Goal: Task Accomplishment & Management: Manage account settings

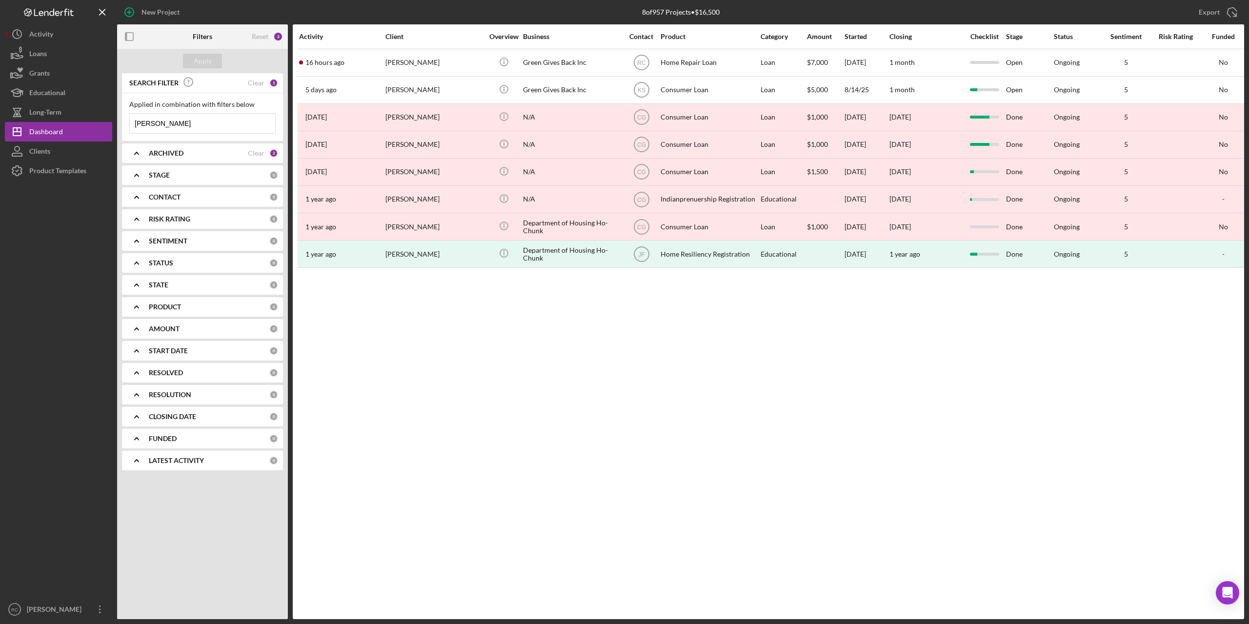
click at [178, 123] on input "brandon" at bounding box center [202, 124] width 145 height 20
type input "b"
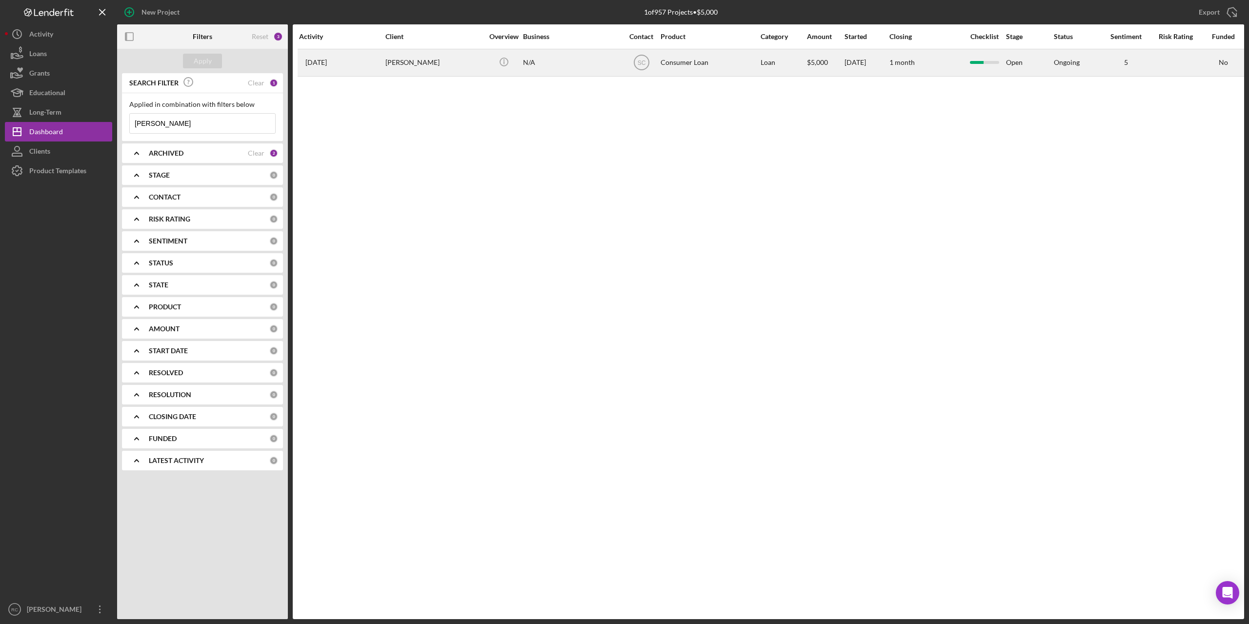
type input "felicia"
click at [412, 63] on div "Felicia White" at bounding box center [435, 63] width 98 height 26
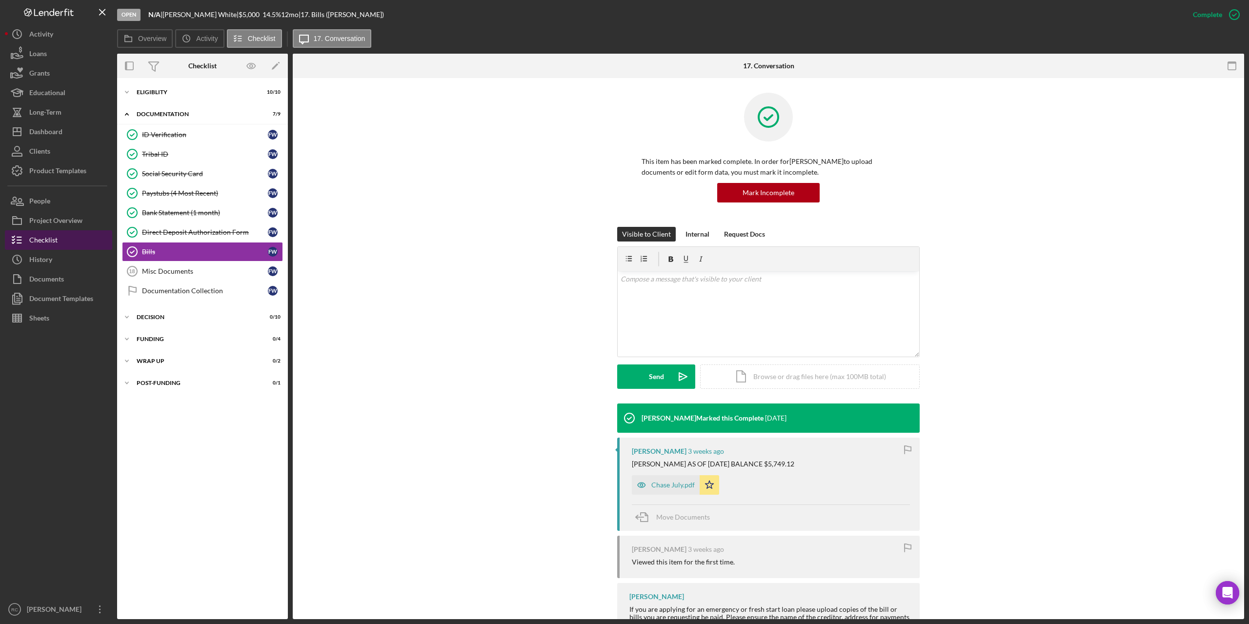
click at [39, 240] on div "Checklist" at bounding box center [43, 241] width 28 height 22
click at [57, 219] on div "Project Overview" at bounding box center [55, 222] width 53 height 22
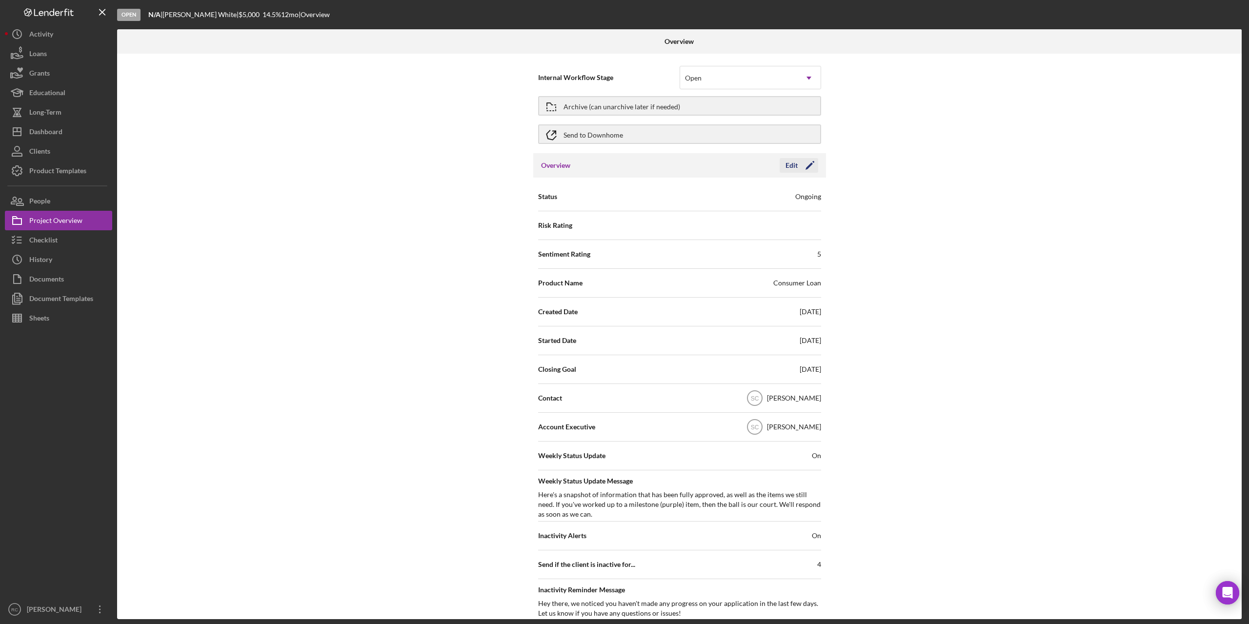
click at [805, 165] on icon "Icon/Edit" at bounding box center [810, 165] width 24 height 24
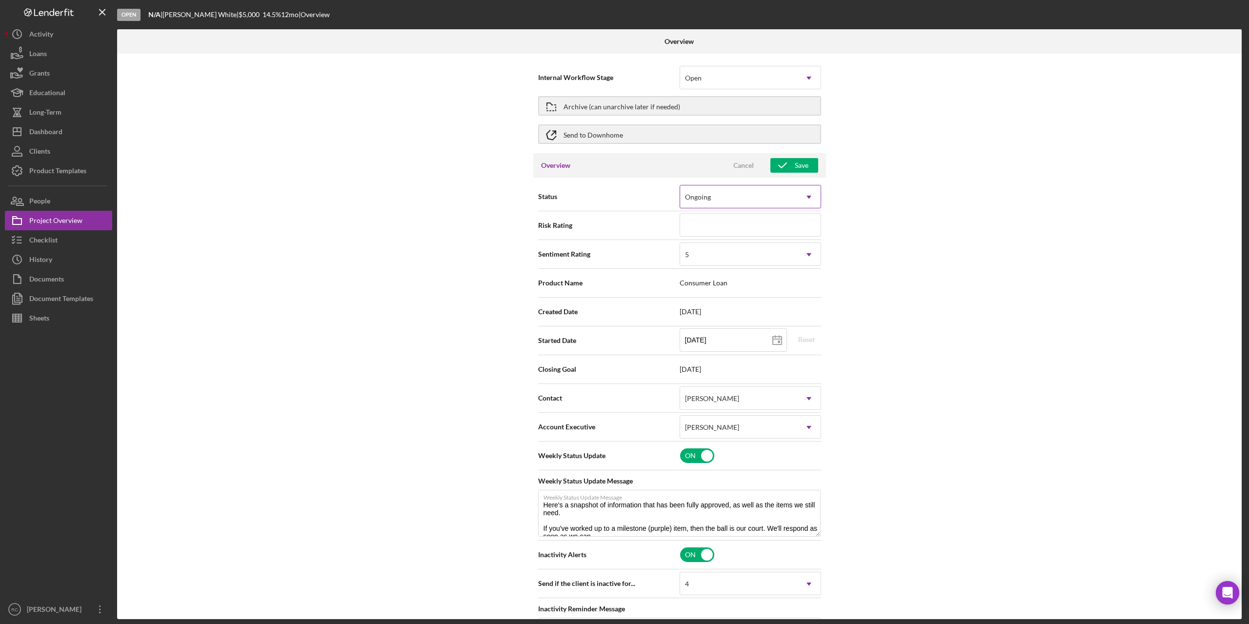
click at [771, 192] on div "Ongoing" at bounding box center [738, 197] width 117 height 22
click at [896, 247] on div "Internal Workflow Stage Open Icon/Dropdown Arrow Archive (can unarchive later i…" at bounding box center [679, 337] width 1125 height 566
type textarea "Here's a snapshot of information that has been fully approved, as well as the i…"
click at [39, 242] on div "Checklist" at bounding box center [43, 241] width 28 height 22
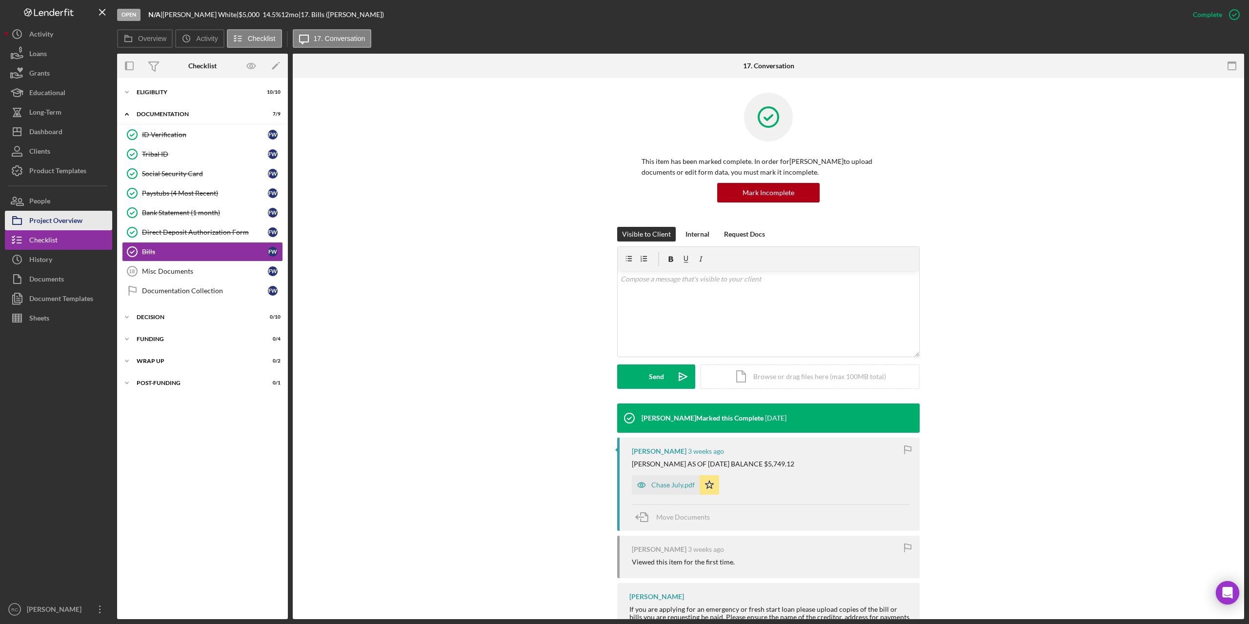
click at [59, 221] on div "Project Overview" at bounding box center [55, 222] width 53 height 22
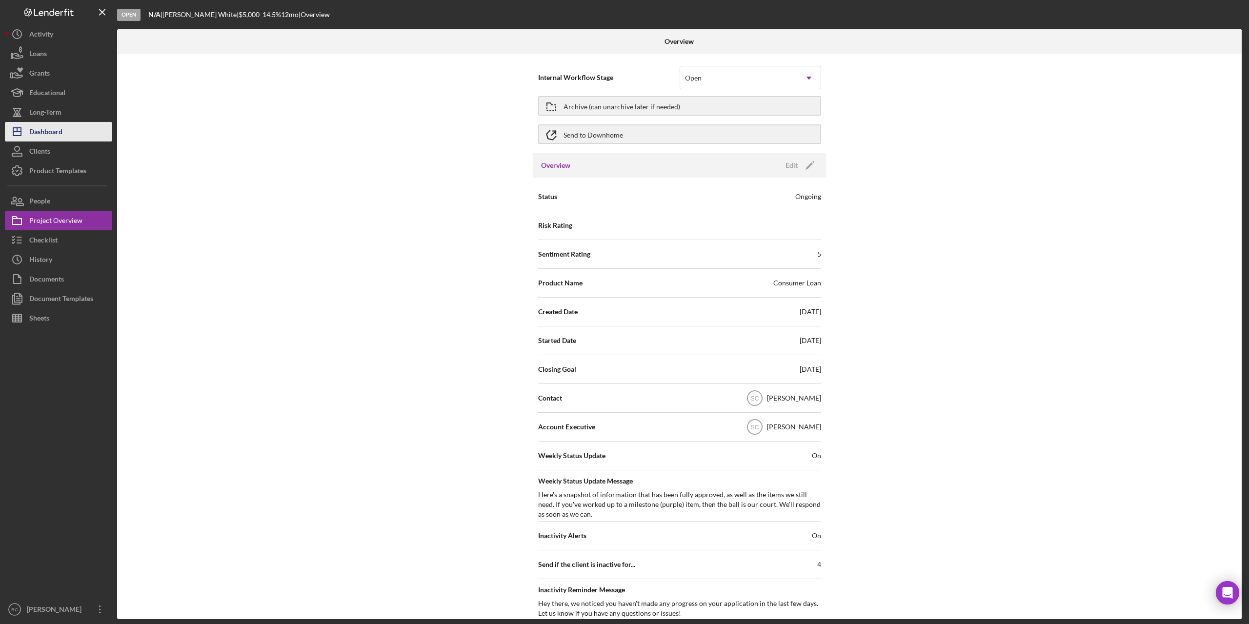
click at [59, 132] on div "Dashboard" at bounding box center [45, 133] width 33 height 22
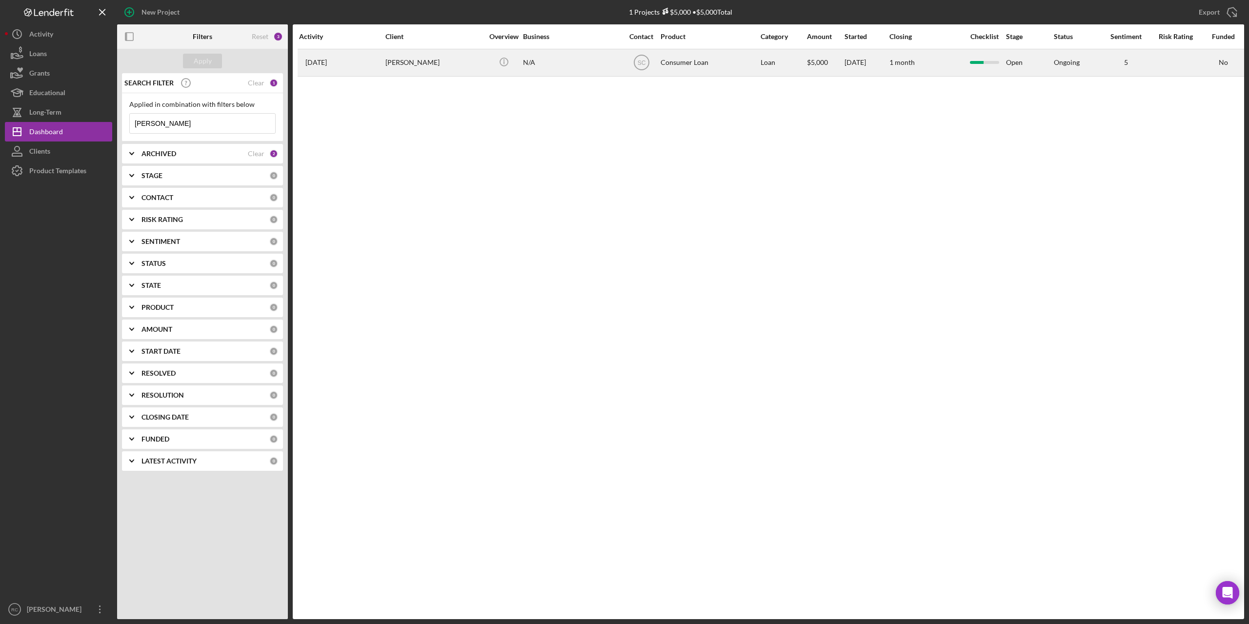
click at [402, 67] on div "Felicia White" at bounding box center [435, 63] width 98 height 26
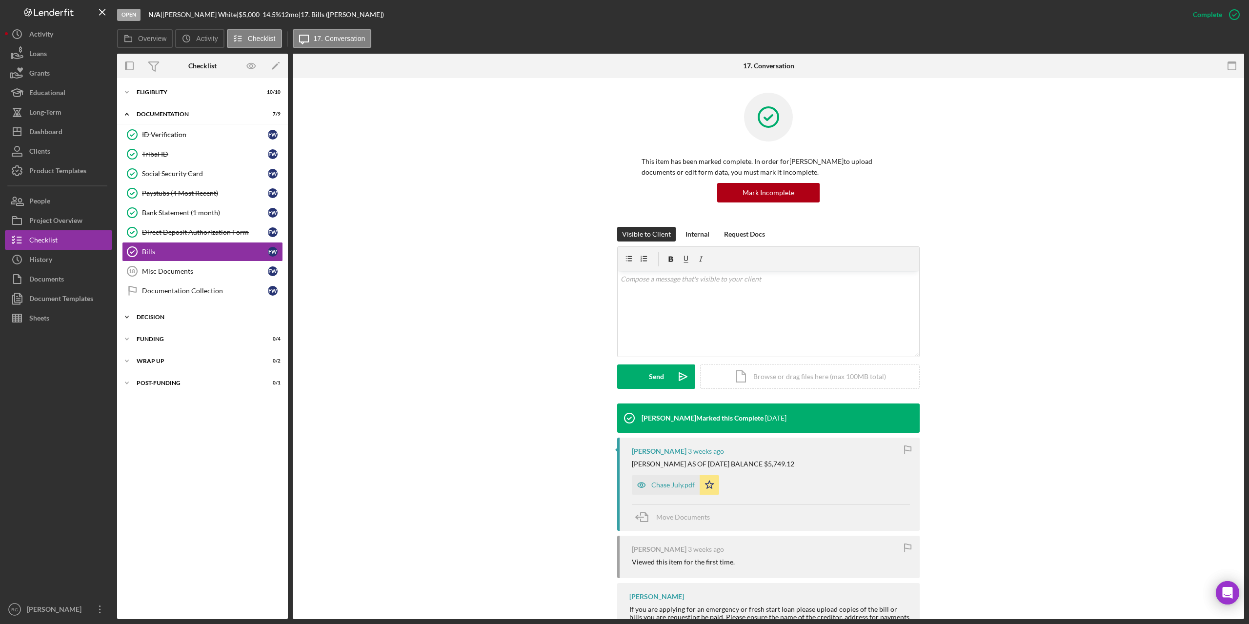
click at [157, 318] on div "Decision" at bounding box center [206, 317] width 139 height 6
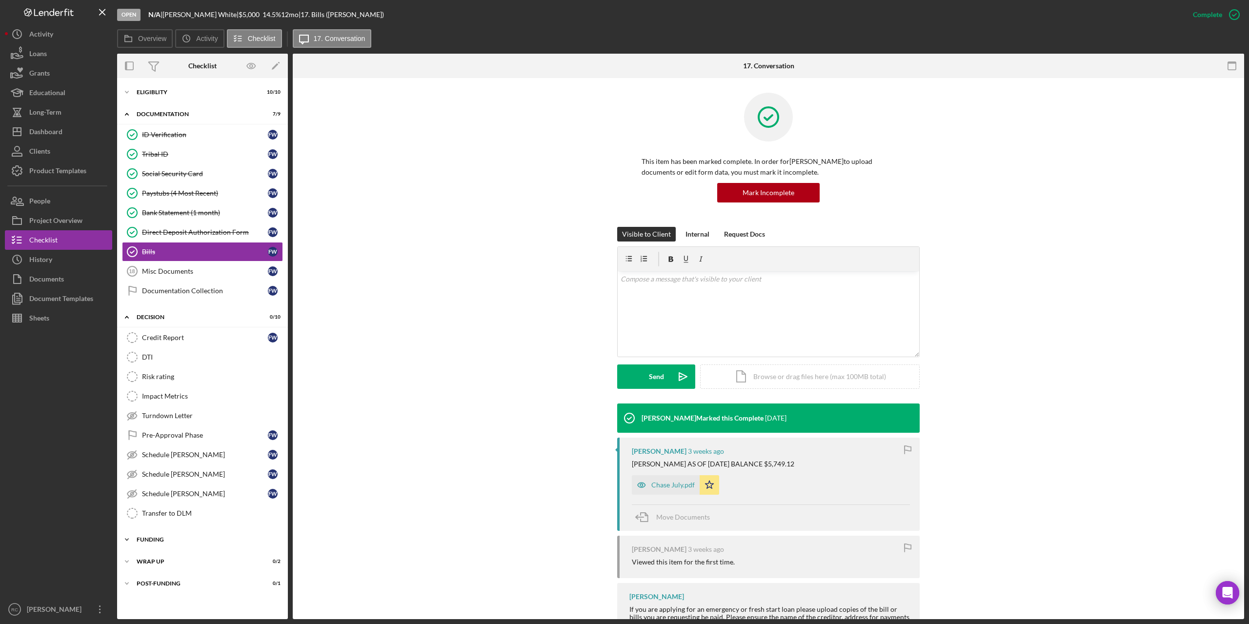
click at [159, 535] on div "Icon/Expander Funding 0 / 4" at bounding box center [202, 540] width 171 height 20
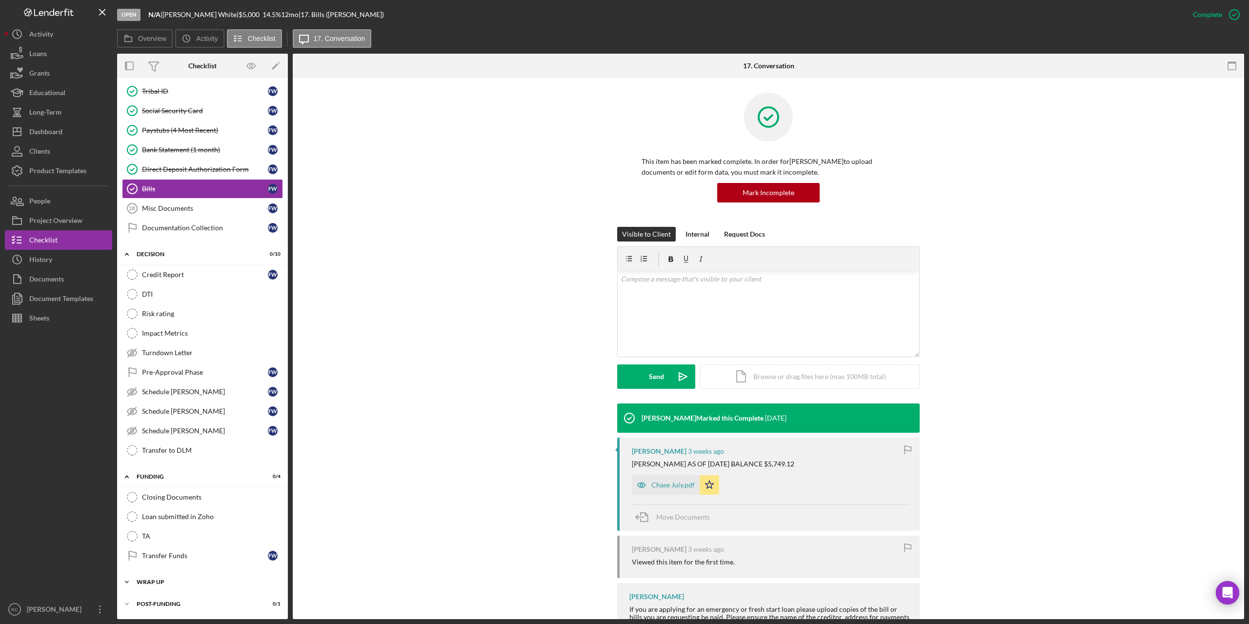
click at [147, 577] on div "Icon/Expander Wrap up 0 / 2" at bounding box center [202, 582] width 171 height 20
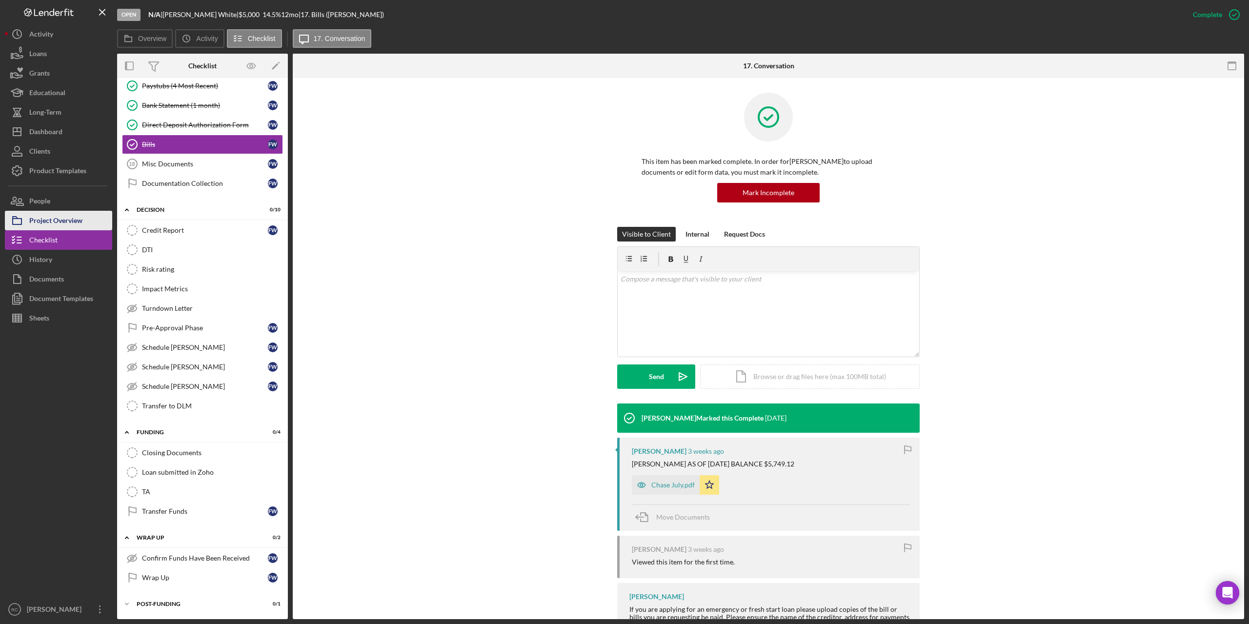
click at [46, 229] on div "Project Overview" at bounding box center [55, 222] width 53 height 22
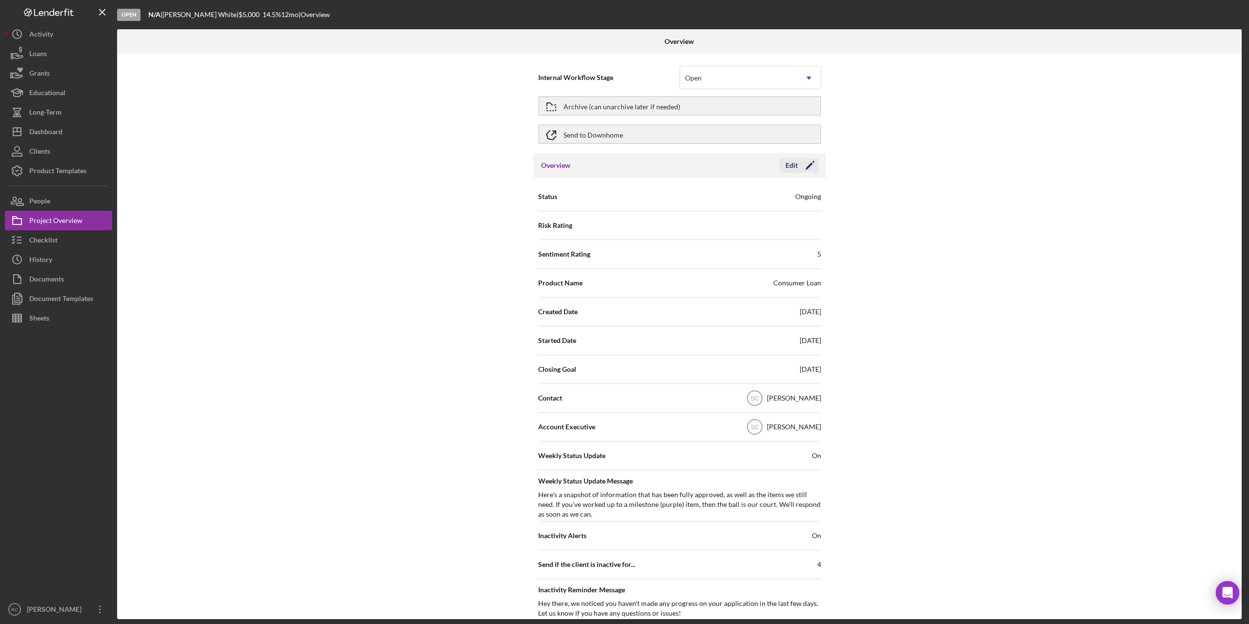
click at [802, 162] on icon "Icon/Edit" at bounding box center [810, 165] width 24 height 24
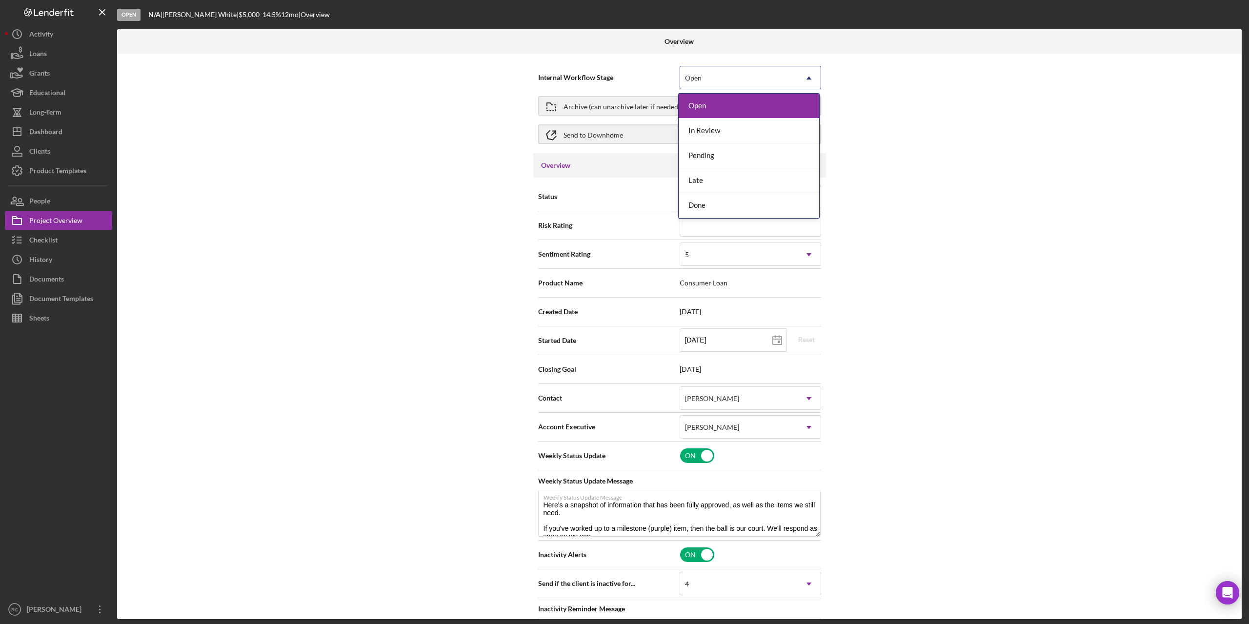
click at [753, 78] on div "Open" at bounding box center [738, 78] width 117 height 22
click at [744, 206] on div "Done" at bounding box center [749, 205] width 141 height 25
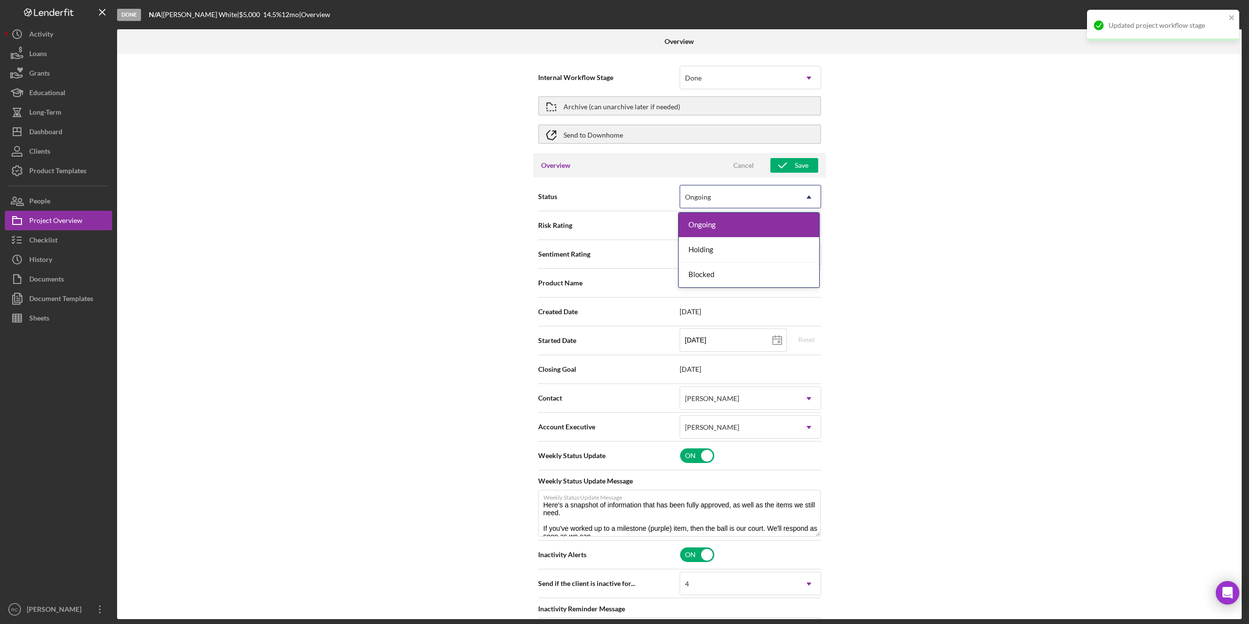
click at [747, 196] on div "Ongoing" at bounding box center [738, 197] width 117 height 22
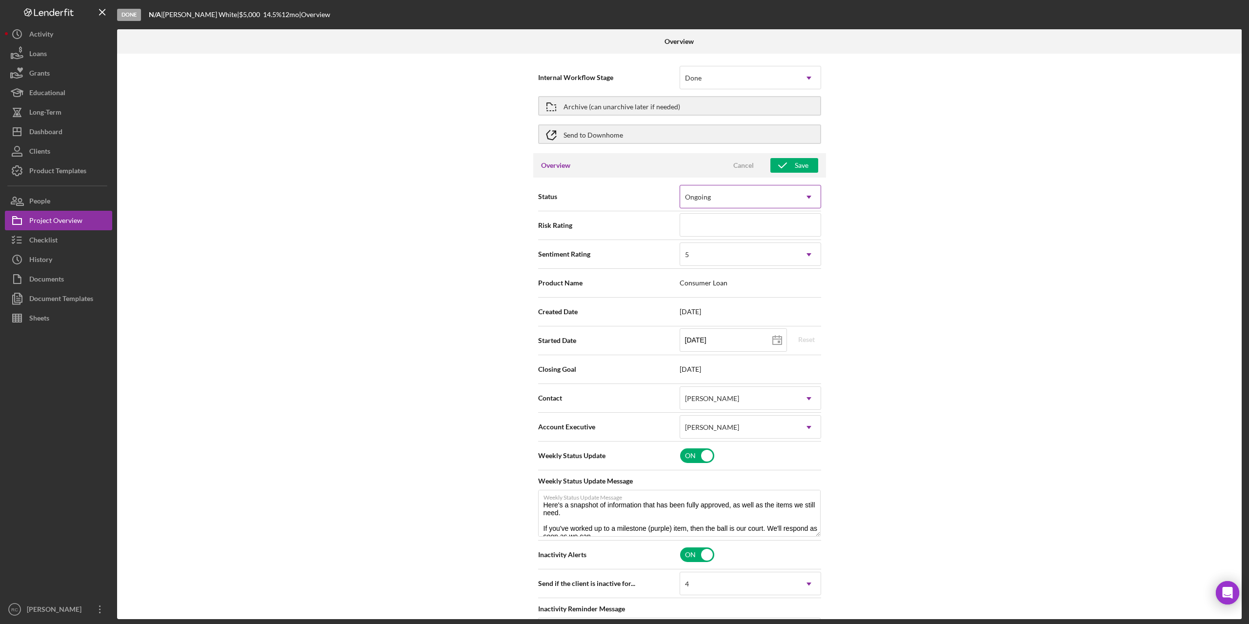
click at [747, 196] on div "Ongoing" at bounding box center [738, 197] width 117 height 22
click at [747, 223] on input at bounding box center [751, 224] width 142 height 23
click at [875, 268] on div "Internal Workflow Stage Done Icon/Dropdown Arrow Archive (can unarchive later i…" at bounding box center [679, 337] width 1125 height 566
click at [741, 201] on div "Ongoing" at bounding box center [738, 197] width 117 height 22
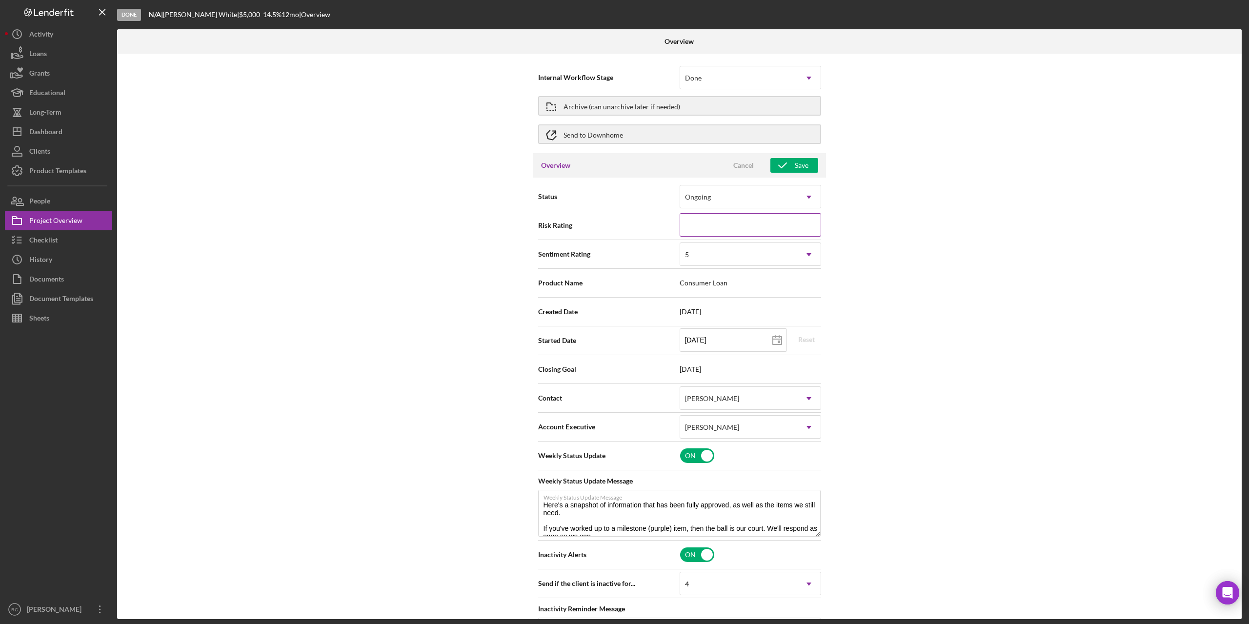
click at [722, 226] on input at bounding box center [751, 224] width 142 height 23
type textarea "Here's a snapshot of information that has been fully approved, as well as the i…"
click at [49, 134] on div "Dashboard" at bounding box center [45, 133] width 33 height 22
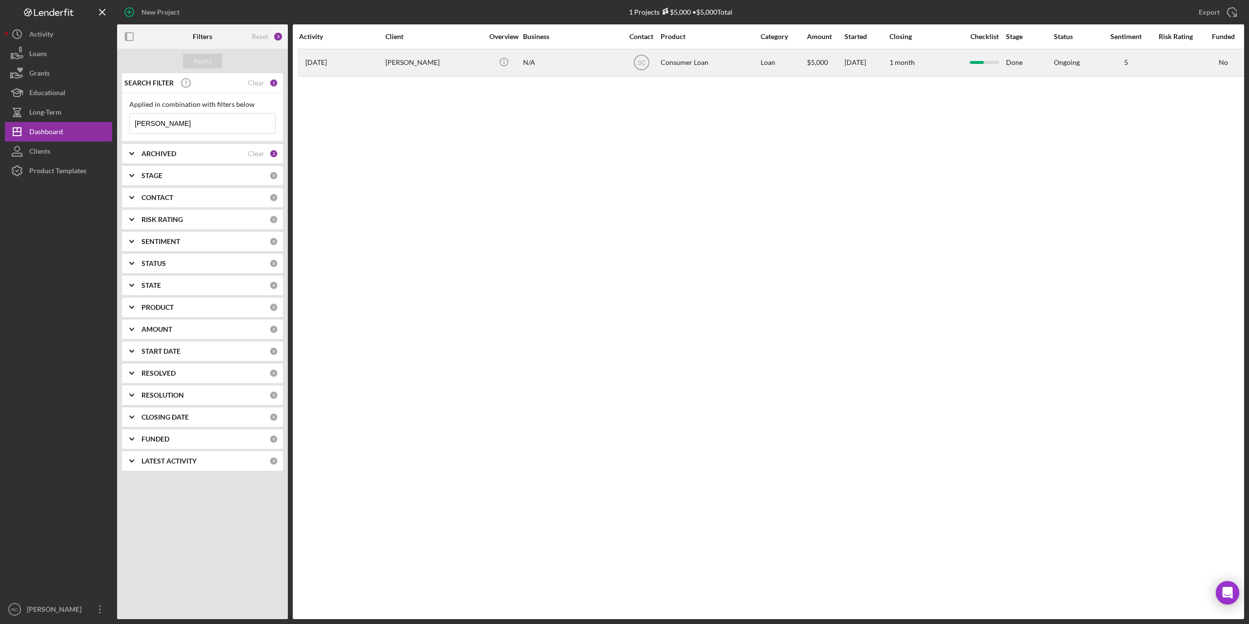
click at [409, 60] on div "Felicia White" at bounding box center [435, 63] width 98 height 26
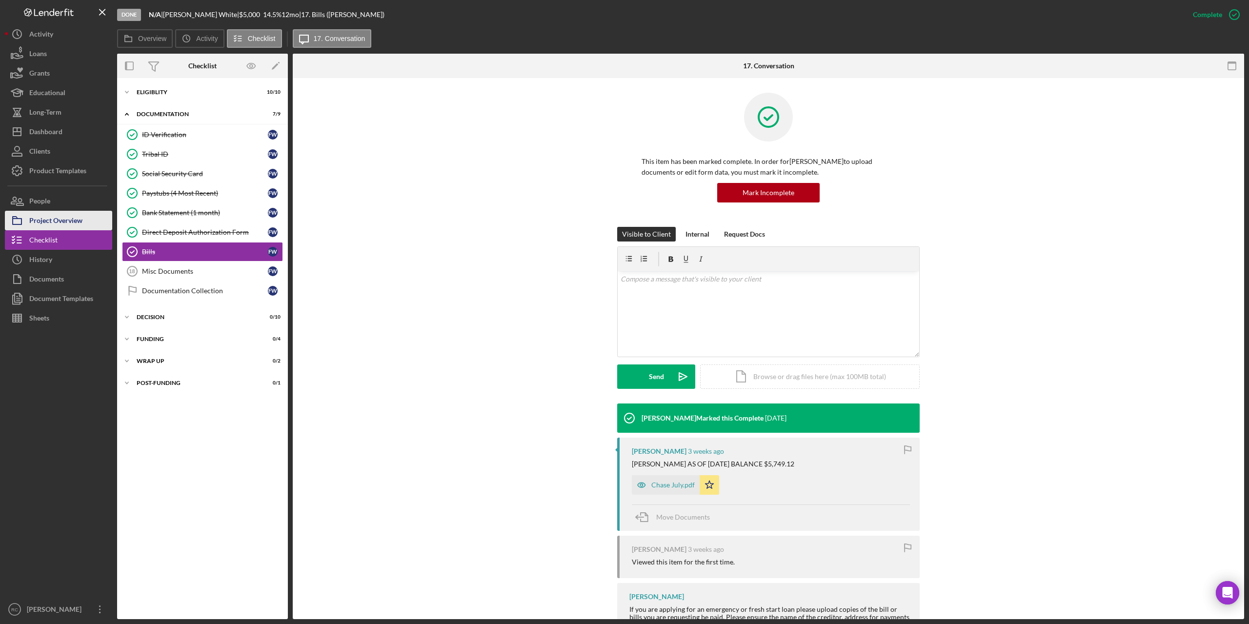
click at [55, 224] on div "Project Overview" at bounding box center [55, 222] width 53 height 22
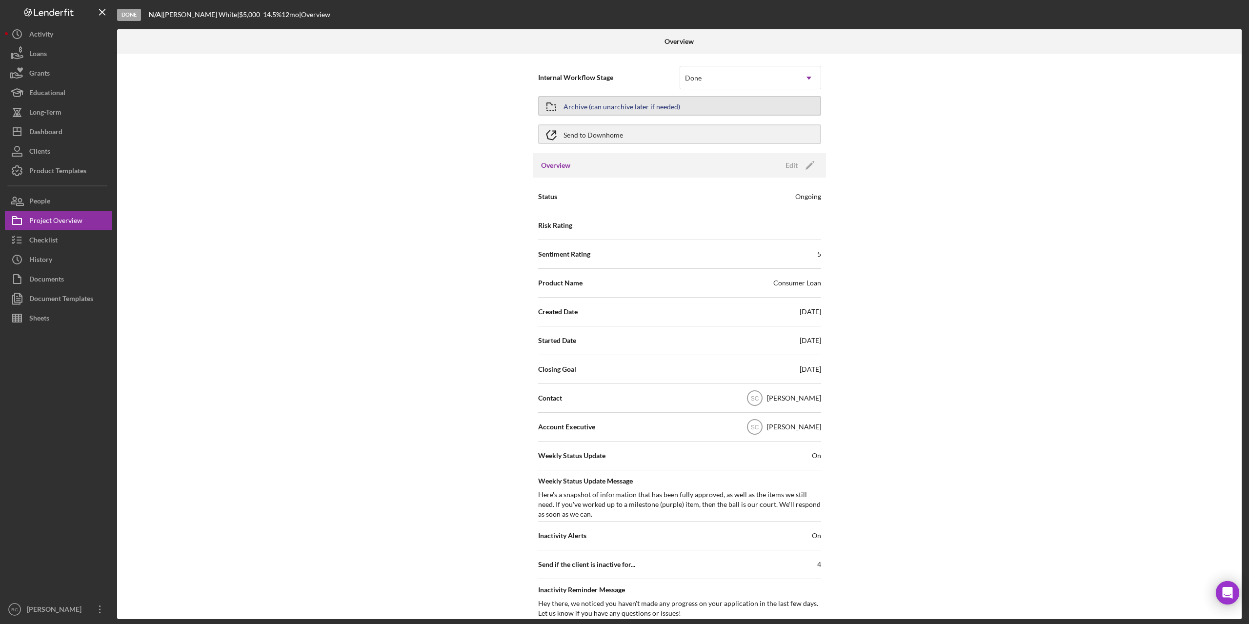
click at [712, 104] on button "Archive (can unarchive later if needed)" at bounding box center [679, 106] width 283 height 20
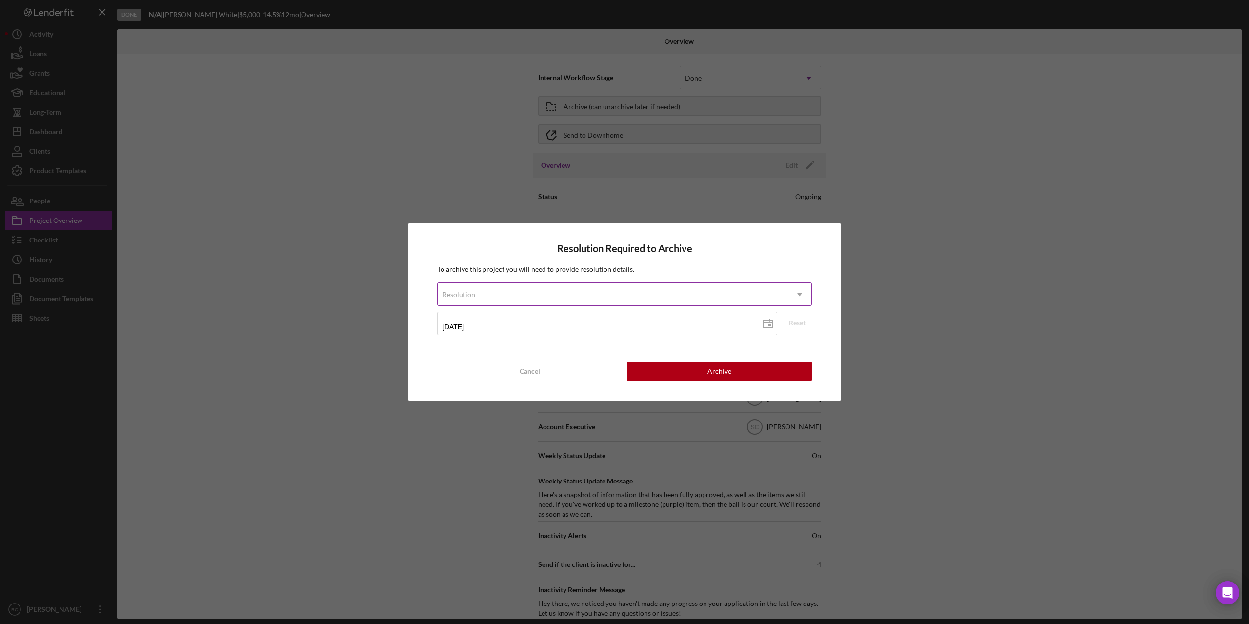
click at [690, 295] on div "Resolution" at bounding box center [613, 295] width 350 height 22
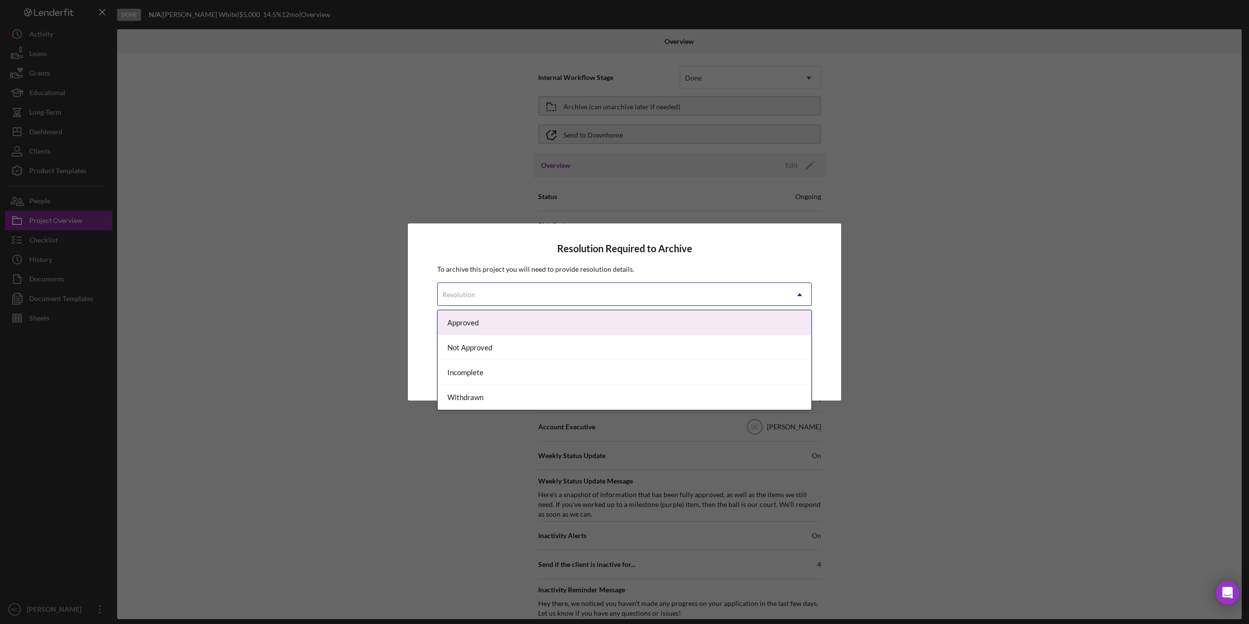
click at [664, 328] on div "Approved" at bounding box center [625, 322] width 374 height 25
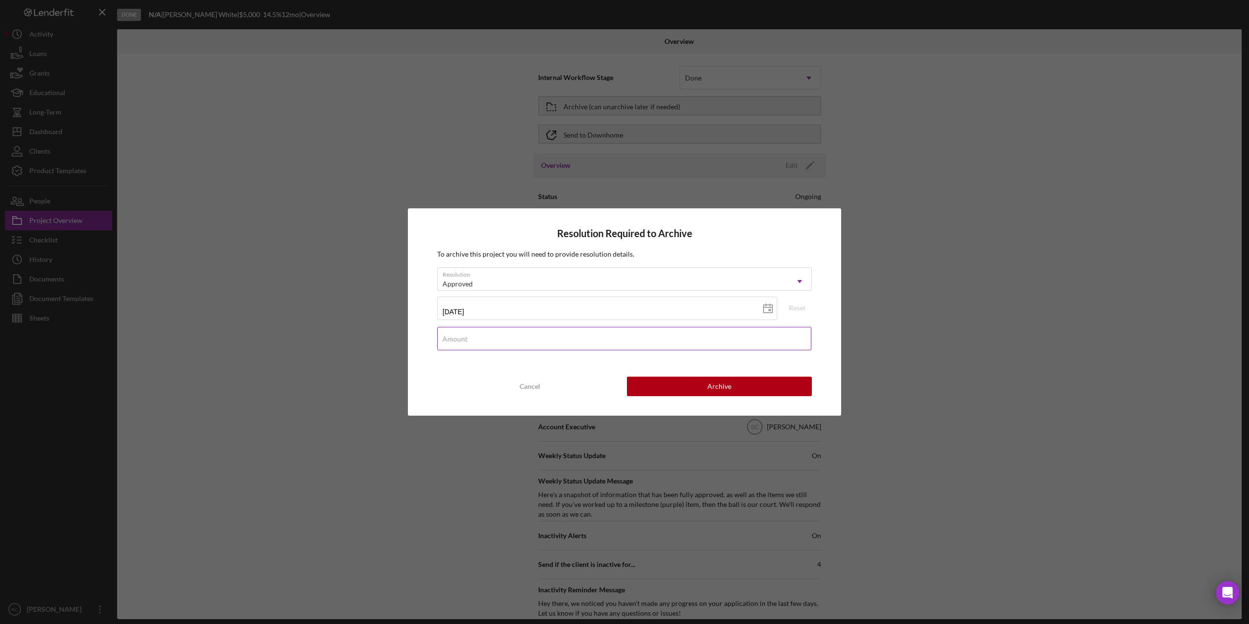
click at [680, 340] on input "Amount" at bounding box center [624, 338] width 374 height 23
type input "$5,000"
click at [745, 387] on button "Archive" at bounding box center [719, 387] width 185 height 20
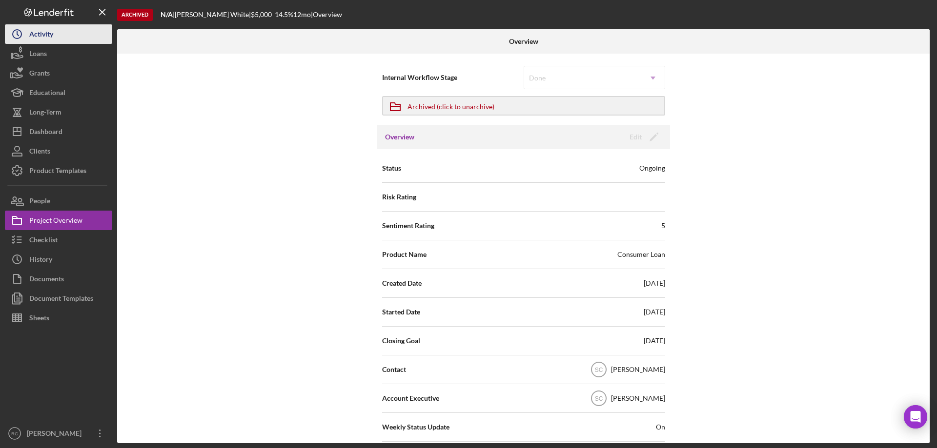
click at [42, 31] on div "Activity" at bounding box center [41, 35] width 24 height 22
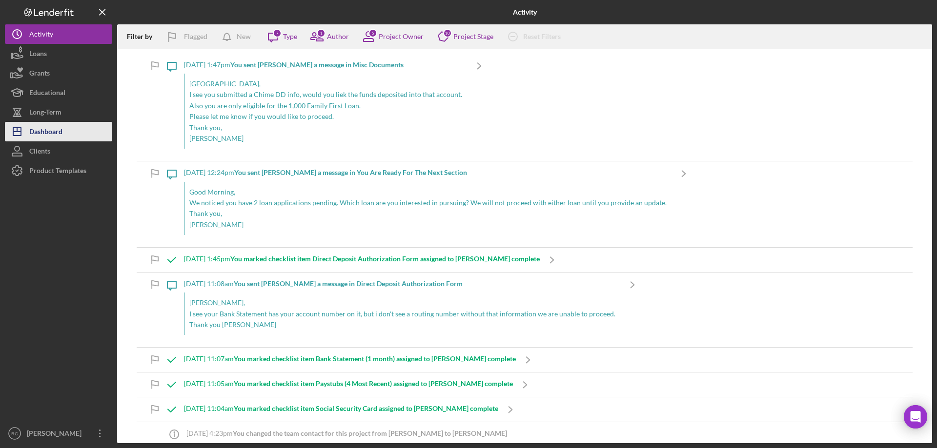
click at [51, 129] on div "Dashboard" at bounding box center [45, 133] width 33 height 22
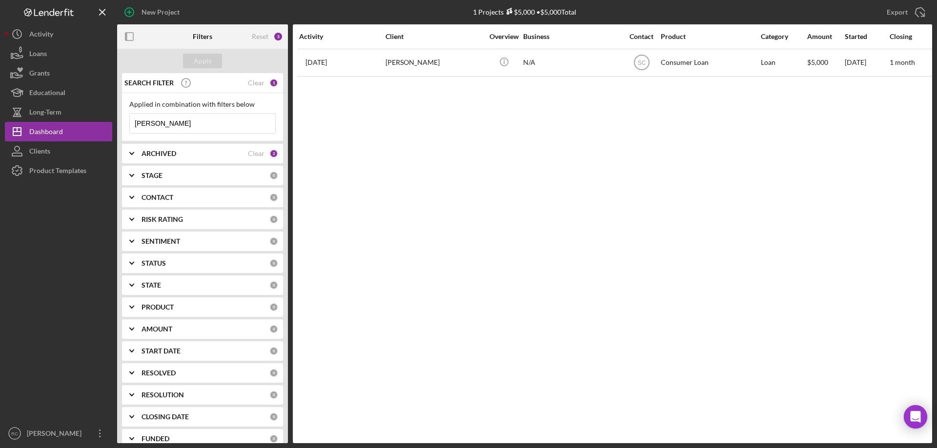
click at [177, 123] on input "felicia" at bounding box center [202, 124] width 145 height 20
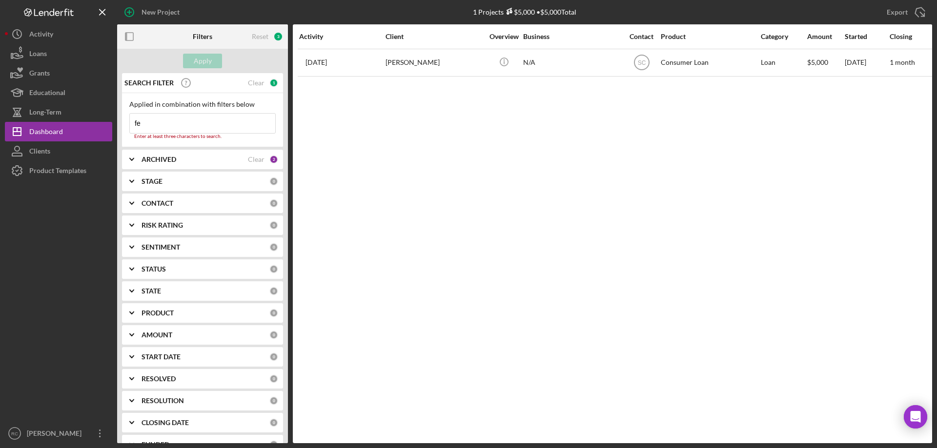
type input "f"
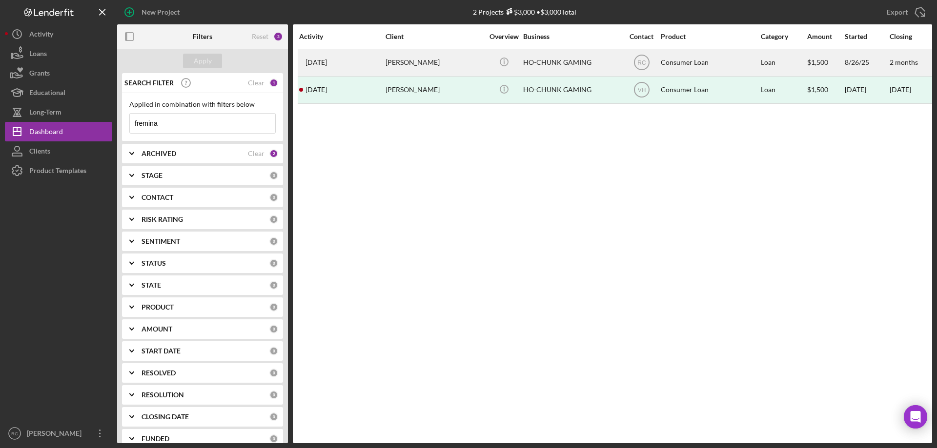
type input "fremina"
click at [415, 63] on div "Fremina Funmaker" at bounding box center [435, 63] width 98 height 26
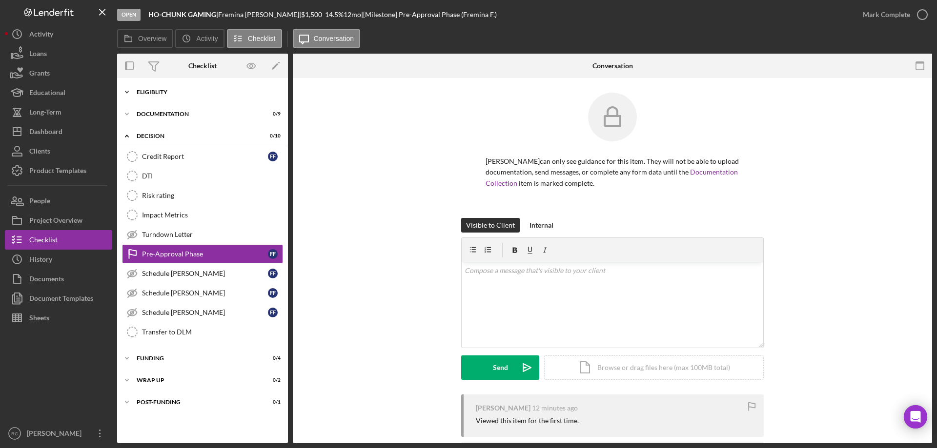
click at [161, 92] on div "Eligiblity" at bounding box center [206, 92] width 139 height 6
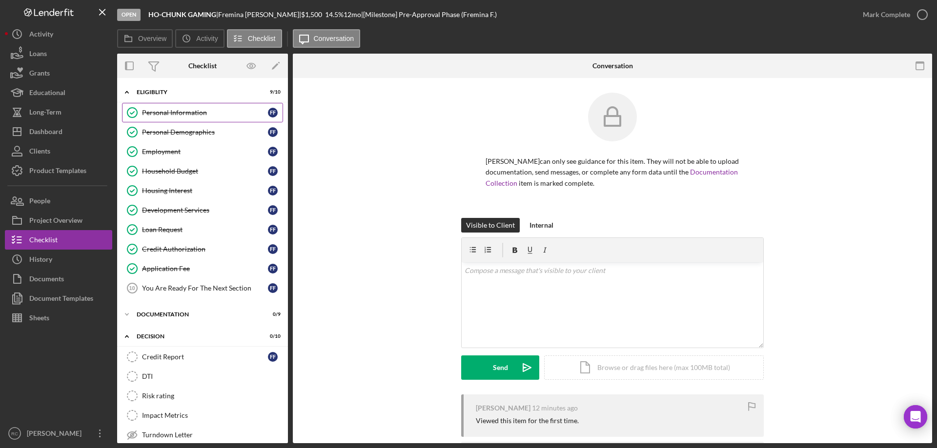
click at [182, 114] on div "Personal Information" at bounding box center [205, 113] width 126 height 8
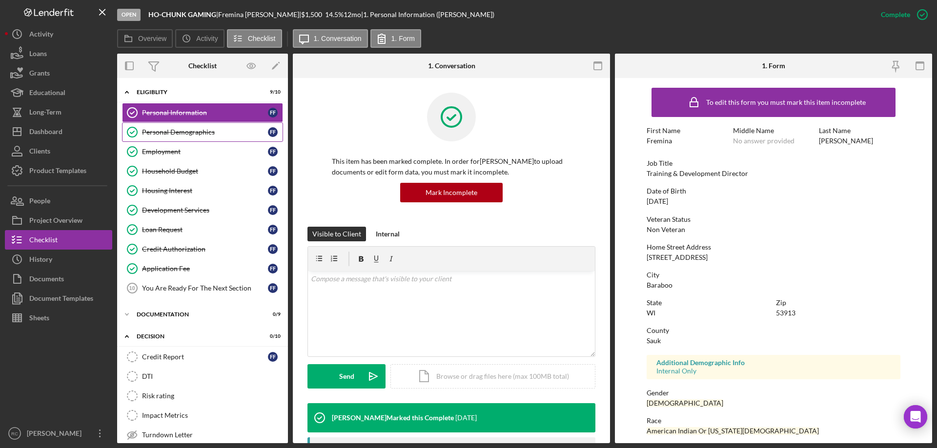
click at [171, 132] on div "Personal Demographics" at bounding box center [205, 132] width 126 height 8
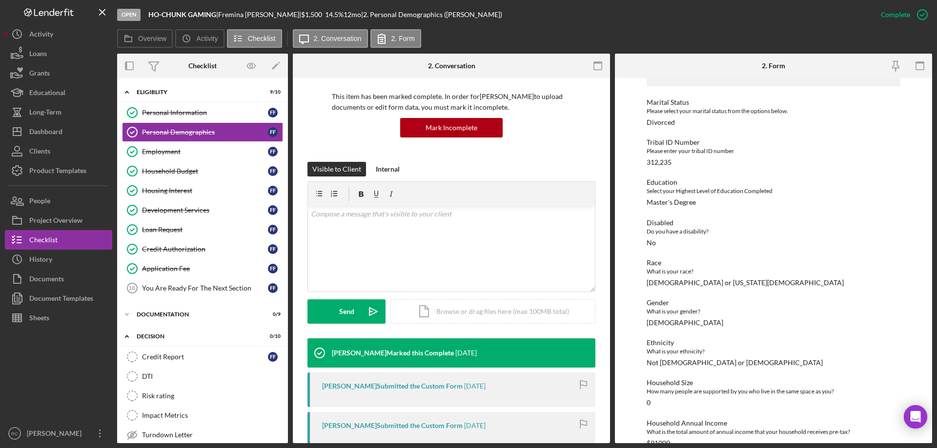
scroll to position [114, 0]
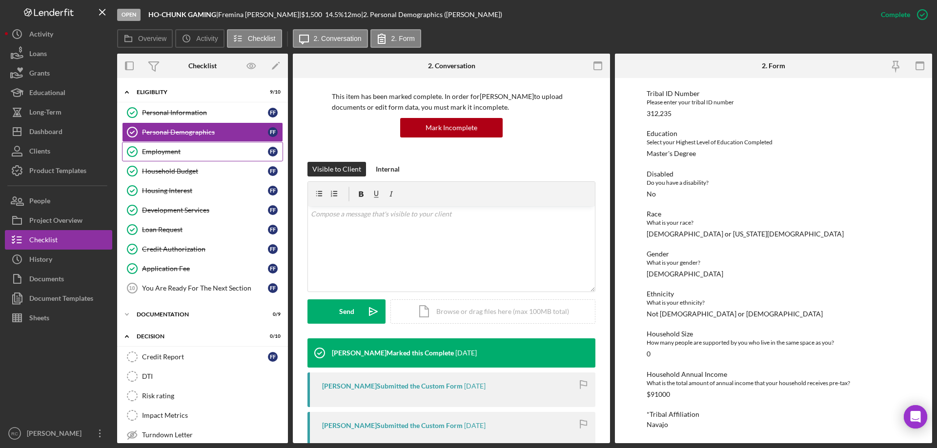
click at [175, 149] on div "Employment" at bounding box center [205, 152] width 126 height 8
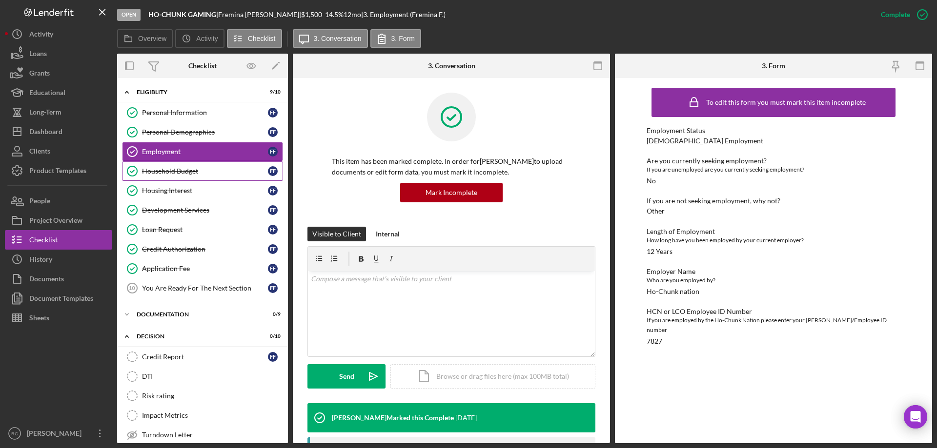
click at [167, 171] on div "Household Budget" at bounding box center [205, 171] width 126 height 8
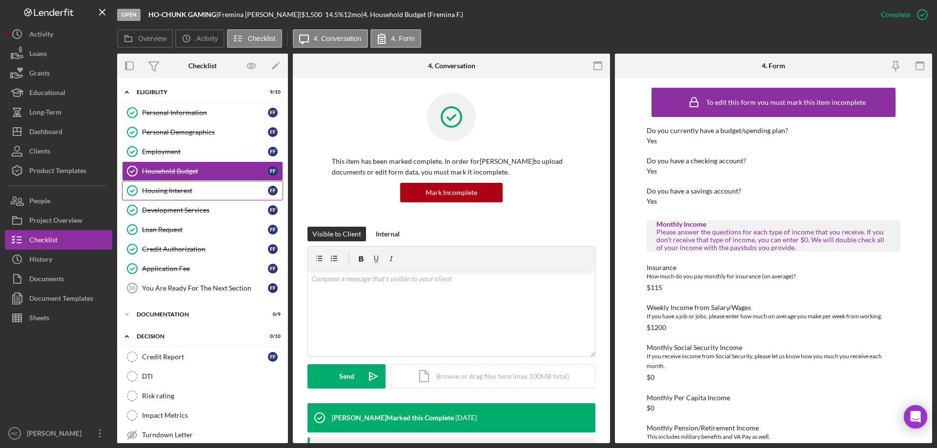
click at [166, 190] on div "Housing Interest" at bounding box center [205, 191] width 126 height 8
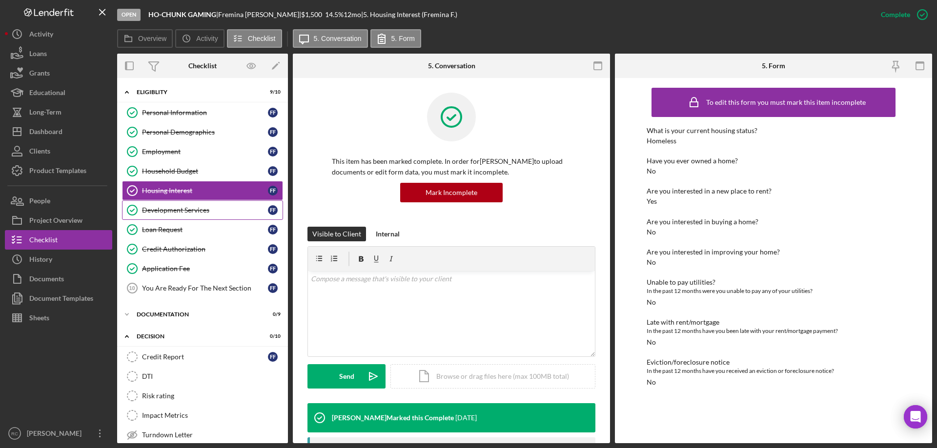
click at [171, 211] on div "Development Services" at bounding box center [205, 210] width 126 height 8
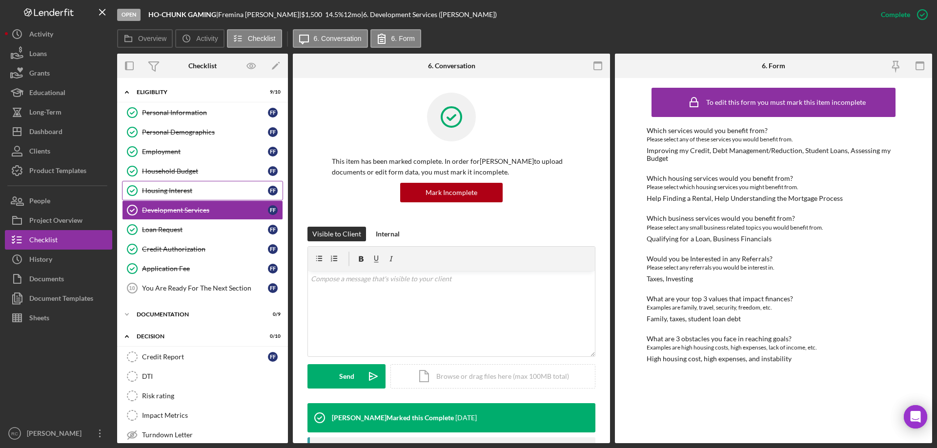
click at [184, 192] on div "Housing Interest" at bounding box center [205, 191] width 126 height 8
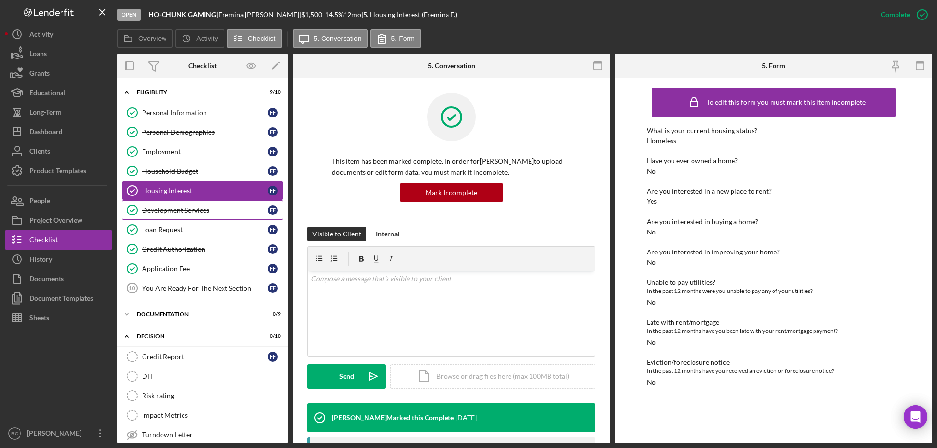
click at [189, 210] on div "Development Services" at bounding box center [205, 210] width 126 height 8
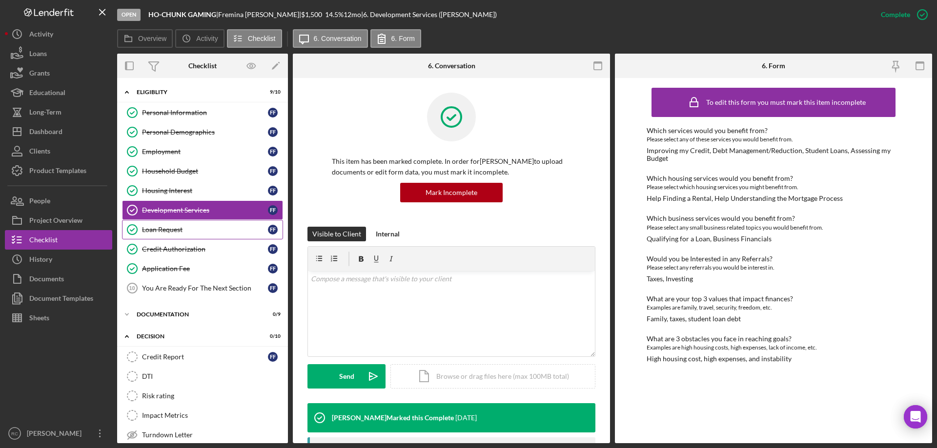
click at [168, 229] on div "Loan Request" at bounding box center [205, 230] width 126 height 8
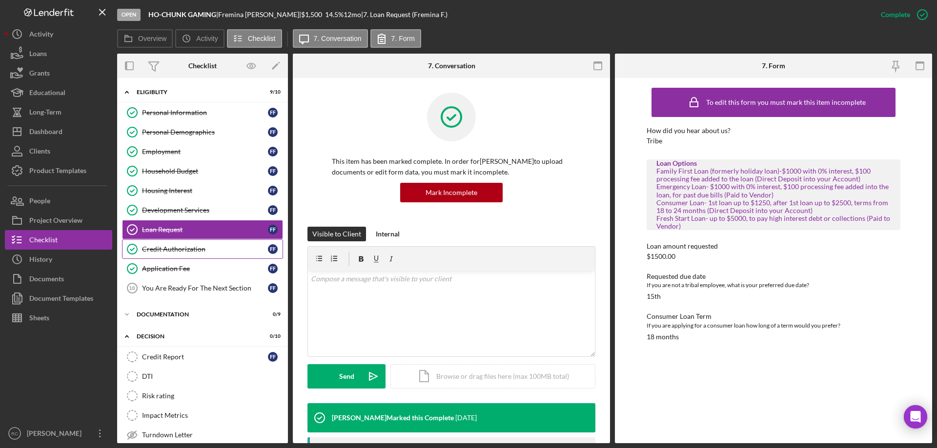
click at [172, 252] on div "Credit Authorization" at bounding box center [205, 249] width 126 height 8
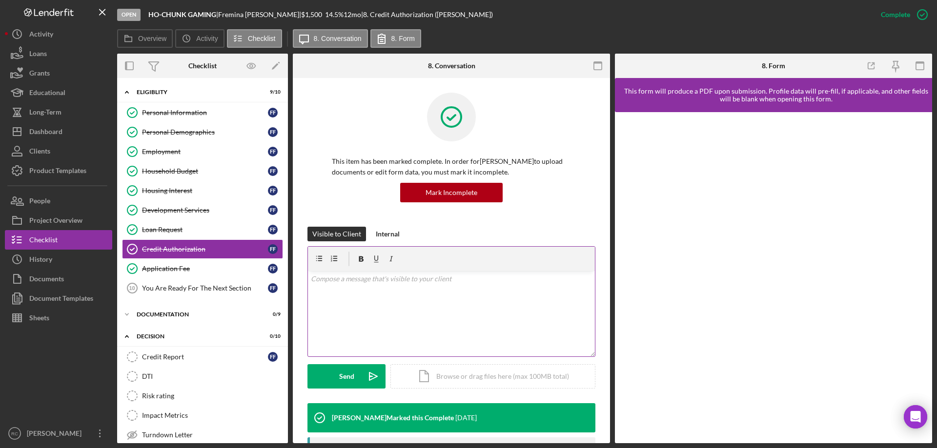
scroll to position [130, 0]
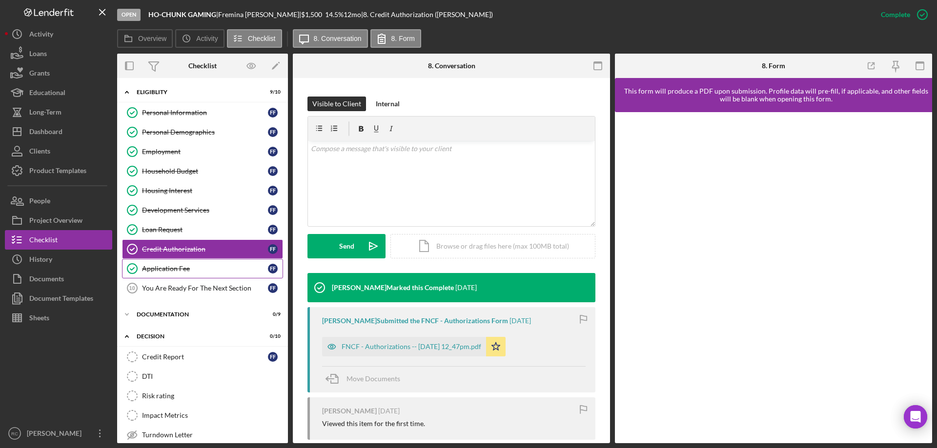
click at [178, 271] on div "Application Fee" at bounding box center [205, 269] width 126 height 8
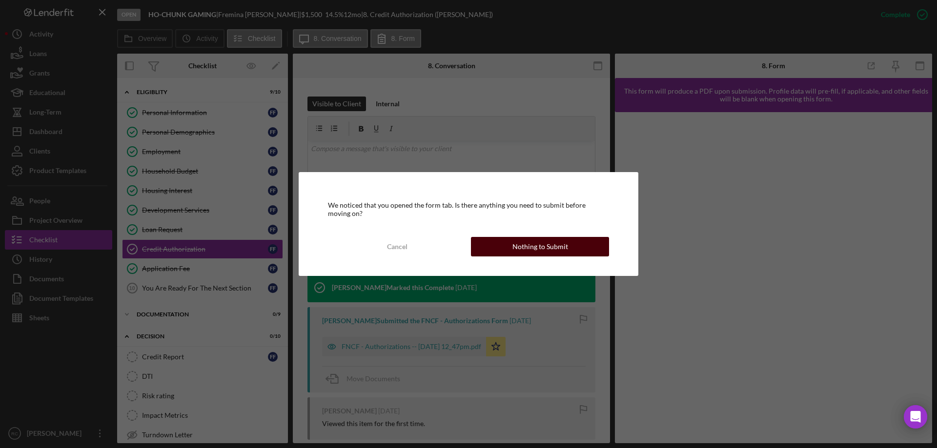
click at [528, 243] on div "Nothing to Submit" at bounding box center [540, 247] width 56 height 20
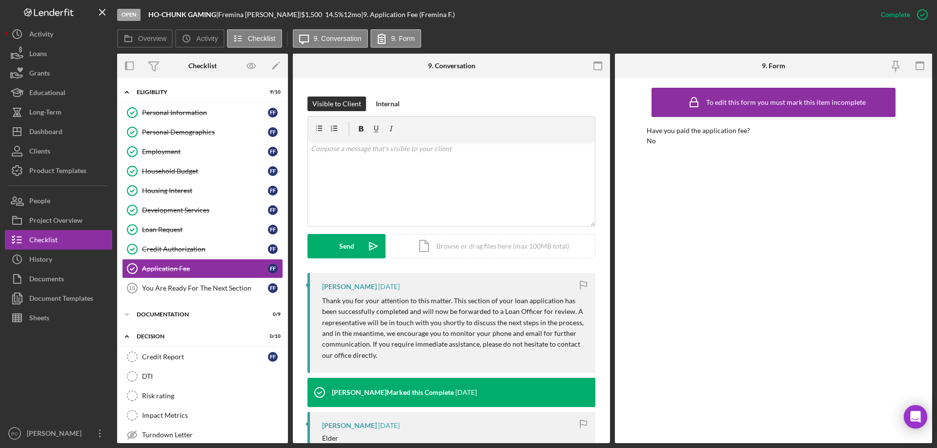
scroll to position [260, 0]
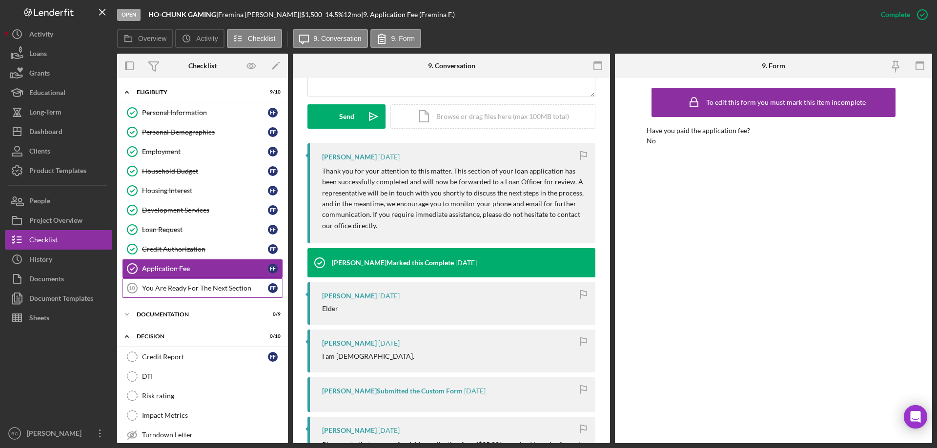
click at [196, 287] on div "You Are Ready For The Next Section" at bounding box center [205, 289] width 126 height 8
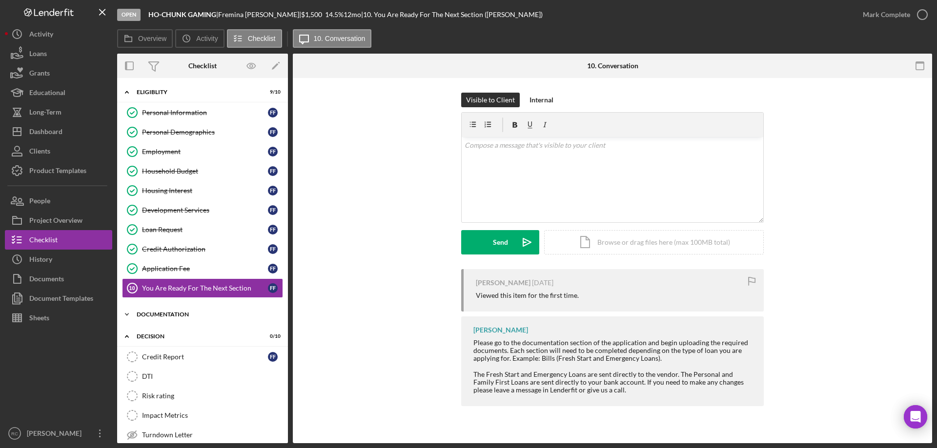
click at [179, 310] on div "Icon/Expander Documentation 0 / 9" at bounding box center [202, 315] width 171 height 20
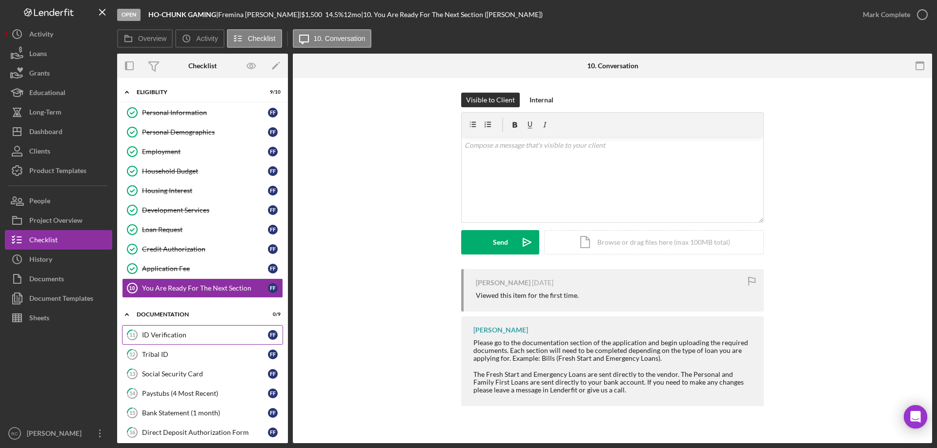
click at [175, 332] on div "ID Verification" at bounding box center [205, 335] width 126 height 8
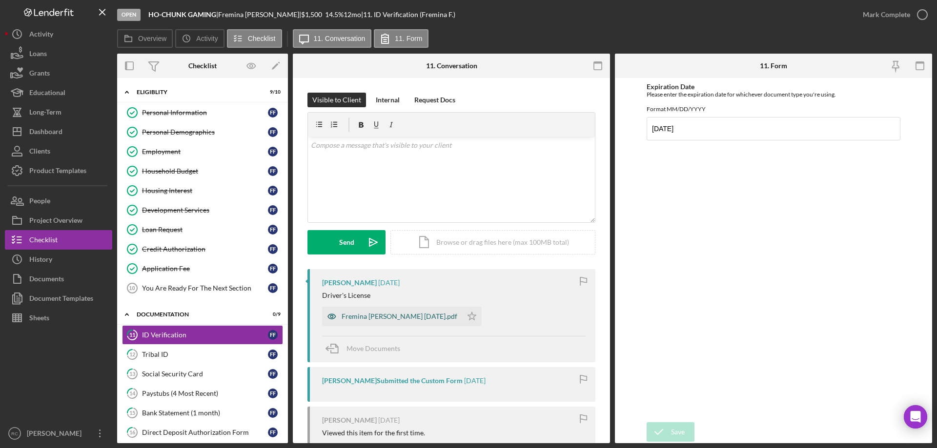
click at [408, 318] on div "Fremina Funmaker DL 8.27.25.pdf" at bounding box center [400, 317] width 116 height 8
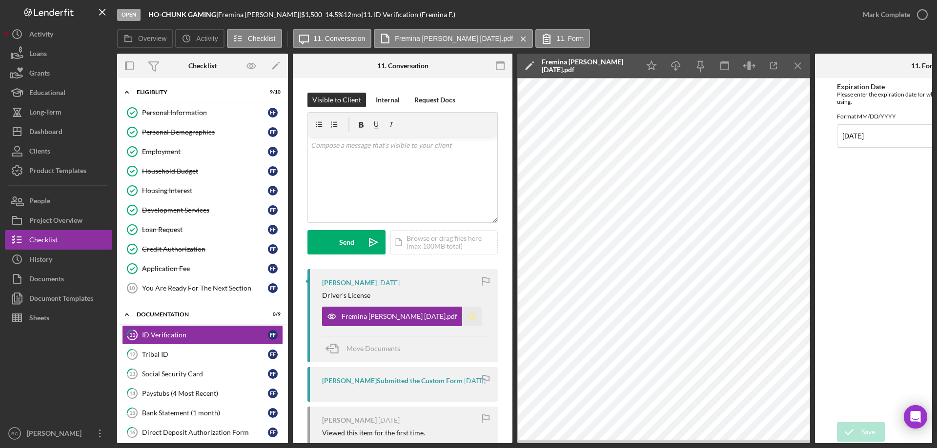
click at [462, 315] on icon "Icon/Star" at bounding box center [472, 317] width 20 height 20
click at [162, 353] on div "Tribal ID" at bounding box center [205, 355] width 126 height 8
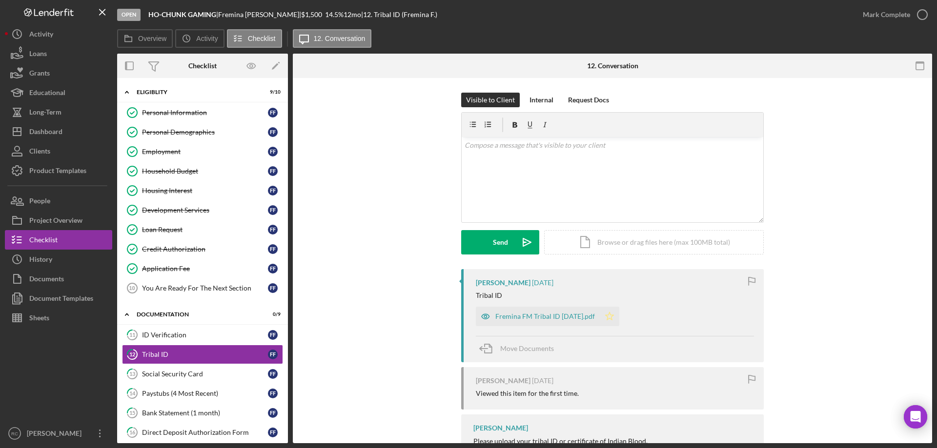
click at [607, 316] on icon "Icon/Star" at bounding box center [610, 317] width 20 height 20
drag, startPoint x: 879, startPoint y: 9, endPoint x: 848, endPoint y: 26, distance: 35.4
click at [879, 9] on div "Mark Complete" at bounding box center [886, 15] width 47 height 20
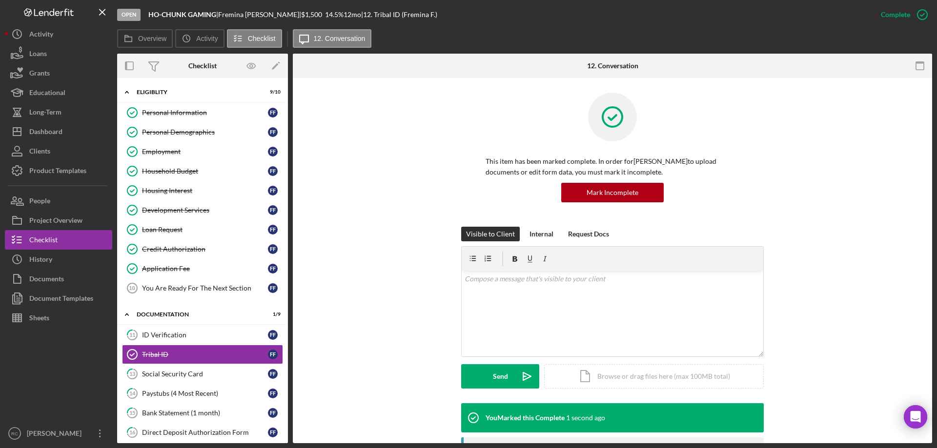
drag, startPoint x: 173, startPoint y: 335, endPoint x: 283, endPoint y: 304, distance: 113.6
click at [176, 334] on div "ID Verification" at bounding box center [205, 335] width 126 height 8
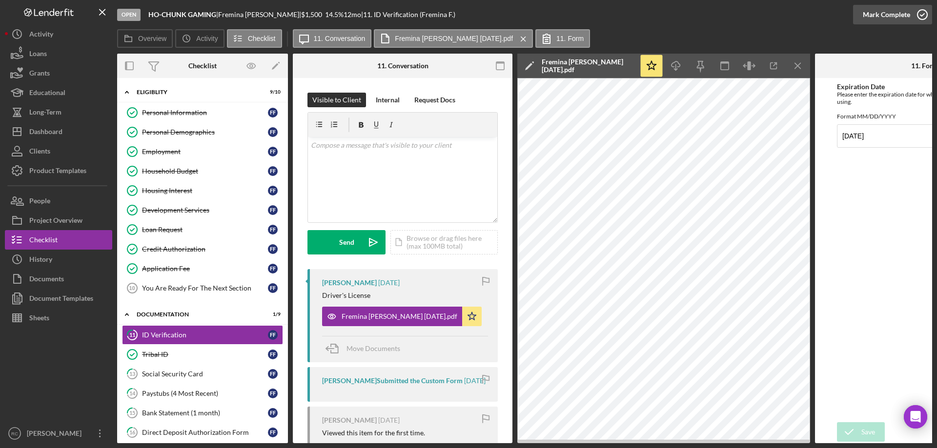
click at [923, 13] on icon "button" at bounding box center [922, 14] width 24 height 24
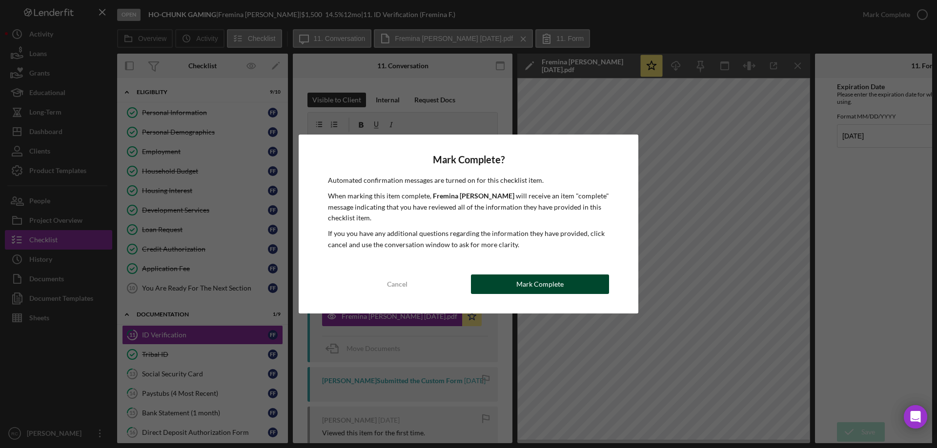
click at [571, 285] on button "Mark Complete" at bounding box center [540, 285] width 138 height 20
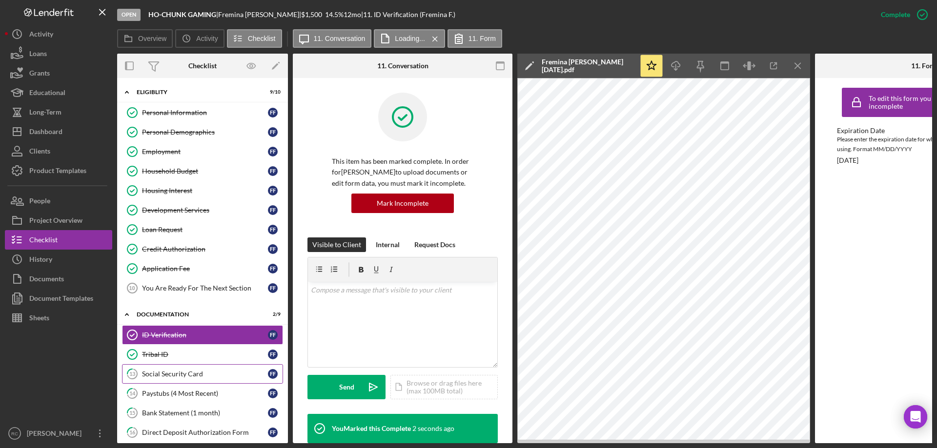
click at [176, 372] on div "Social Security Card" at bounding box center [205, 374] width 126 height 8
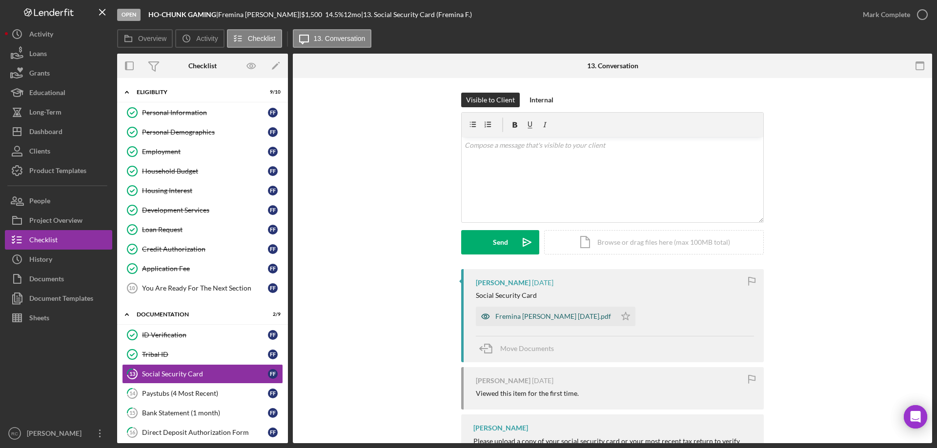
click at [562, 316] on div "Fremina Funmaker SS 8.2.25.pdf" at bounding box center [553, 317] width 116 height 8
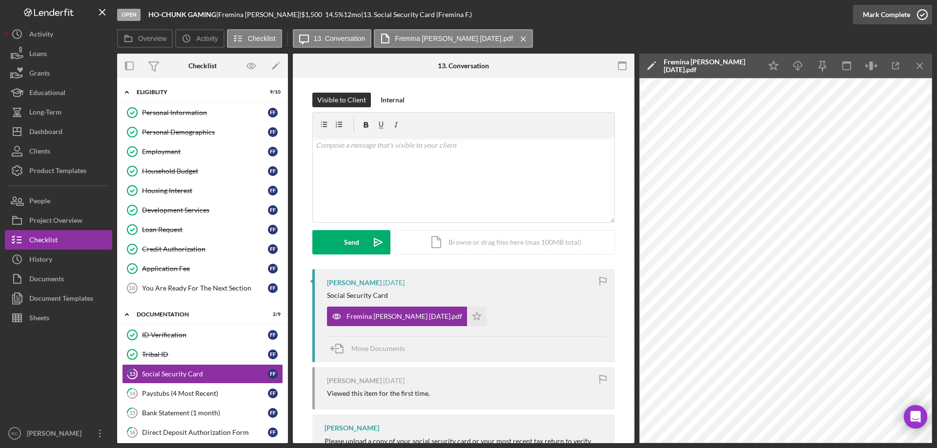
click at [921, 12] on icon "button" at bounding box center [922, 14] width 24 height 24
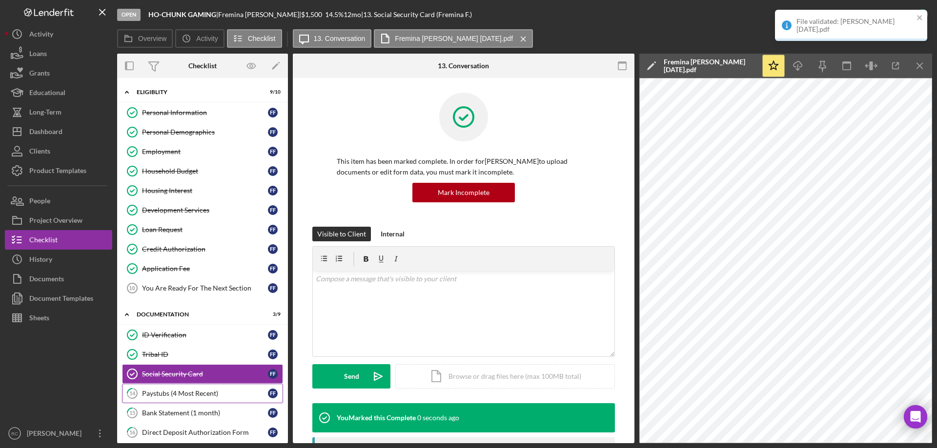
click at [194, 388] on link "14 Paystubs (4 Most Recent) F F" at bounding box center [202, 394] width 161 height 20
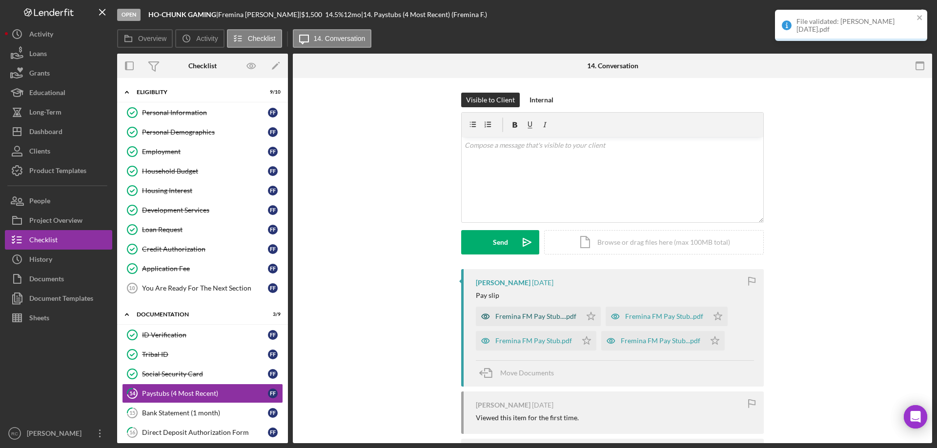
click at [559, 316] on div "Fremina FM Pay Stub....pdf" at bounding box center [535, 317] width 81 height 8
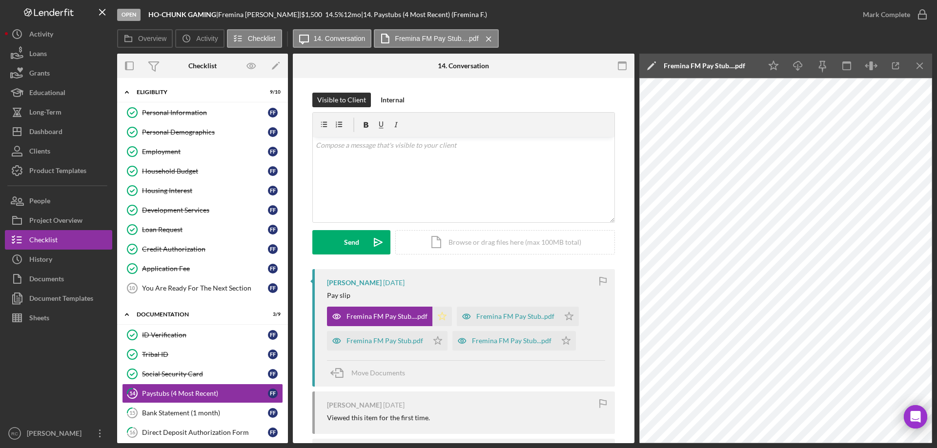
click at [443, 315] on icon "Icon/Star" at bounding box center [442, 317] width 20 height 20
click at [566, 317] on polygon "button" at bounding box center [569, 316] width 8 height 8
click at [567, 341] on icon "Icon/Star" at bounding box center [566, 341] width 20 height 20
click at [436, 342] on polygon "button" at bounding box center [438, 341] width 8 height 8
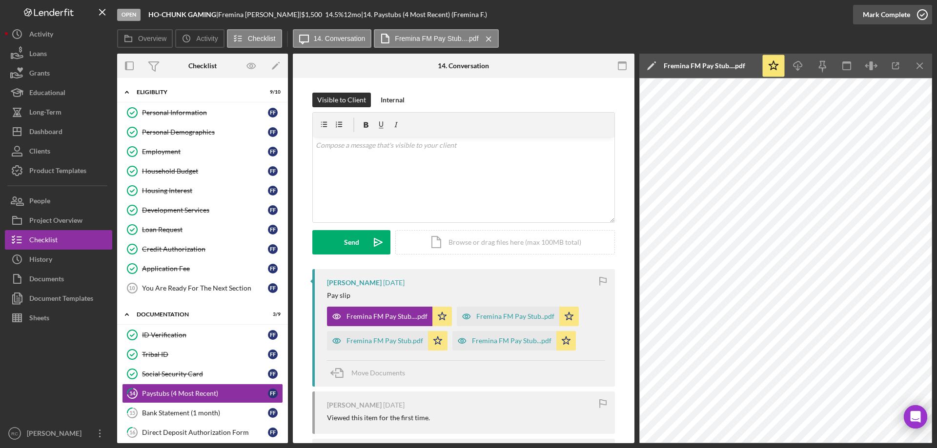
click at [922, 16] on icon "button" at bounding box center [922, 14] width 24 height 24
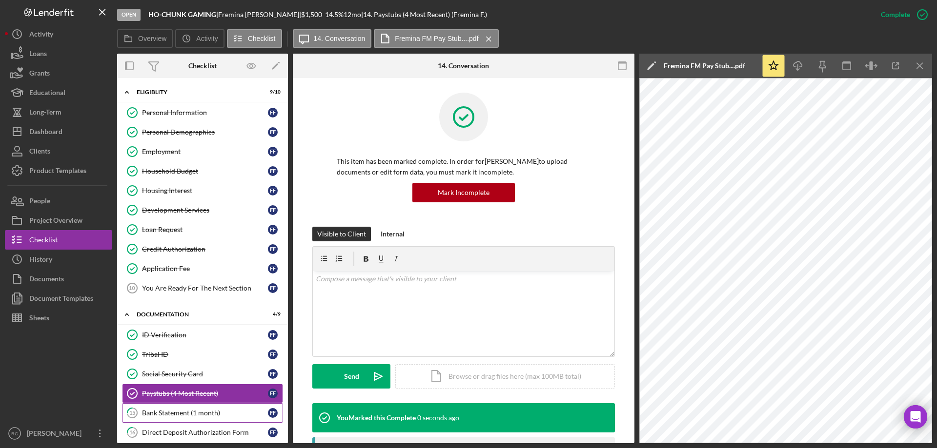
click at [165, 412] on div "Bank Statement (1 month)" at bounding box center [205, 413] width 126 height 8
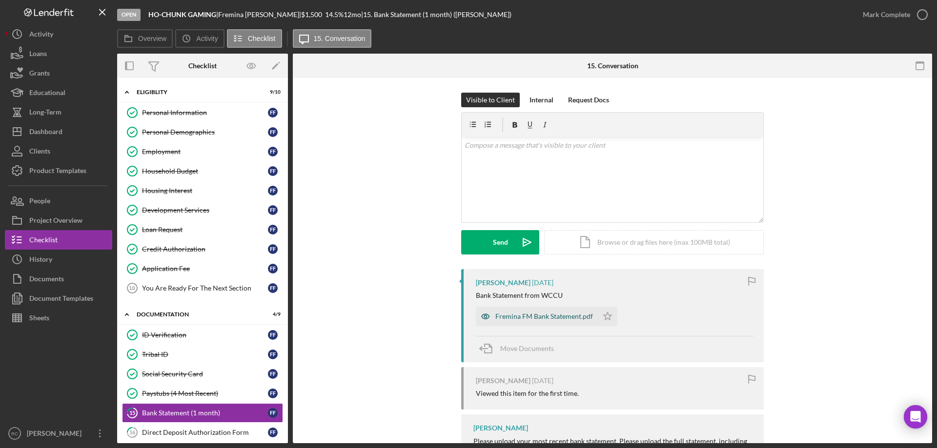
click at [573, 319] on div "Fremina FM Bank Statement.pdf" at bounding box center [544, 317] width 98 height 8
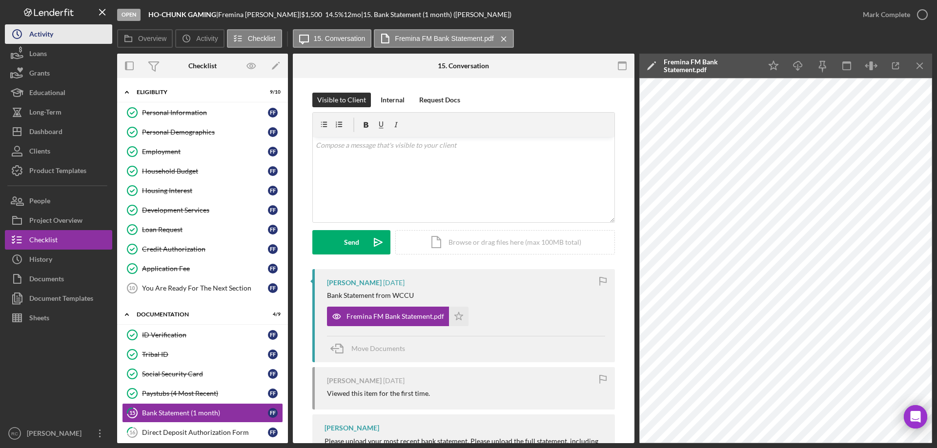
click at [71, 35] on button "Icon/History Activity" at bounding box center [58, 34] width 107 height 20
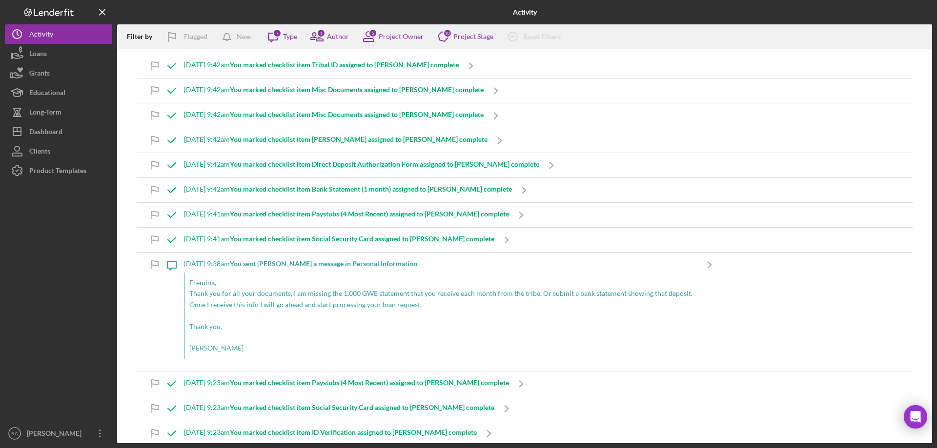
click at [329, 68] on b "You marked checklist item Tribal ID assigned to Nathen S. complete" at bounding box center [344, 65] width 229 height 8
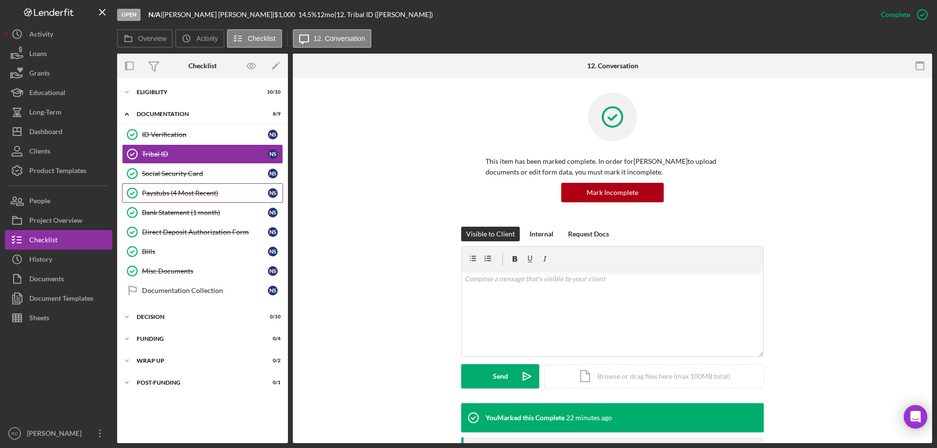
click at [186, 191] on div "Paystubs (4 Most Recent)" at bounding box center [205, 193] width 126 height 8
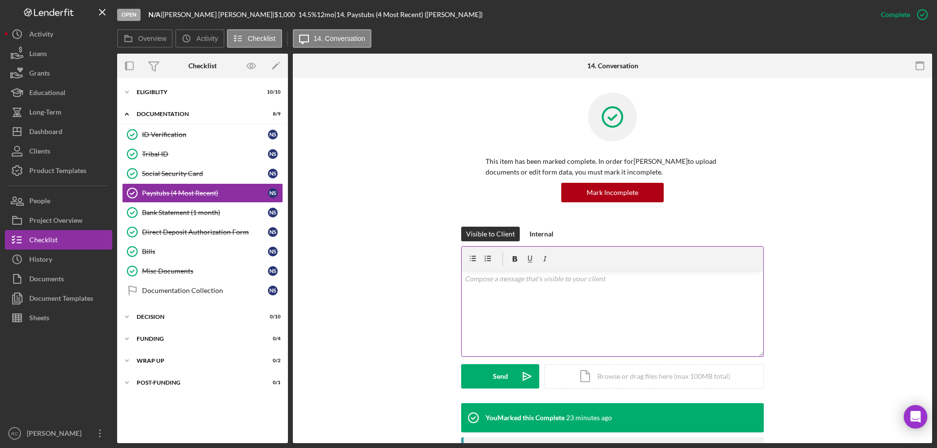
scroll to position [195, 0]
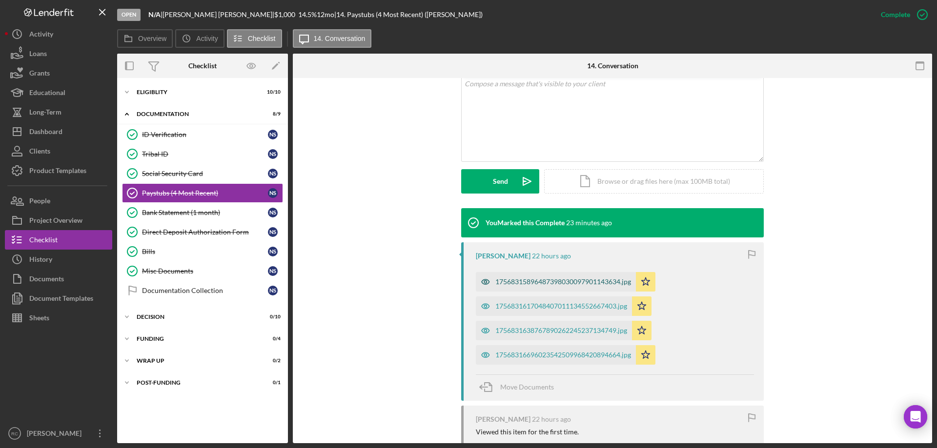
click at [573, 281] on div "17568315896487398030097901143634.jpg" at bounding box center [563, 282] width 136 height 8
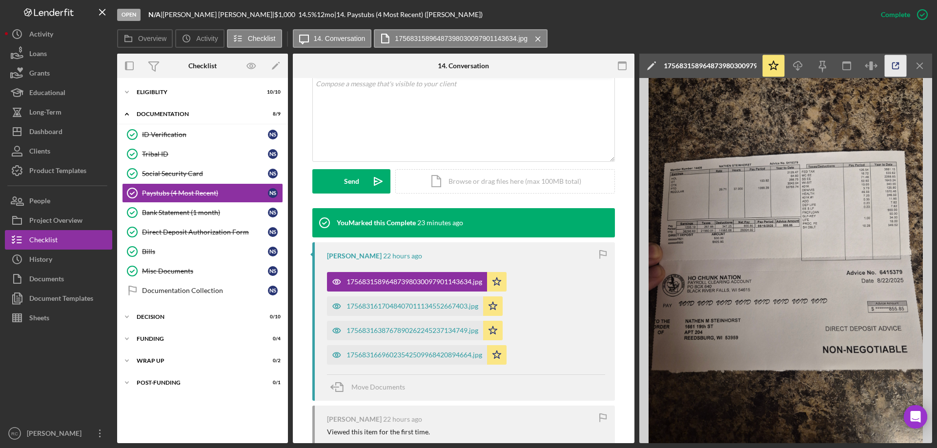
click at [895, 64] on icon "button" at bounding box center [896, 66] width 22 height 22
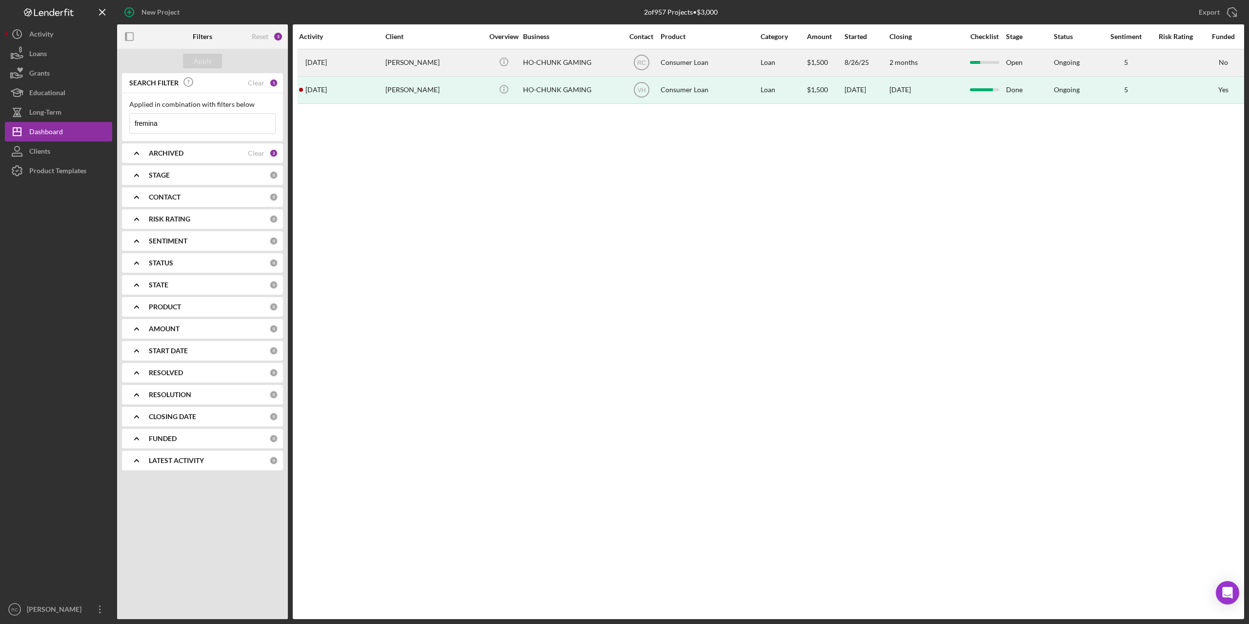
click at [422, 60] on div "[PERSON_NAME]" at bounding box center [435, 63] width 98 height 26
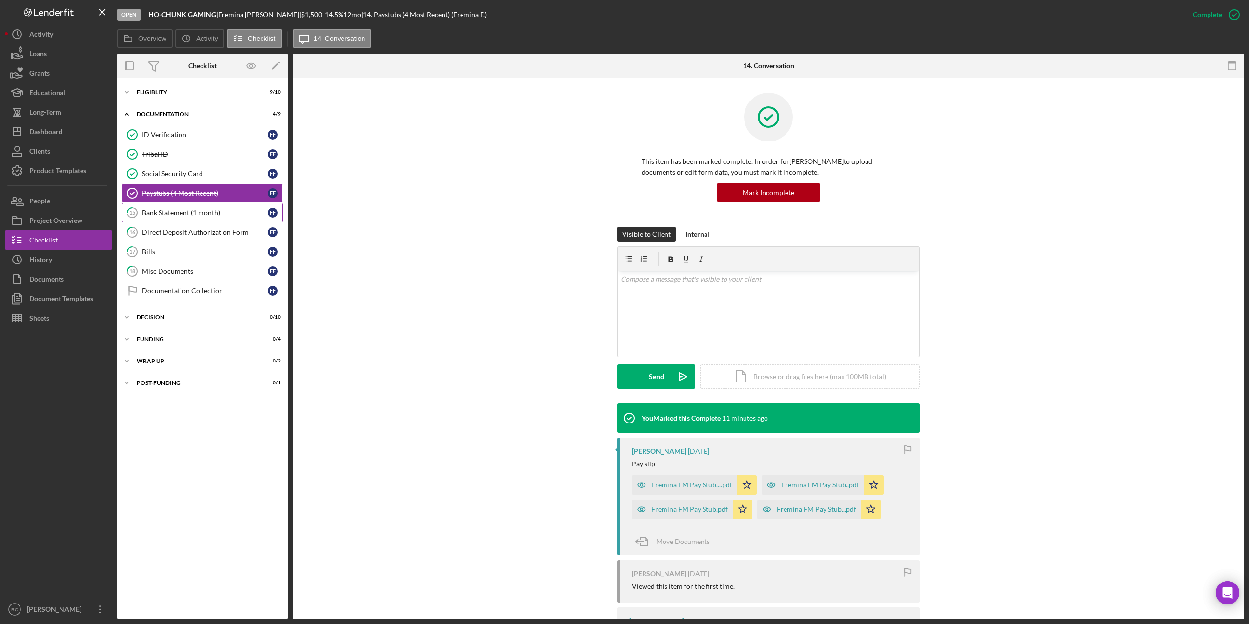
click at [208, 212] on div "Bank Statement (1 month)" at bounding box center [205, 213] width 126 height 8
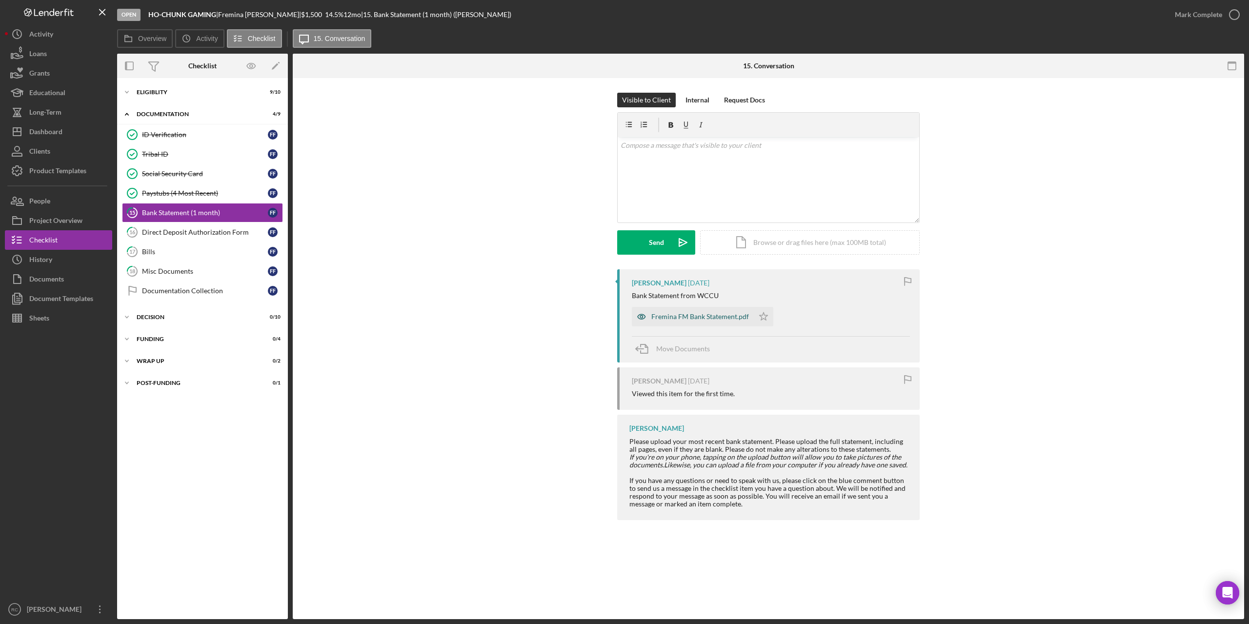
click at [721, 313] on div "Fremina FM Bank Statement.pdf" at bounding box center [700, 317] width 98 height 8
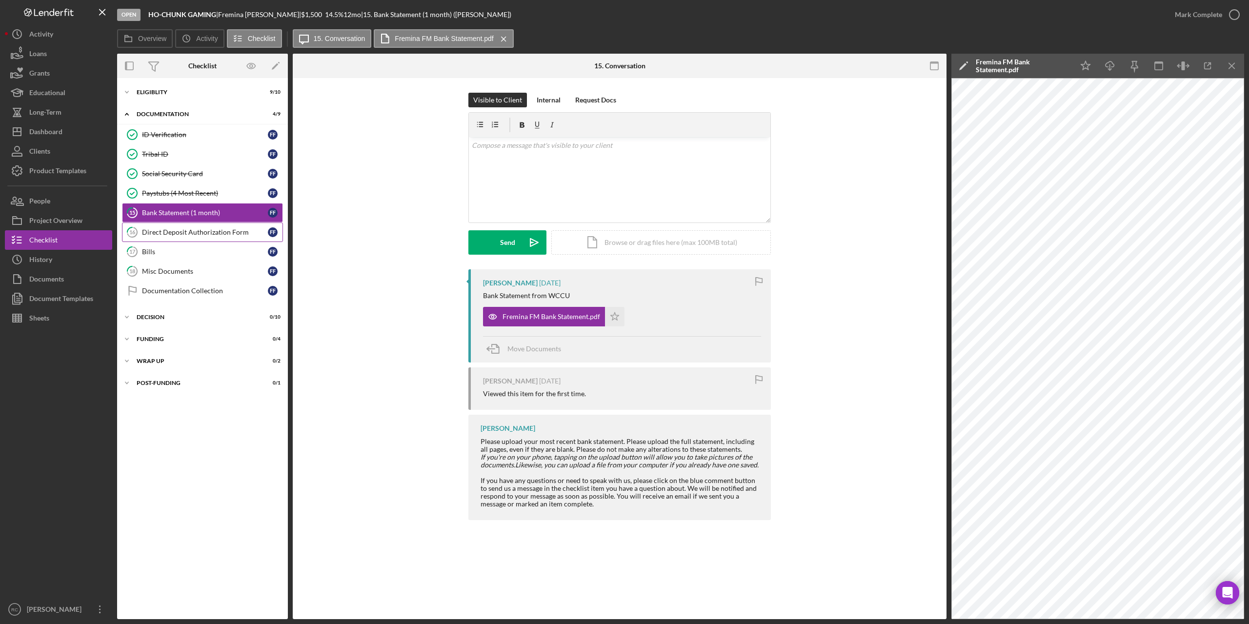
click at [235, 235] on div "Direct Deposit Authorization Form" at bounding box center [205, 232] width 126 height 8
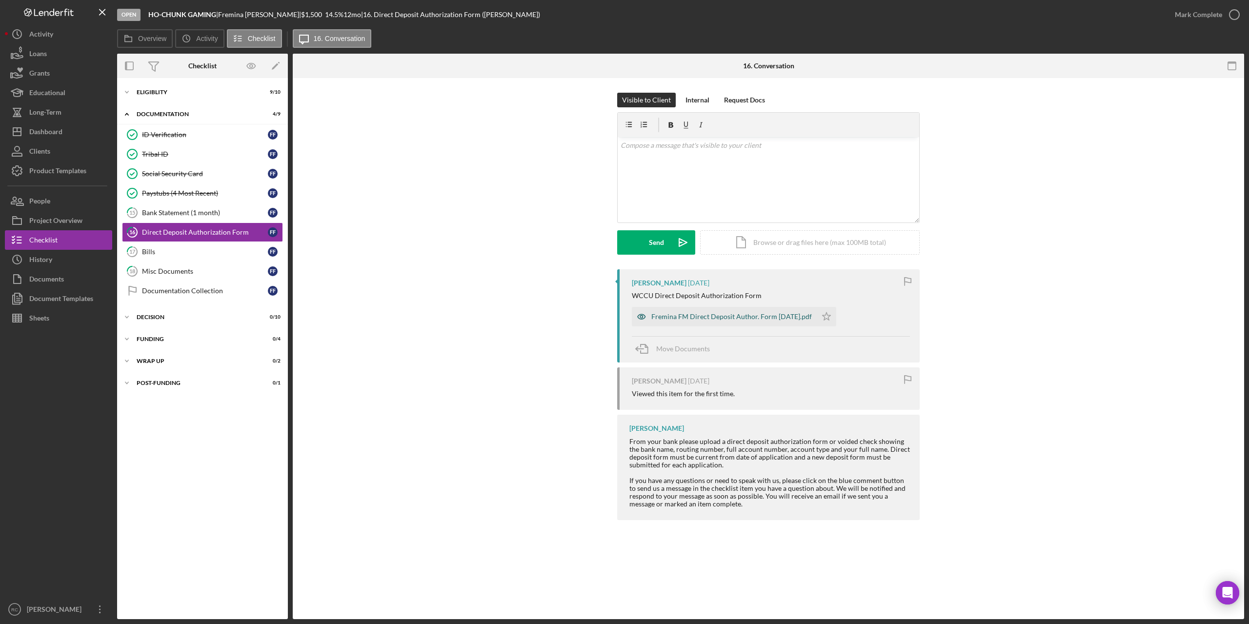
click at [723, 315] on div "Fremina FM Direct Deposit Author. Form 8.27.25.pdf" at bounding box center [731, 317] width 161 height 8
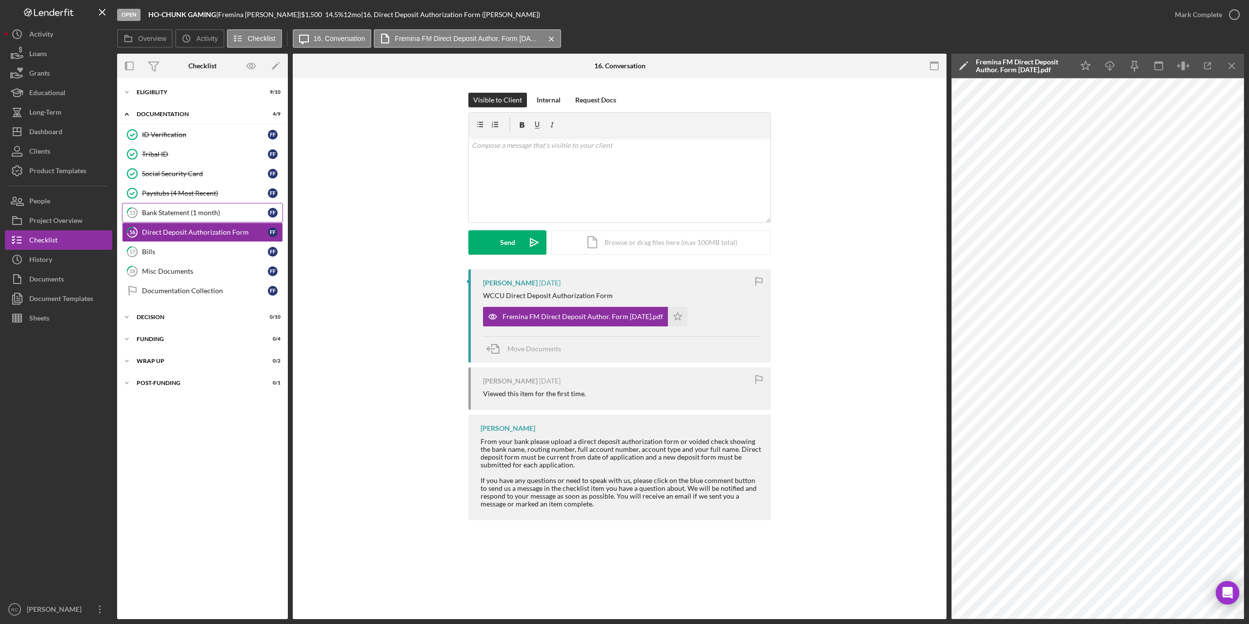
click at [185, 214] on div "Bank Statement (1 month)" at bounding box center [205, 213] width 126 height 8
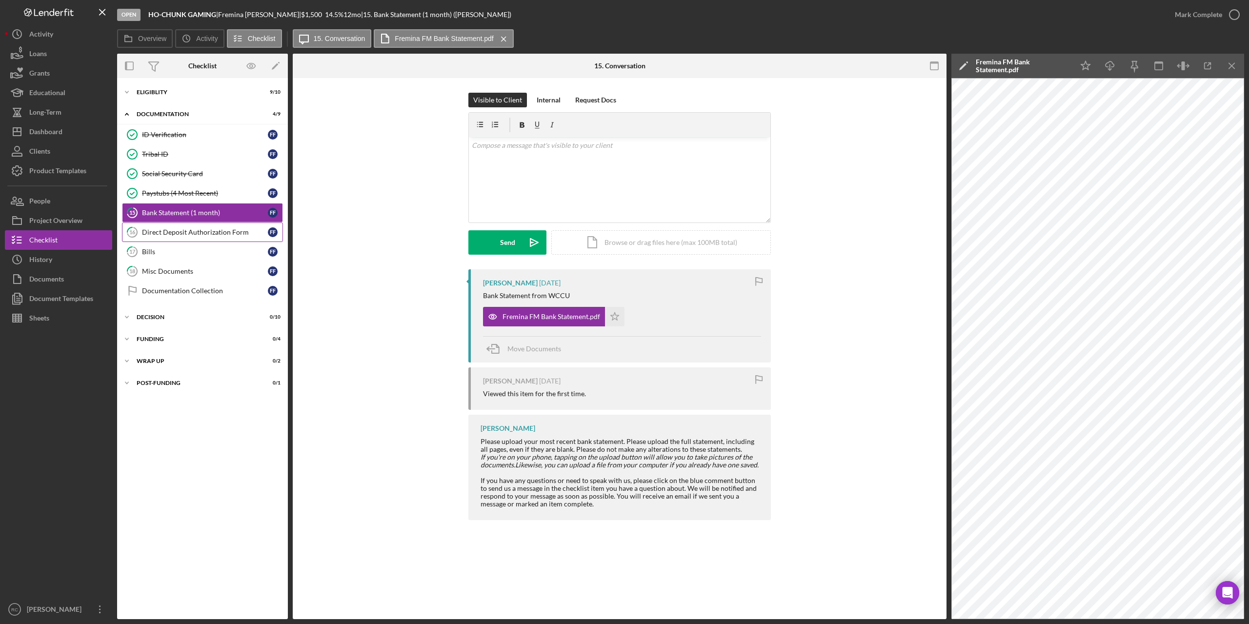
click at [178, 232] on div "Direct Deposit Authorization Form" at bounding box center [205, 232] width 126 height 8
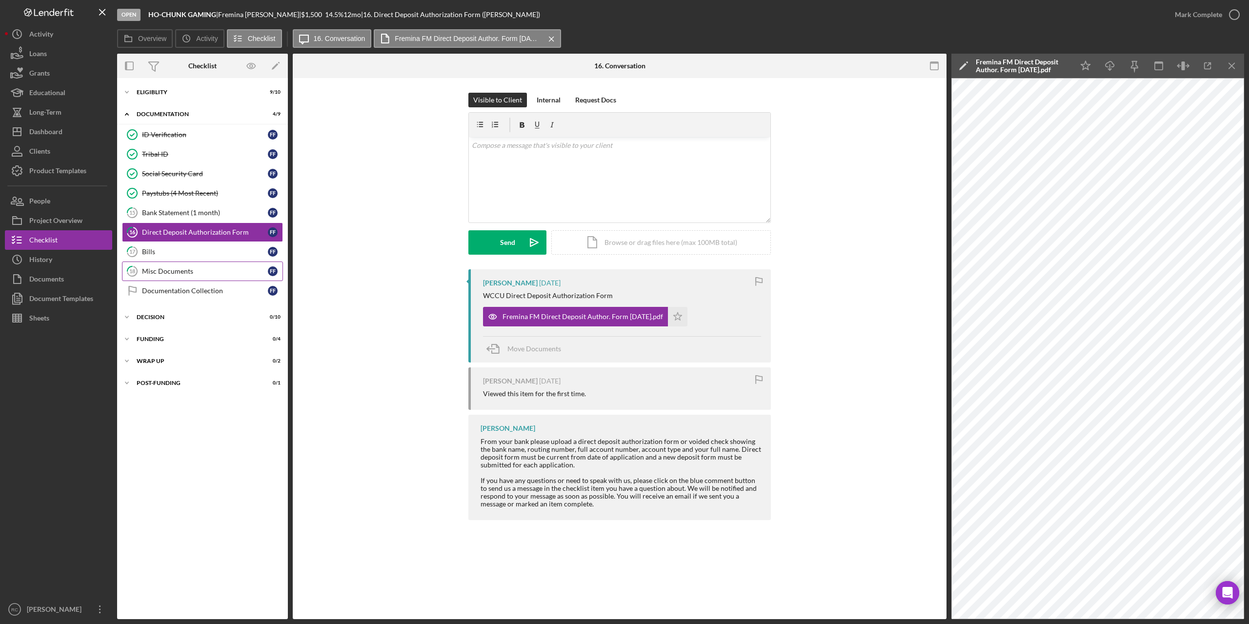
click at [156, 268] on div "Misc Documents" at bounding box center [205, 271] width 126 height 8
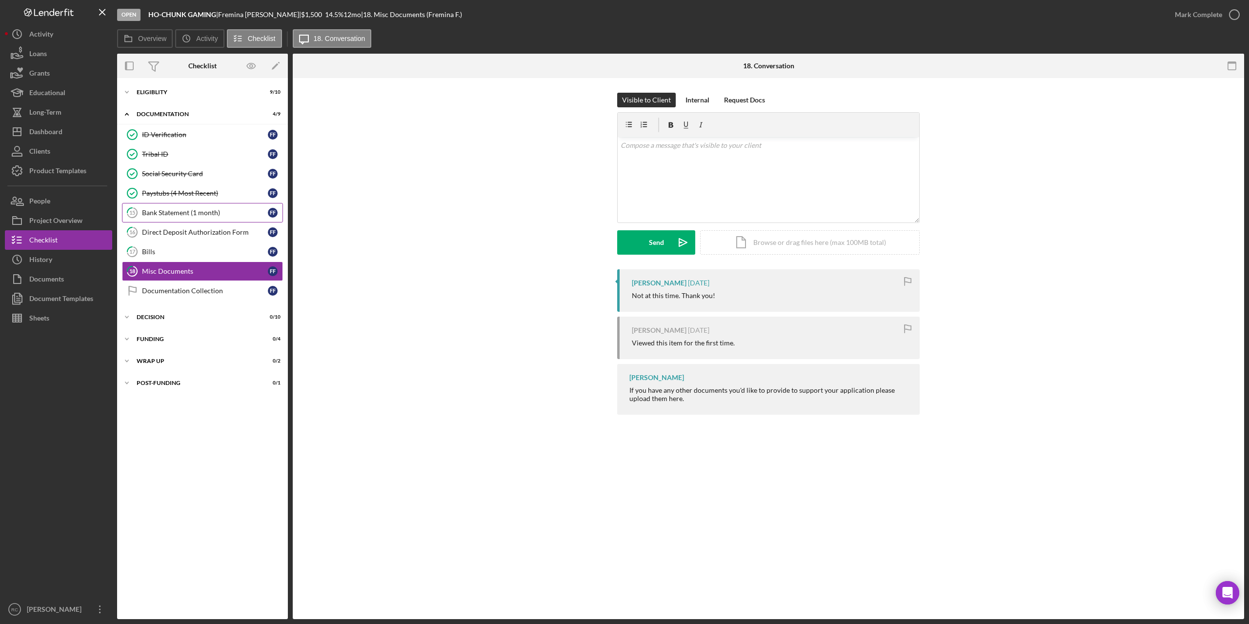
click at [171, 217] on link "15 Bank Statement (1 month) F F" at bounding box center [202, 213] width 161 height 20
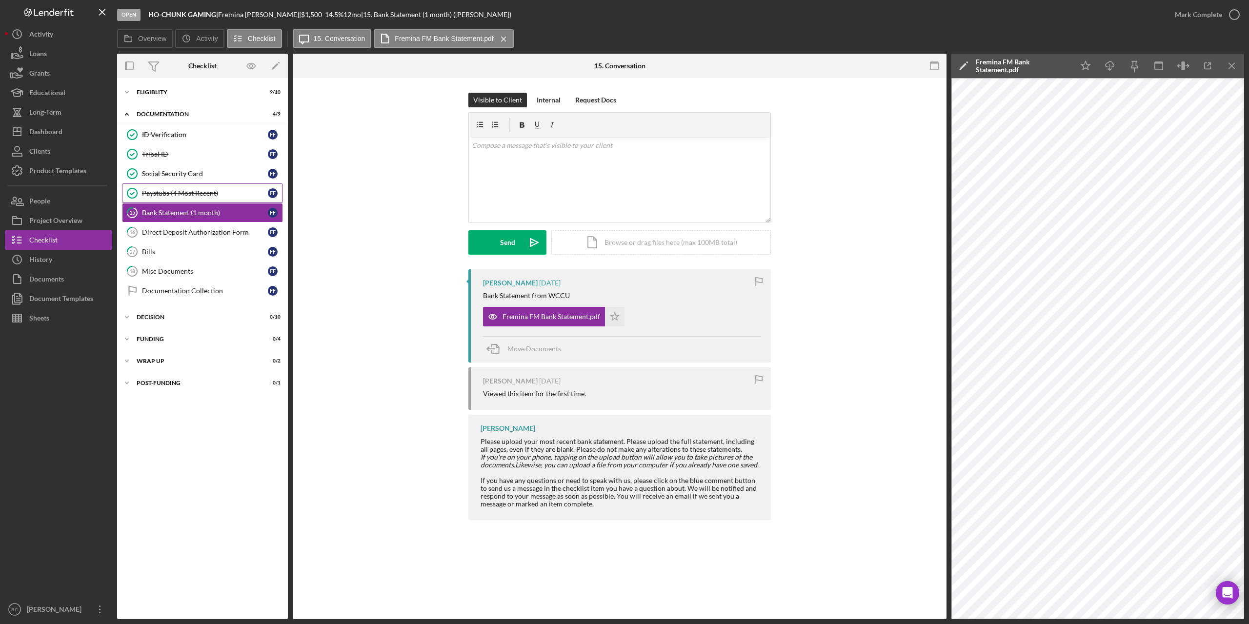
click at [199, 190] on div "Paystubs (4 Most Recent)" at bounding box center [205, 193] width 126 height 8
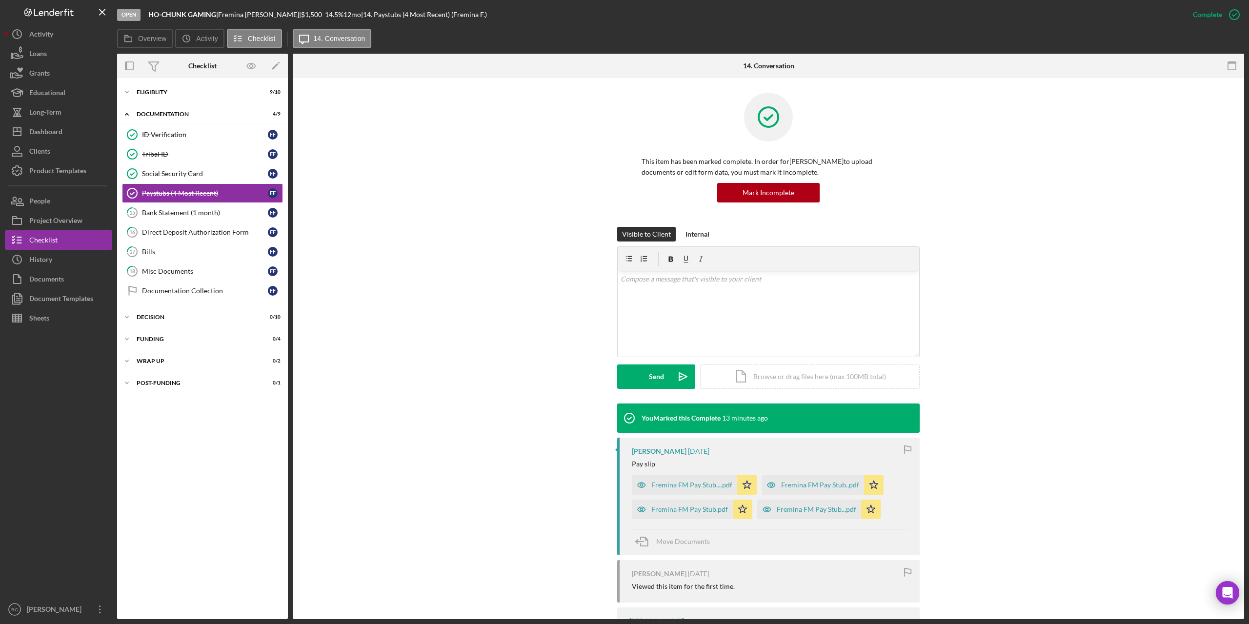
scroll to position [57, 0]
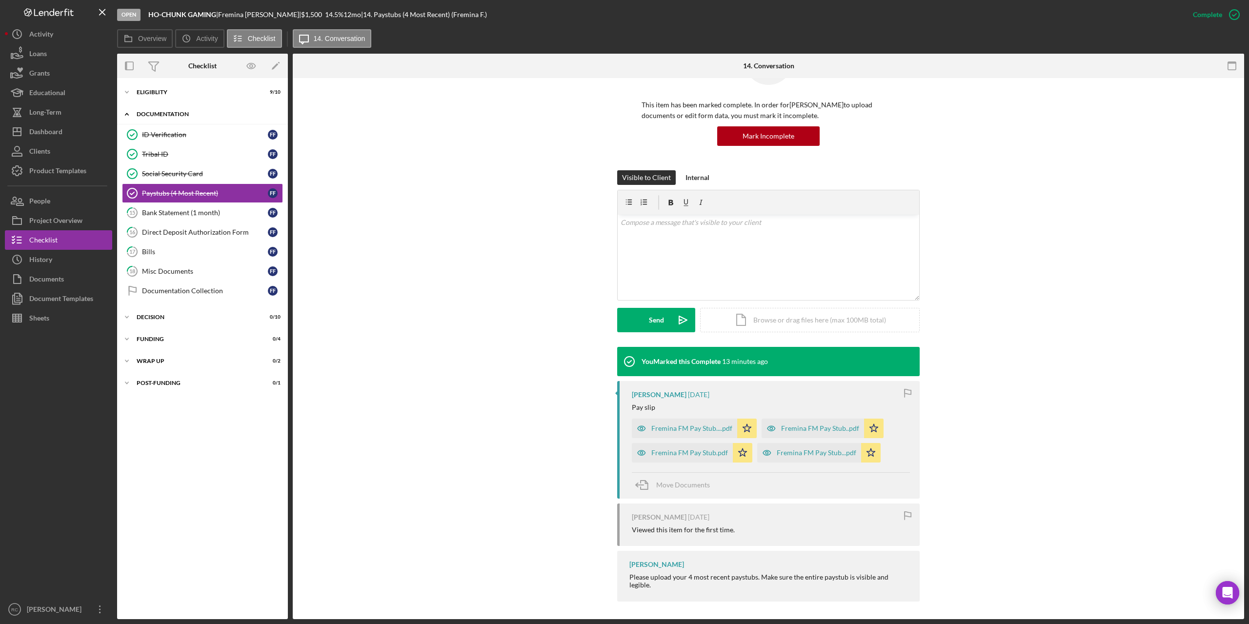
click at [182, 117] on div "Icon/Expander Documentation 4 / 9" at bounding box center [202, 114] width 171 height 20
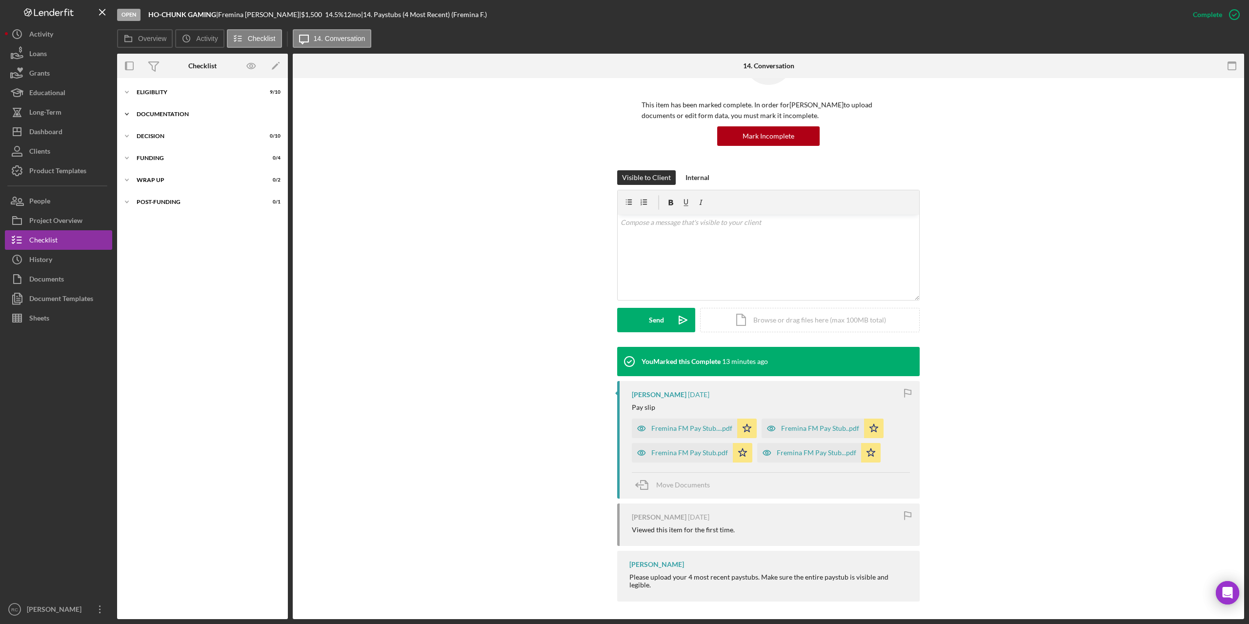
click at [182, 117] on div "Icon/Expander Documentation 4 / 9" at bounding box center [202, 114] width 171 height 20
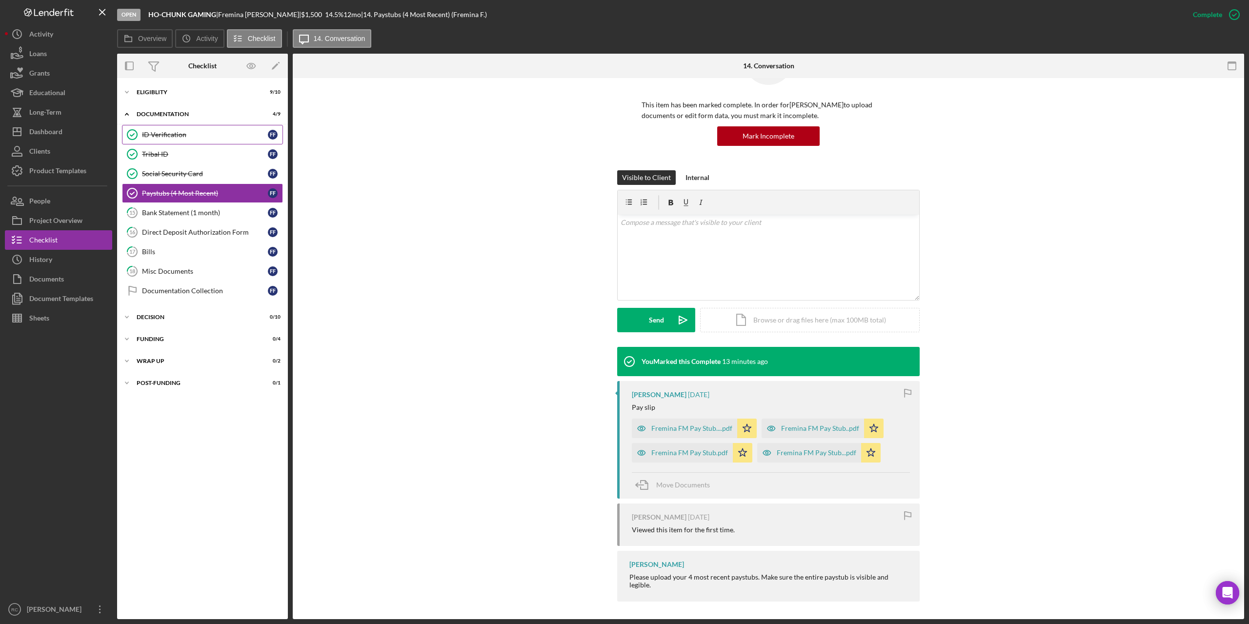
click at [172, 127] on link "ID Verification ID Verification F F" at bounding box center [202, 135] width 161 height 20
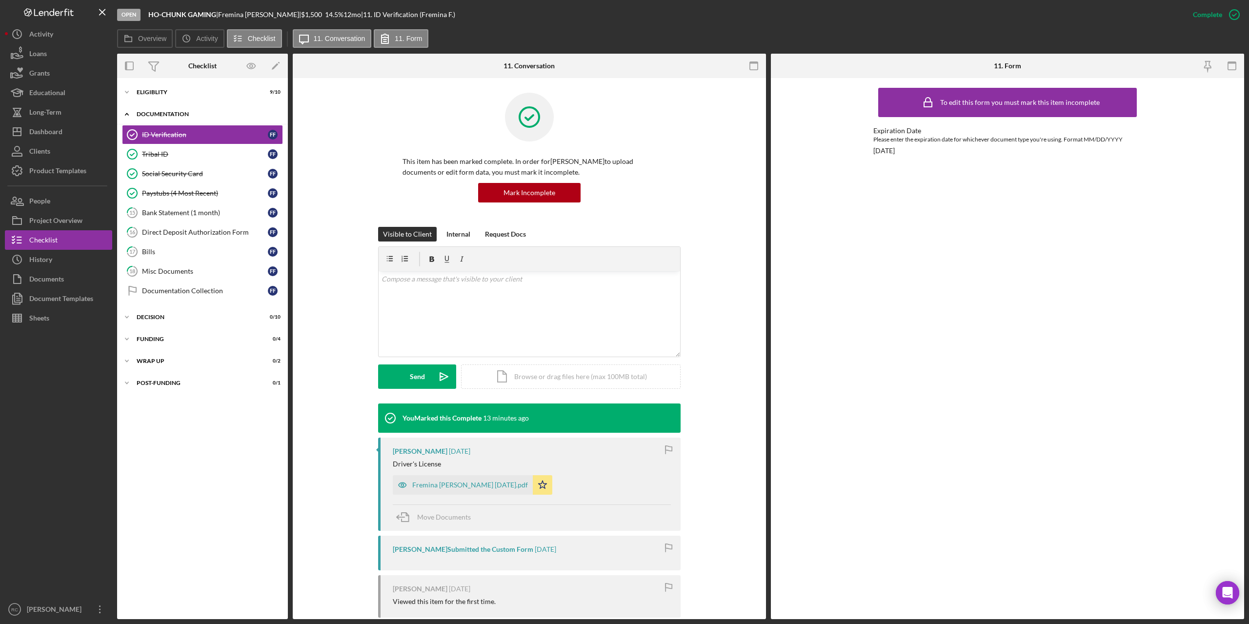
click at [151, 112] on div "Documentation" at bounding box center [206, 114] width 139 height 6
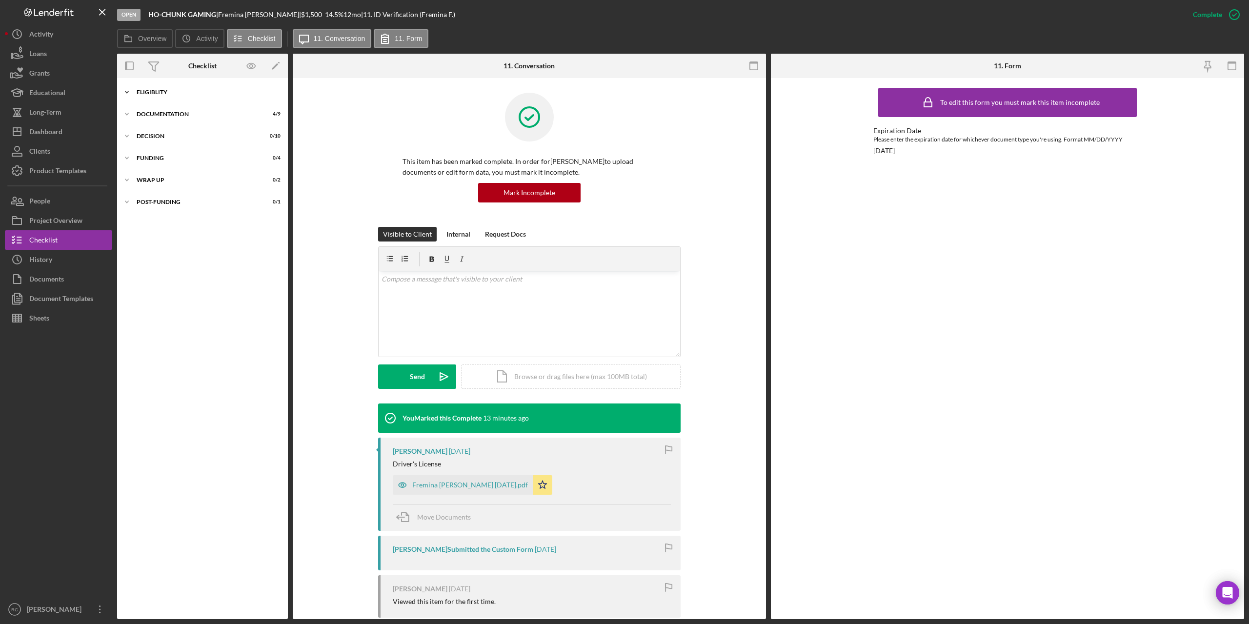
click at [154, 94] on div "Eligiblity" at bounding box center [206, 92] width 139 height 6
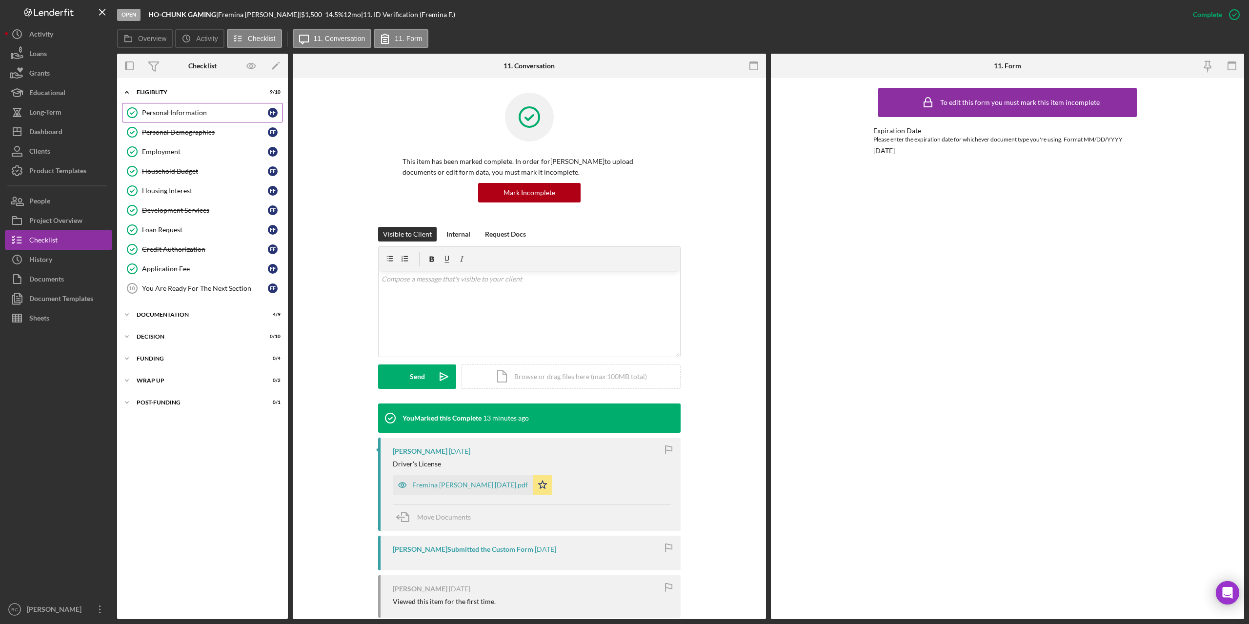
click at [166, 110] on div "Personal Information" at bounding box center [205, 113] width 126 height 8
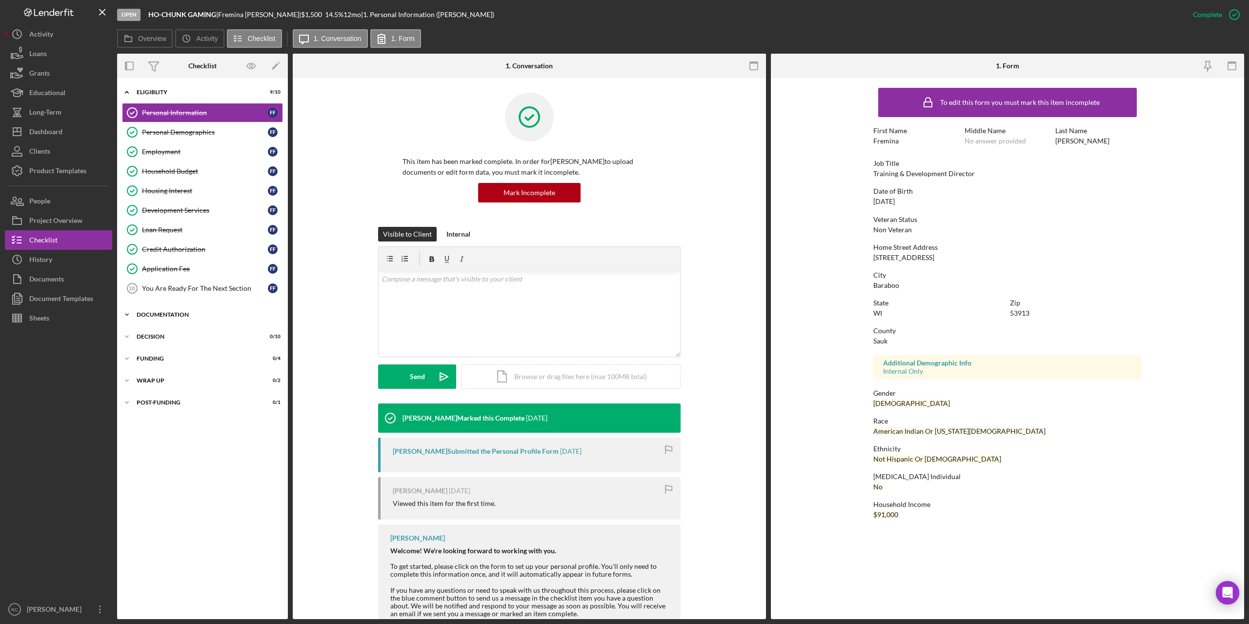
click at [171, 313] on div "Documentation" at bounding box center [206, 315] width 139 height 6
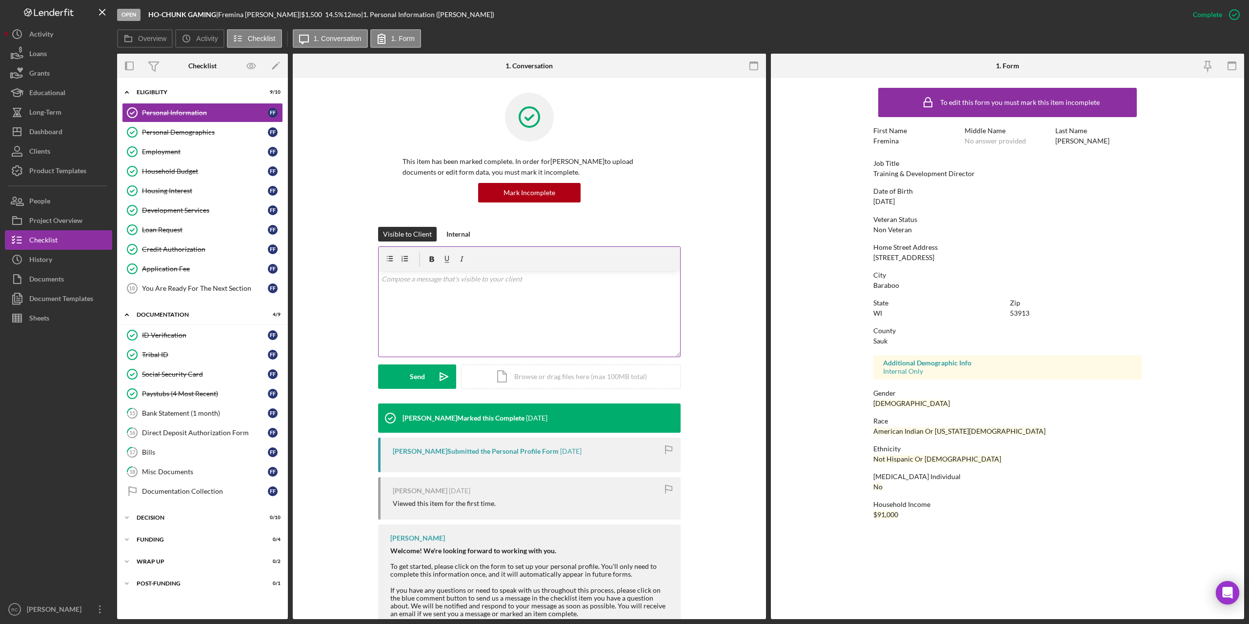
click at [448, 270] on div at bounding box center [530, 259] width 302 height 24
click at [181, 316] on div "Documentation" at bounding box center [206, 315] width 139 height 6
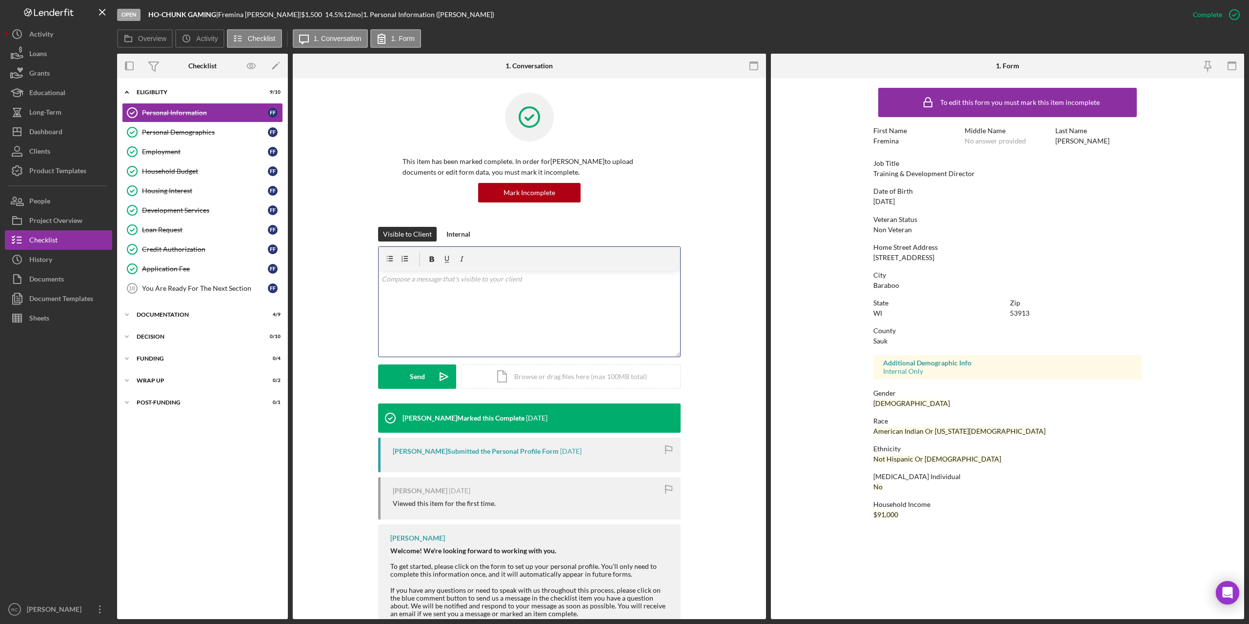
click at [459, 285] on div "v Color teal Color pink Remove color Add row above Add row below Add column bef…" at bounding box center [530, 313] width 302 height 85
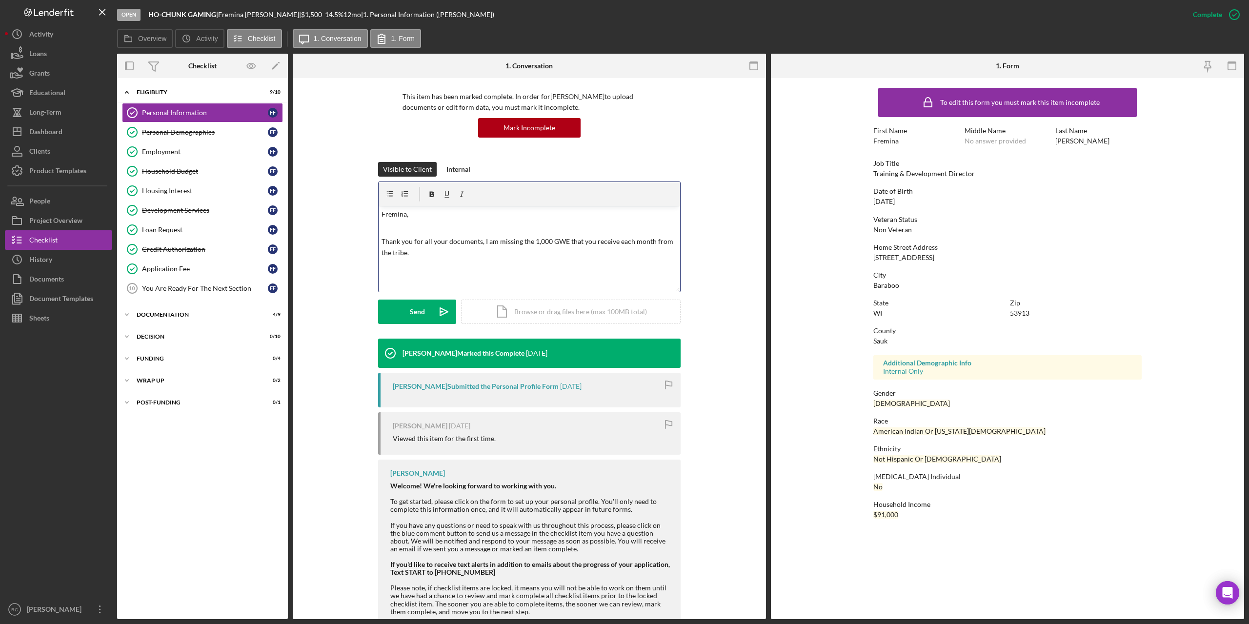
click at [429, 253] on p "Thank you for all your documents, I am missing the 1,000 GWE that you receive e…" at bounding box center [530, 247] width 296 height 22
click at [529, 243] on p "Thank you for all your documents, I am missing the 1,000 GWE that you receive e…" at bounding box center [530, 247] width 296 height 22
click at [566, 244] on p "Thank you for all your documents, I am missing the 1,000 GWE that you receive e…" at bounding box center [530, 247] width 296 height 22
click at [508, 257] on p "Thank you for all your documents, I am missing the 1,000 GWE statement or bank …" at bounding box center [530, 247] width 296 height 22
drag, startPoint x: 599, startPoint y: 242, endPoint x: 652, endPoint y: 242, distance: 52.7
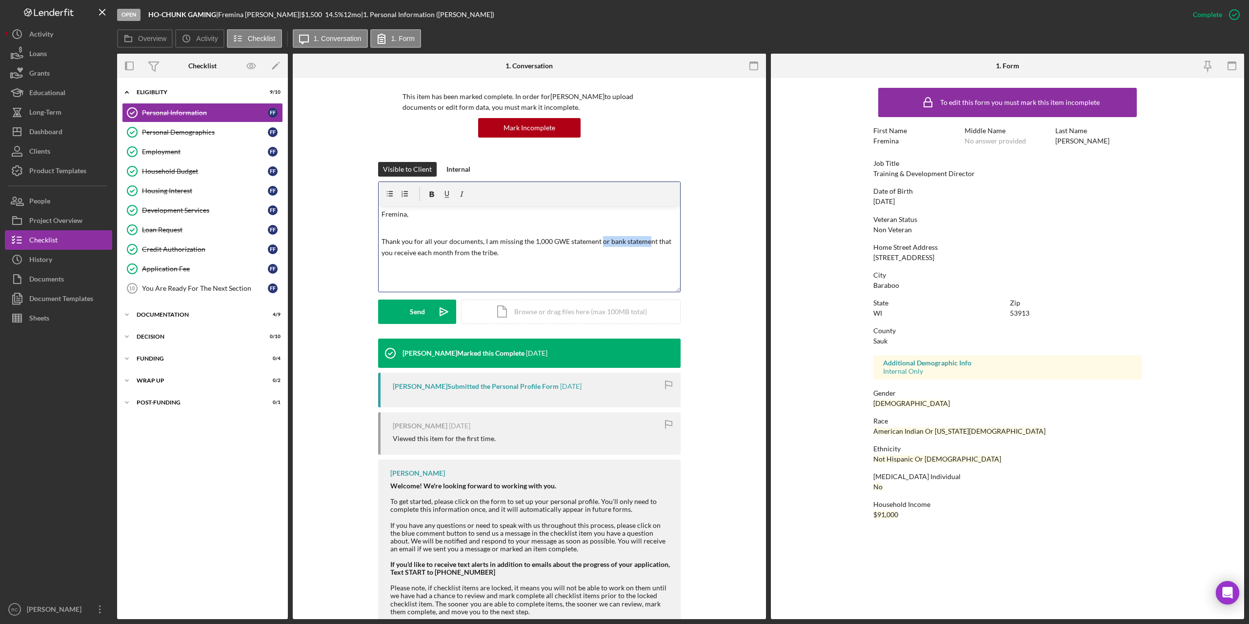
click at [652, 242] on p "Thank you for all your documents, I am missing the 1,000 GWE statement or bank …" at bounding box center [530, 247] width 296 height 22
click at [657, 242] on p "Thank you for all your documents, I am missing the 1,000 GWE statement or bank …" at bounding box center [530, 247] width 296 height 22
click at [656, 242] on p "Thank you for all your documents, I am missing the 1,000 GWE statement or bank …" at bounding box center [530, 247] width 296 height 22
click at [401, 237] on p "Once i receive this info I will go ahead and start processing your loan request." at bounding box center [530, 236] width 296 height 11
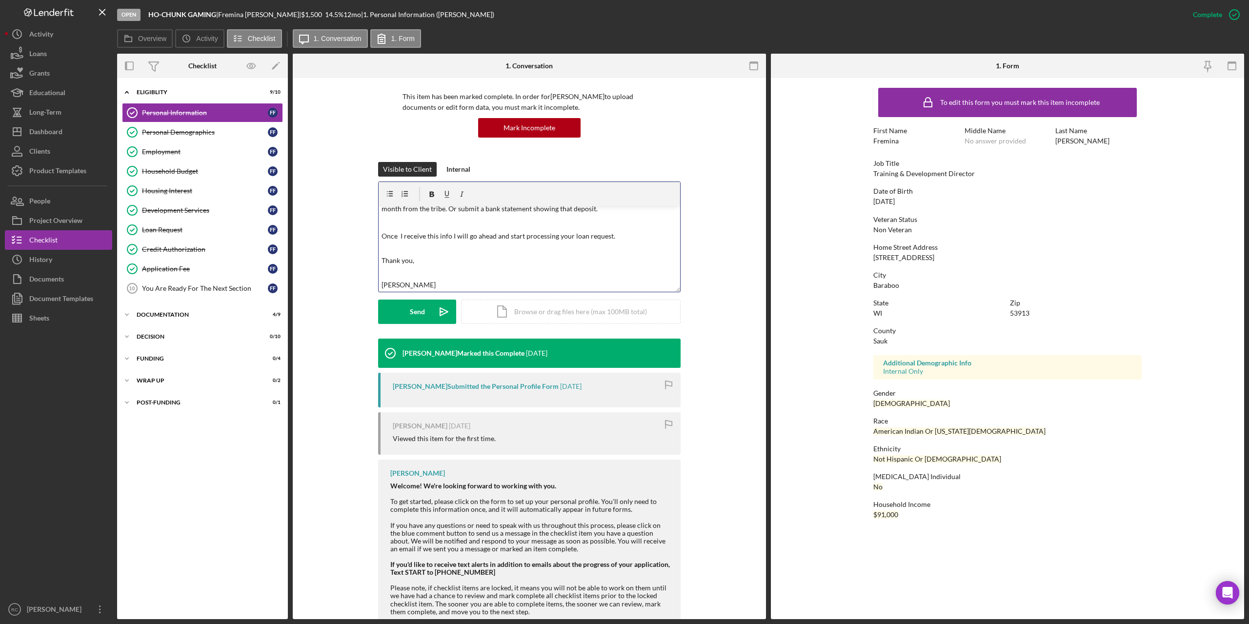
click at [498, 261] on p "Thank you," at bounding box center [530, 255] width 296 height 22
drag, startPoint x: 498, startPoint y: 261, endPoint x: 456, endPoint y: 249, distance: 43.9
click at [498, 261] on p "Thank you," at bounding box center [530, 255] width 296 height 22
click at [412, 308] on div "Send" at bounding box center [417, 312] width 15 height 24
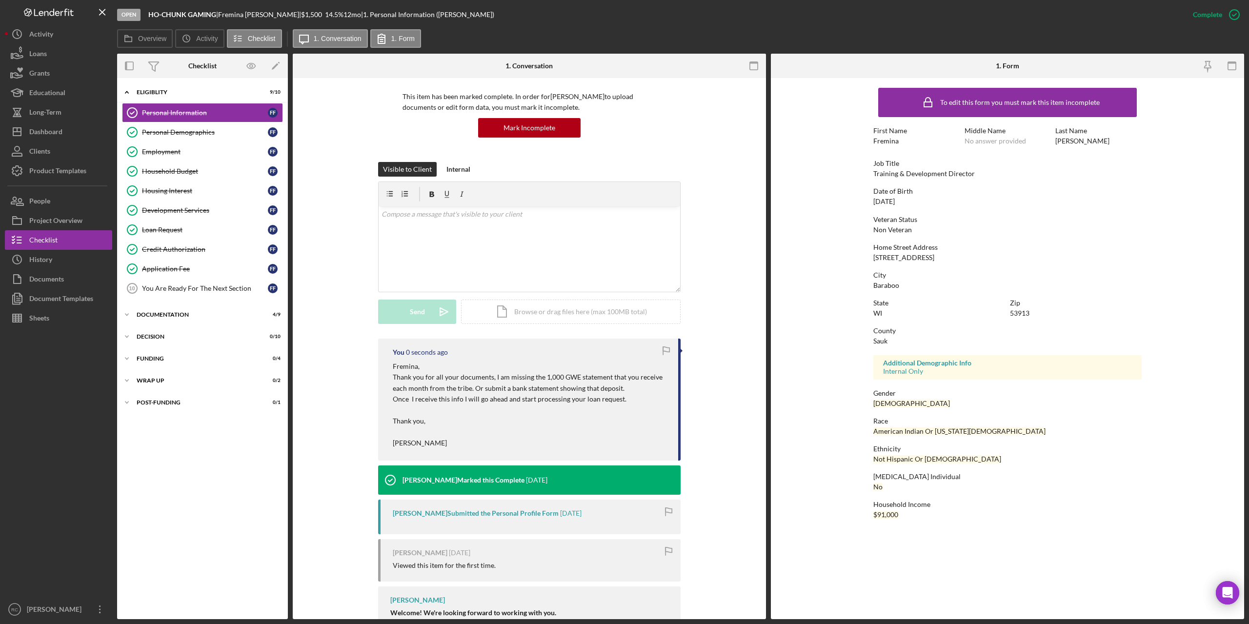
scroll to position [0, 0]
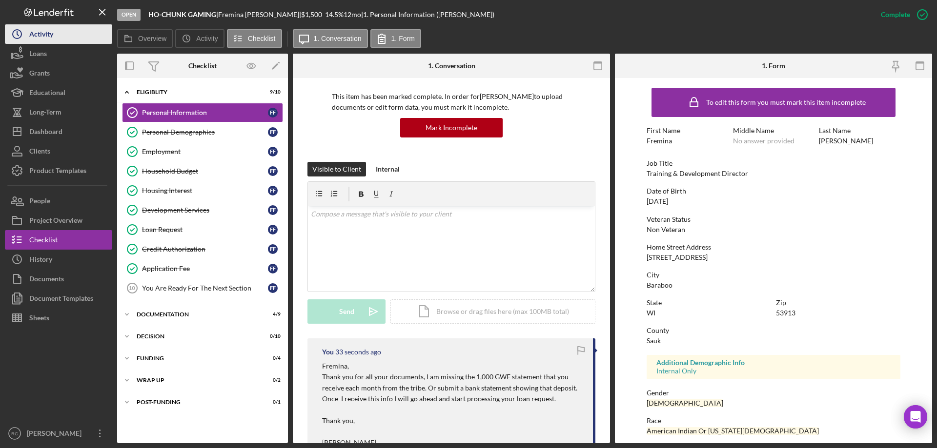
click at [45, 33] on div "Activity" at bounding box center [41, 35] width 24 height 22
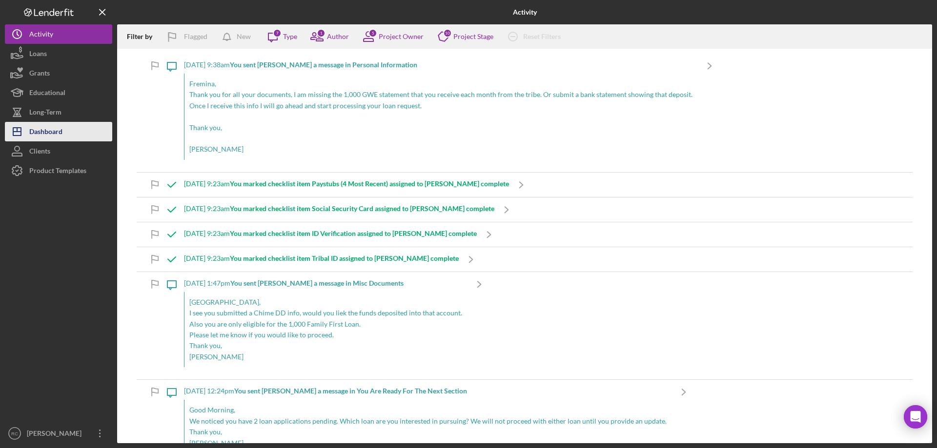
click at [45, 132] on div "Dashboard" at bounding box center [45, 133] width 33 height 22
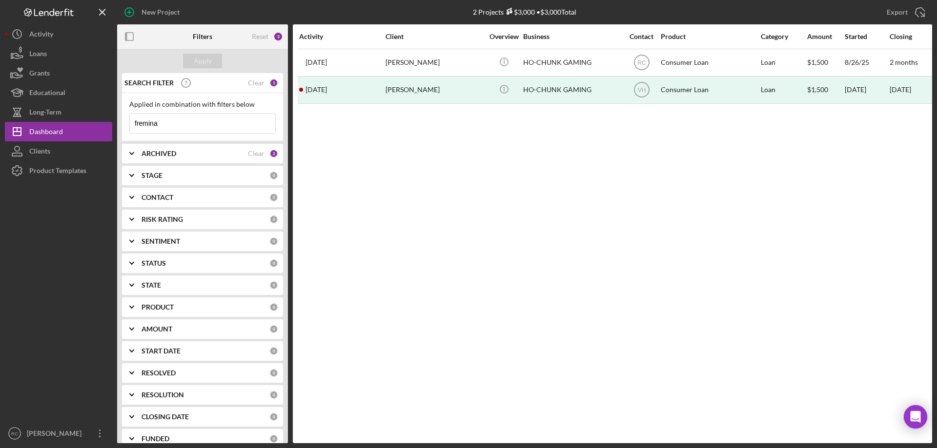
click at [175, 126] on input "fremina" at bounding box center [202, 124] width 145 height 20
type input "f"
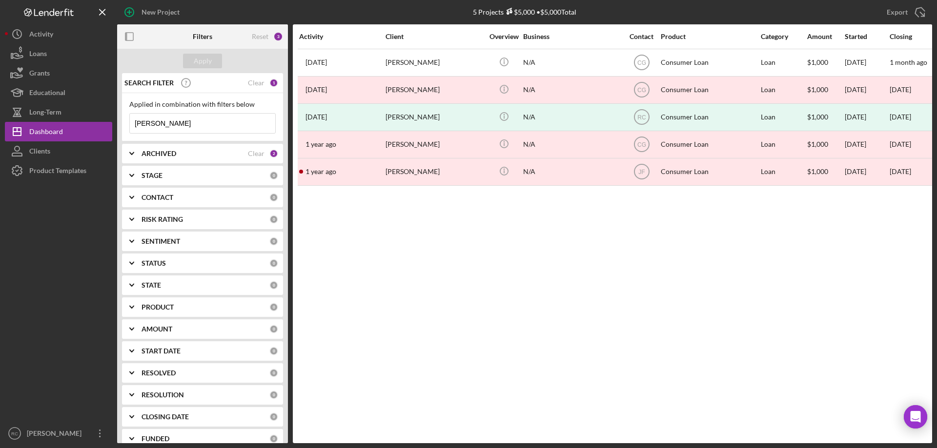
type input "nathan"
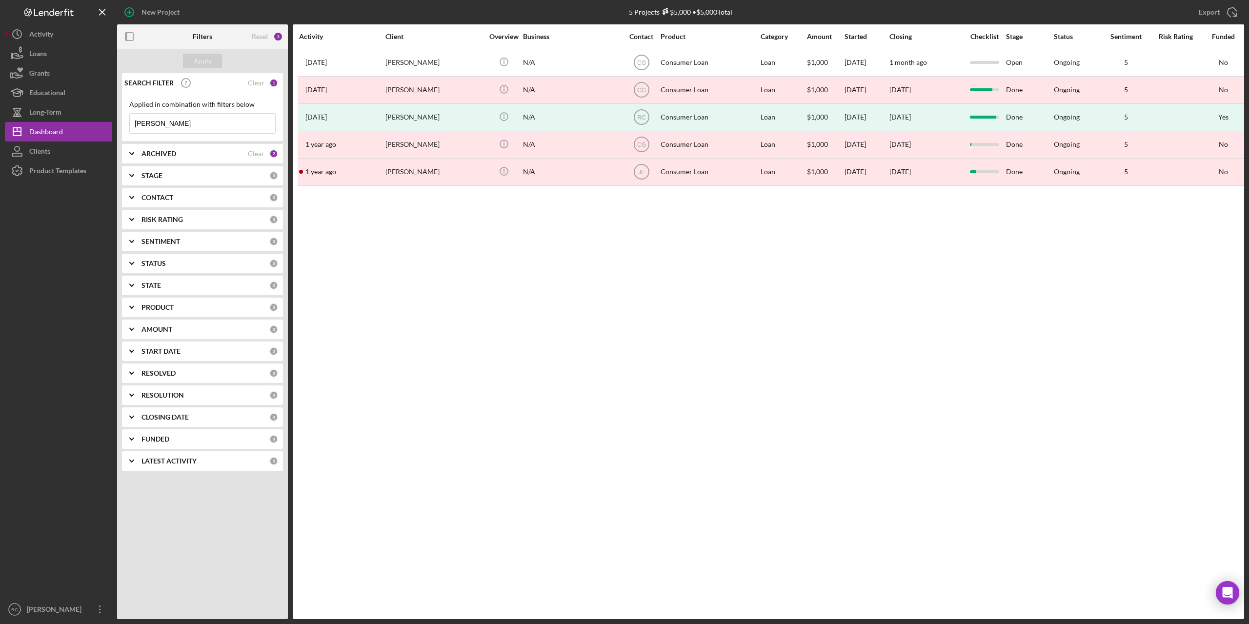
click at [178, 126] on input "nathan" at bounding box center [202, 124] width 145 height 20
click at [256, 82] on div "Clear" at bounding box center [256, 83] width 17 height 8
click at [210, 61] on div "Apply" at bounding box center [203, 61] width 18 height 15
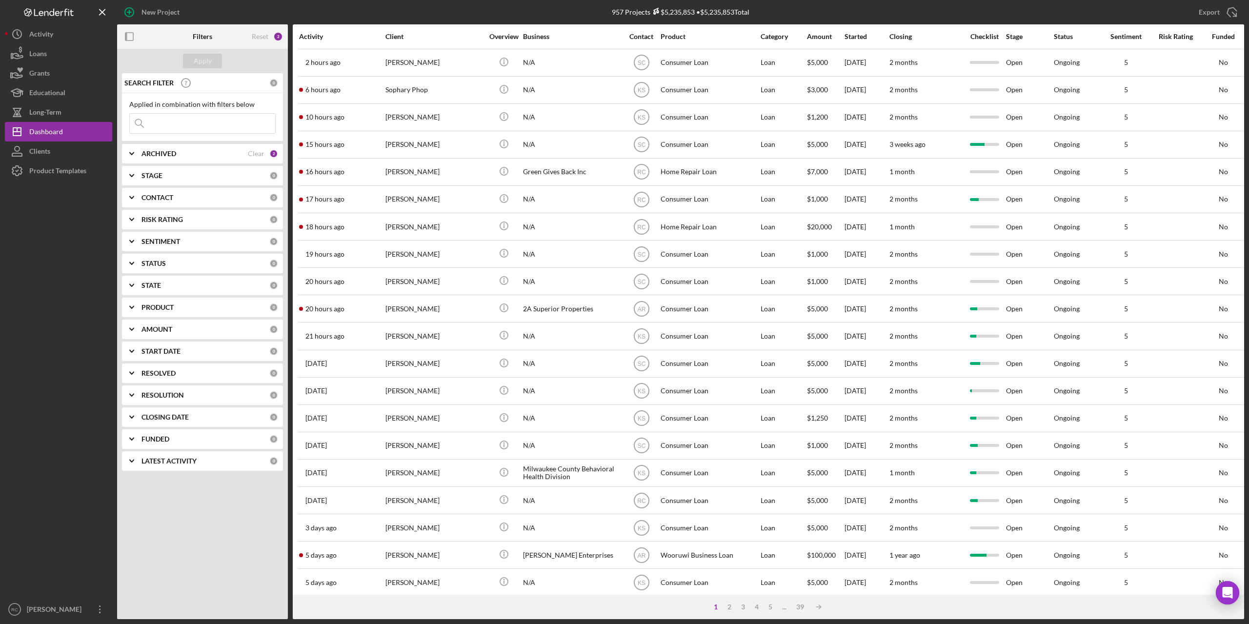
click at [168, 127] on input at bounding box center [202, 124] width 145 height 20
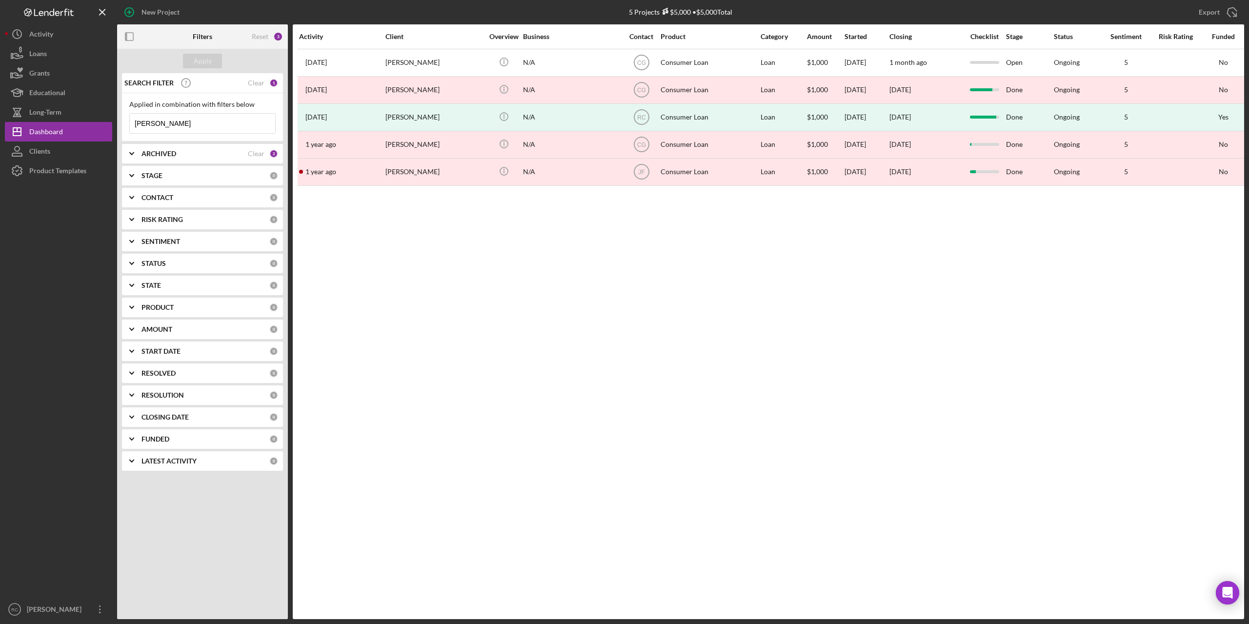
type input "nathan"
click at [159, 155] on b "ARCHIVED" at bounding box center [159, 154] width 35 height 8
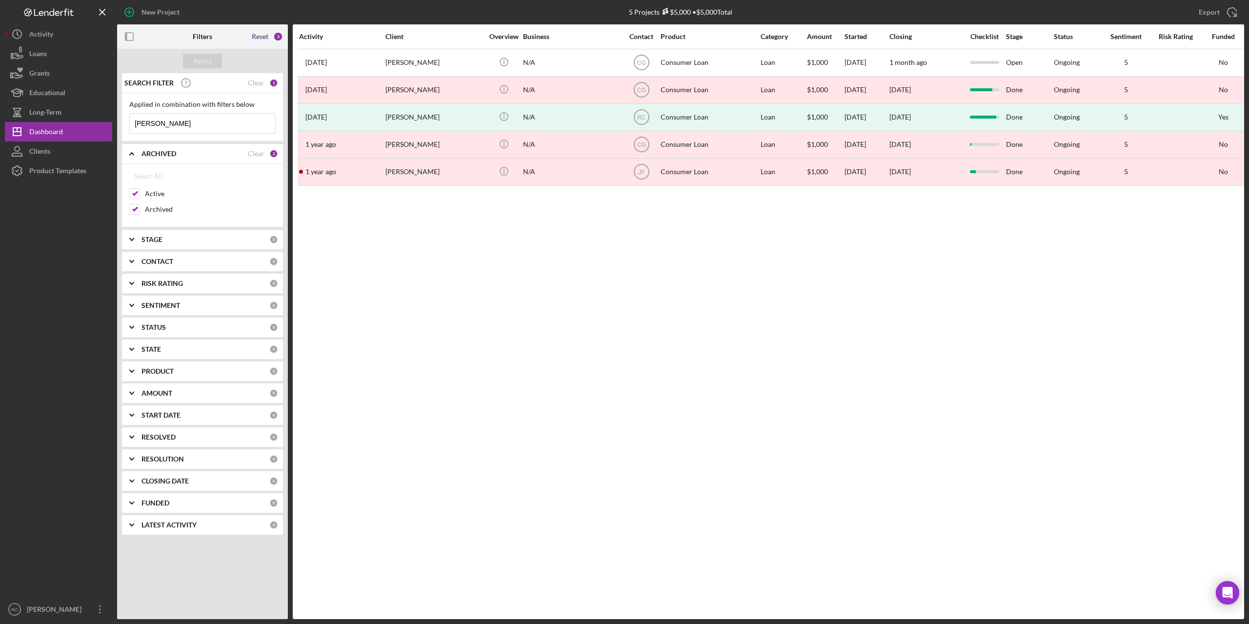
click at [265, 37] on div "Reset" at bounding box center [260, 37] width 17 height 8
click at [175, 125] on input at bounding box center [202, 124] width 145 height 20
click at [137, 209] on input "Archived" at bounding box center [135, 209] width 10 height 10
checkbox input "true"
click at [180, 126] on input at bounding box center [202, 124] width 145 height 20
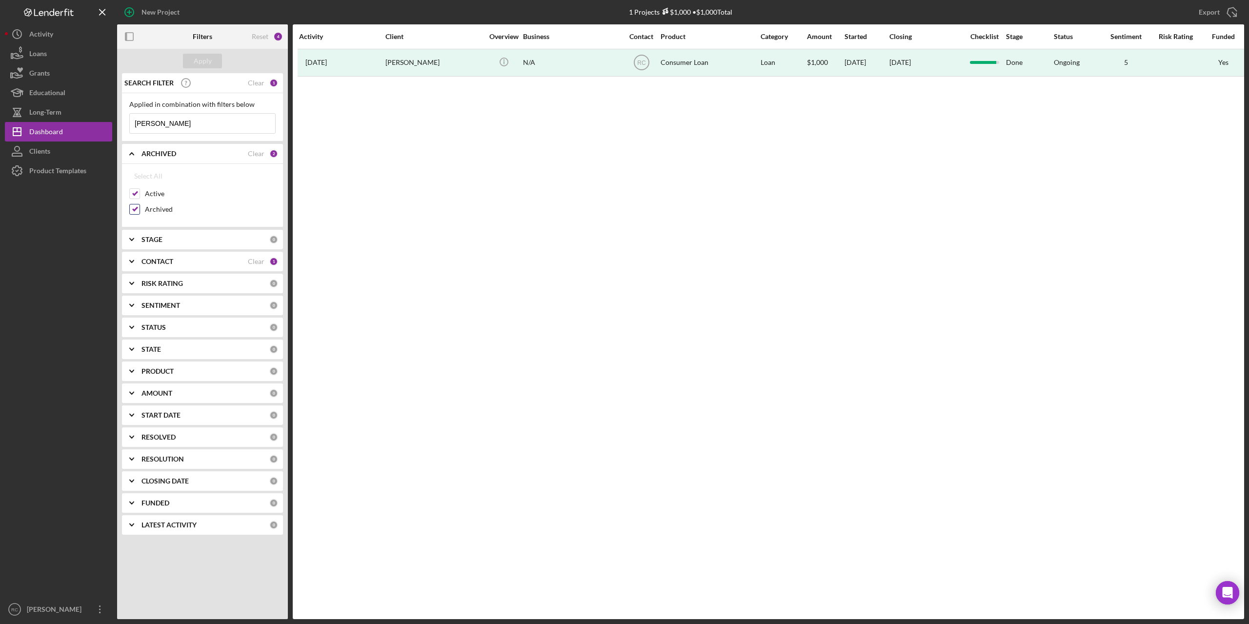
type input "nathan"
click at [133, 205] on input "Archived" at bounding box center [135, 209] width 10 height 10
checkbox input "false"
click at [170, 122] on input "nathan" at bounding box center [202, 124] width 145 height 20
type input "n"
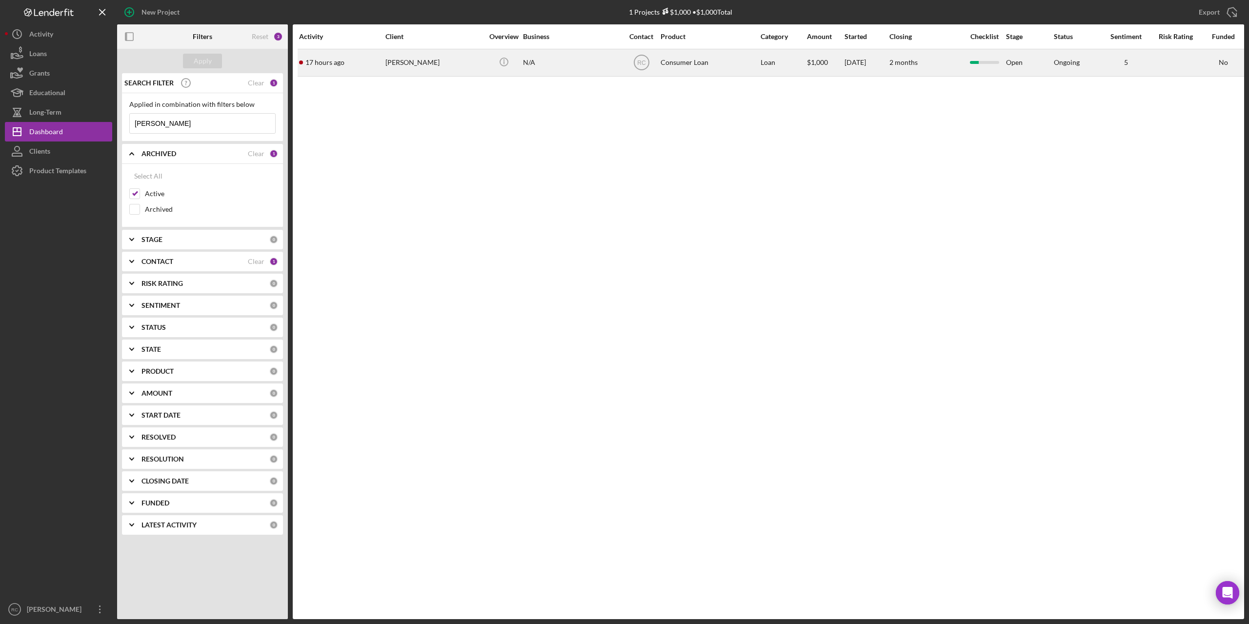
type input "steinhorst"
click at [405, 63] on div "Nathen Steinhorst" at bounding box center [435, 63] width 98 height 26
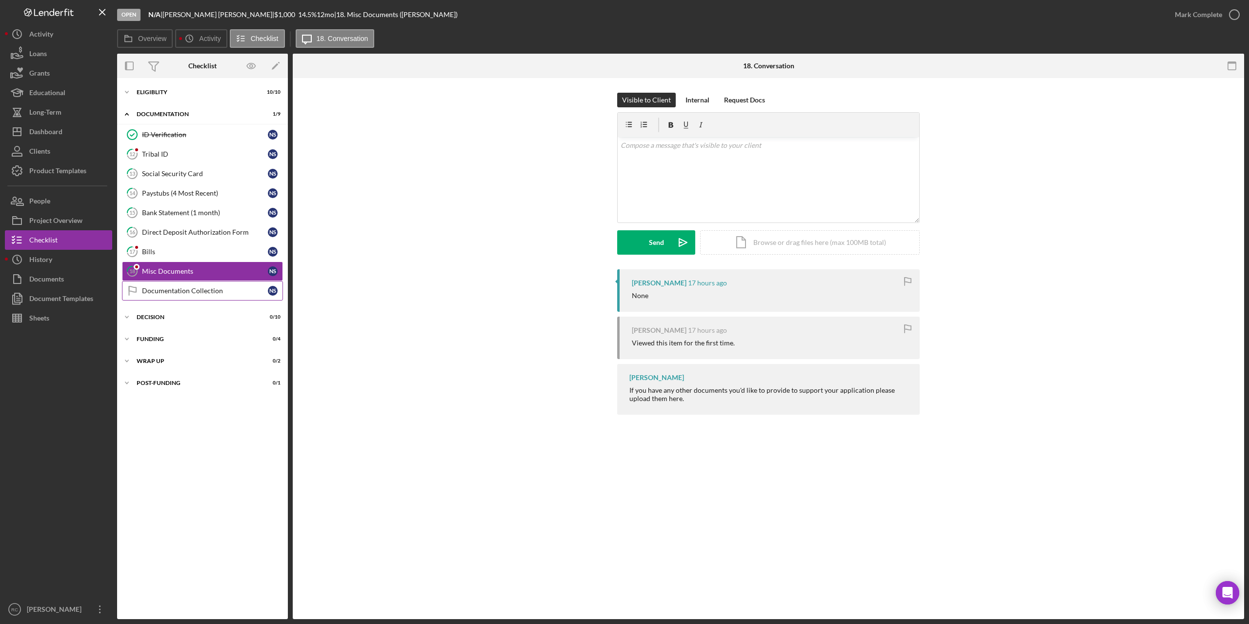
click at [161, 287] on div "Documentation Collection" at bounding box center [205, 291] width 126 height 8
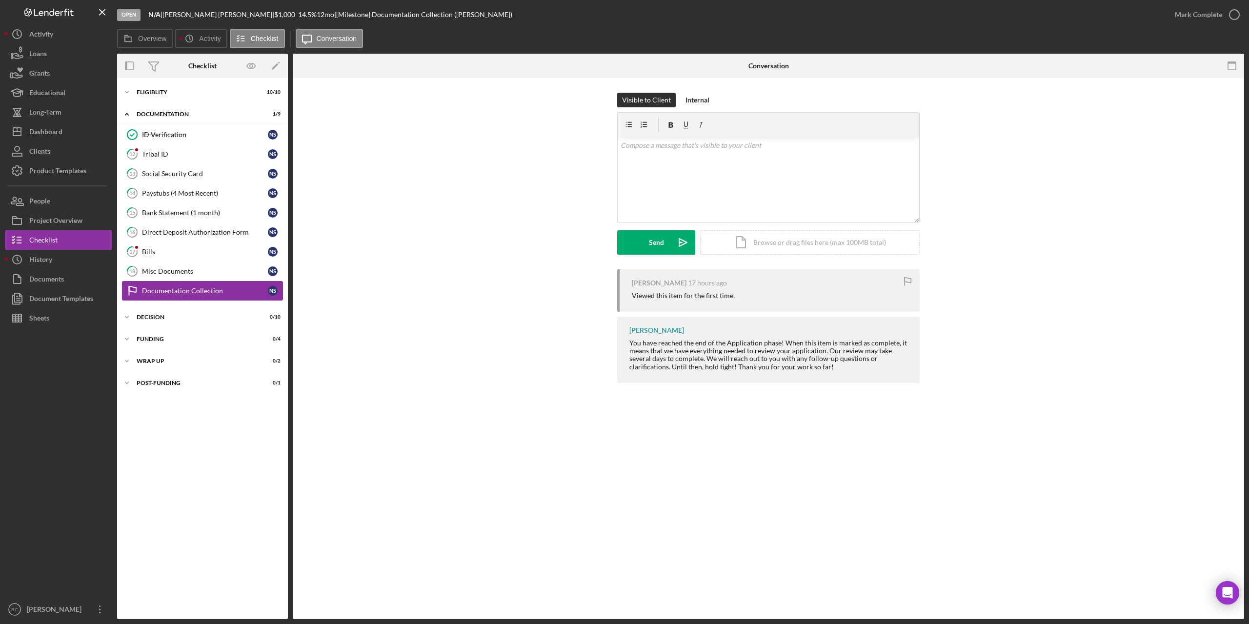
click at [170, 298] on link "Documentation Collection Documentation Collection N S" at bounding box center [202, 291] width 161 height 20
click at [151, 314] on div "Decision" at bounding box center [206, 317] width 139 height 6
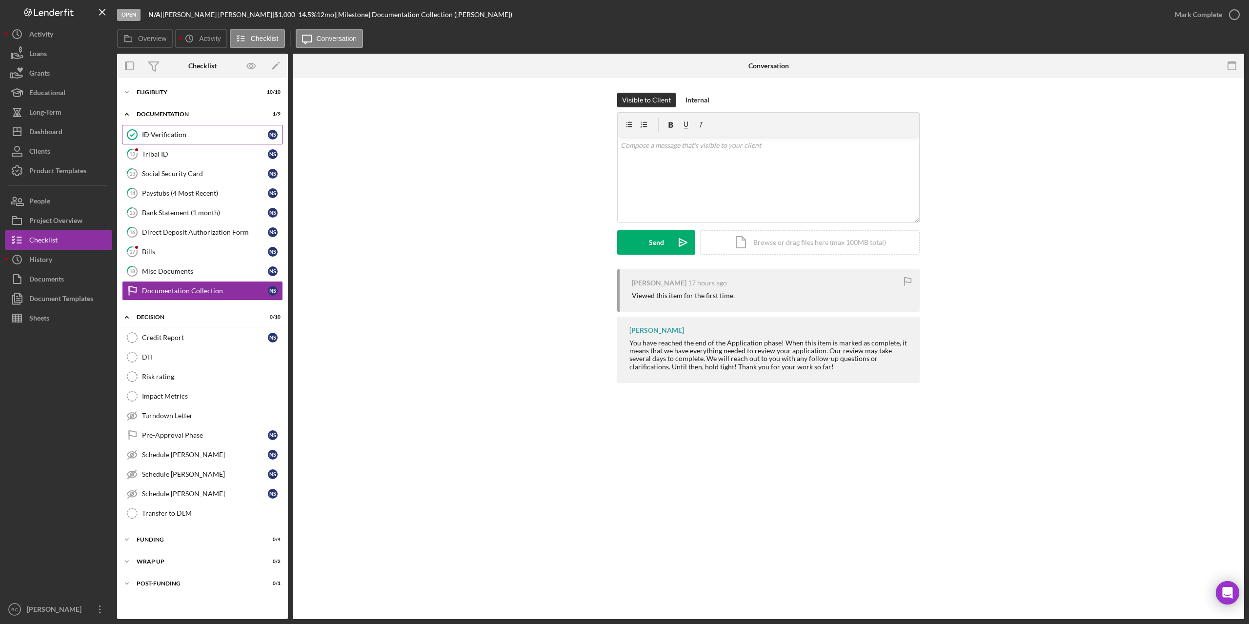
click at [163, 132] on div "ID Verification" at bounding box center [205, 135] width 126 height 8
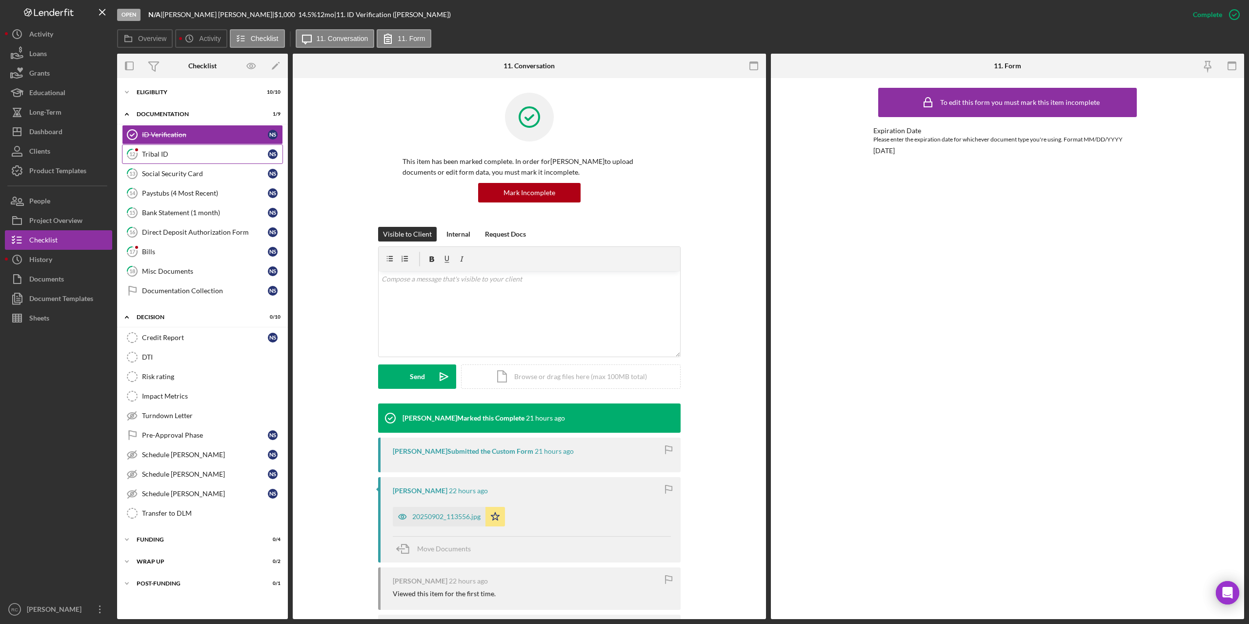
click at [154, 154] on div "Tribal ID" at bounding box center [205, 154] width 126 height 8
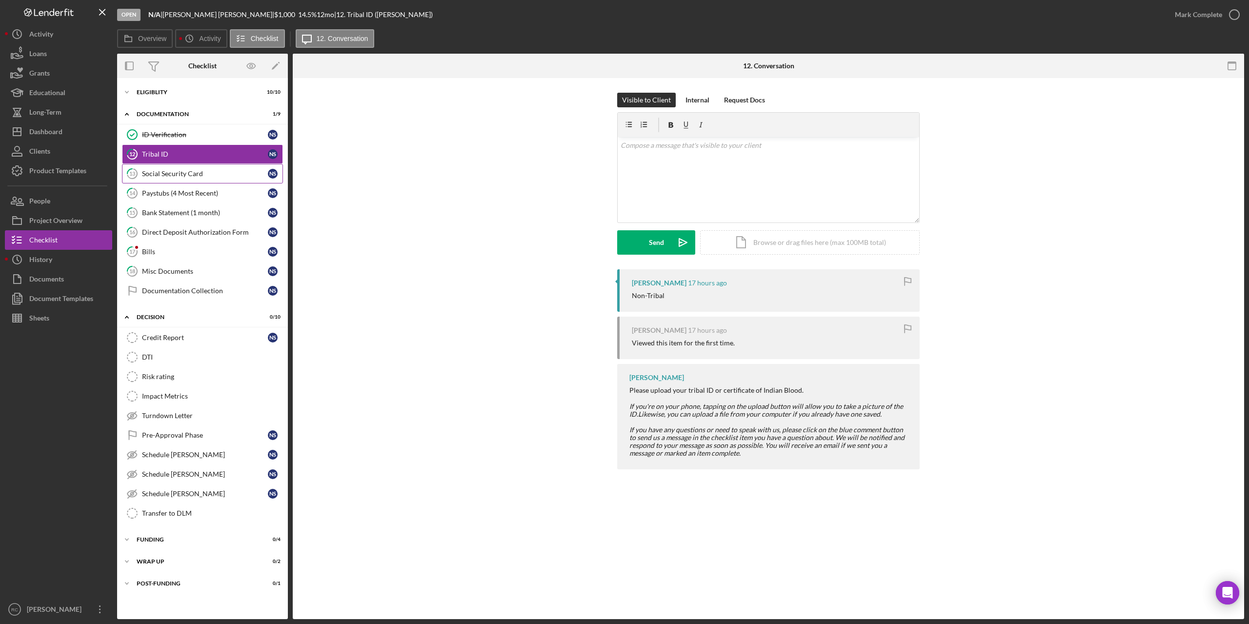
click at [151, 174] on div "Social Security Card" at bounding box center [205, 174] width 126 height 8
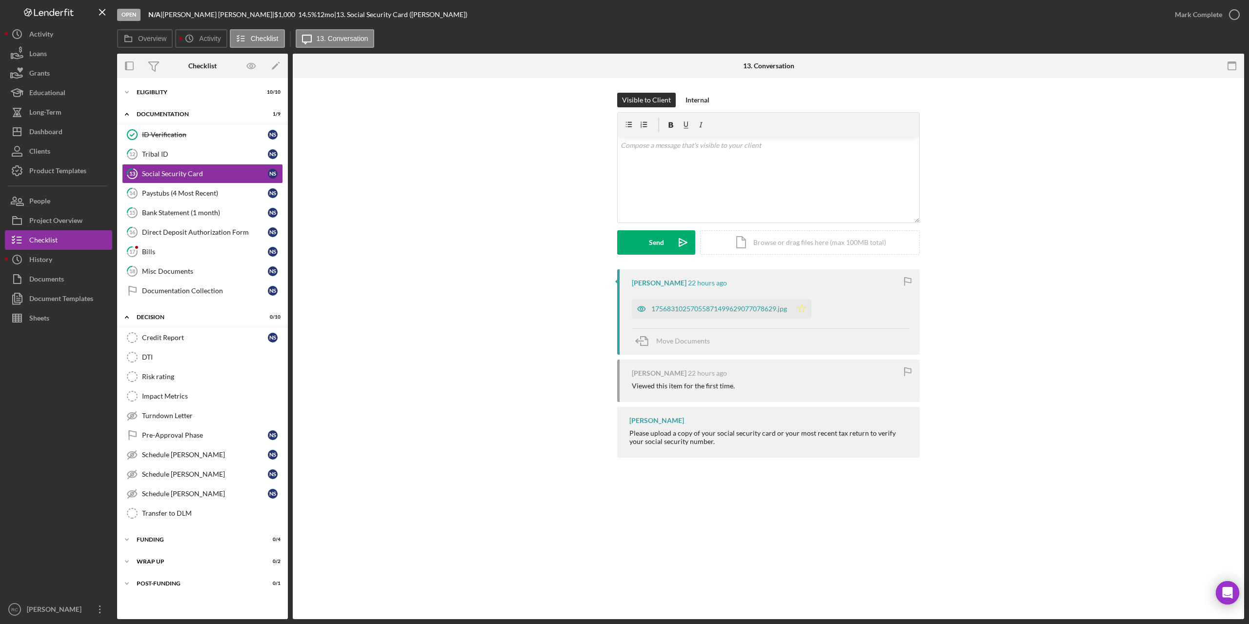
click at [802, 307] on polygon "button" at bounding box center [802, 309] width 8 height 8
click at [1239, 17] on icon "button" at bounding box center [1234, 14] width 24 height 24
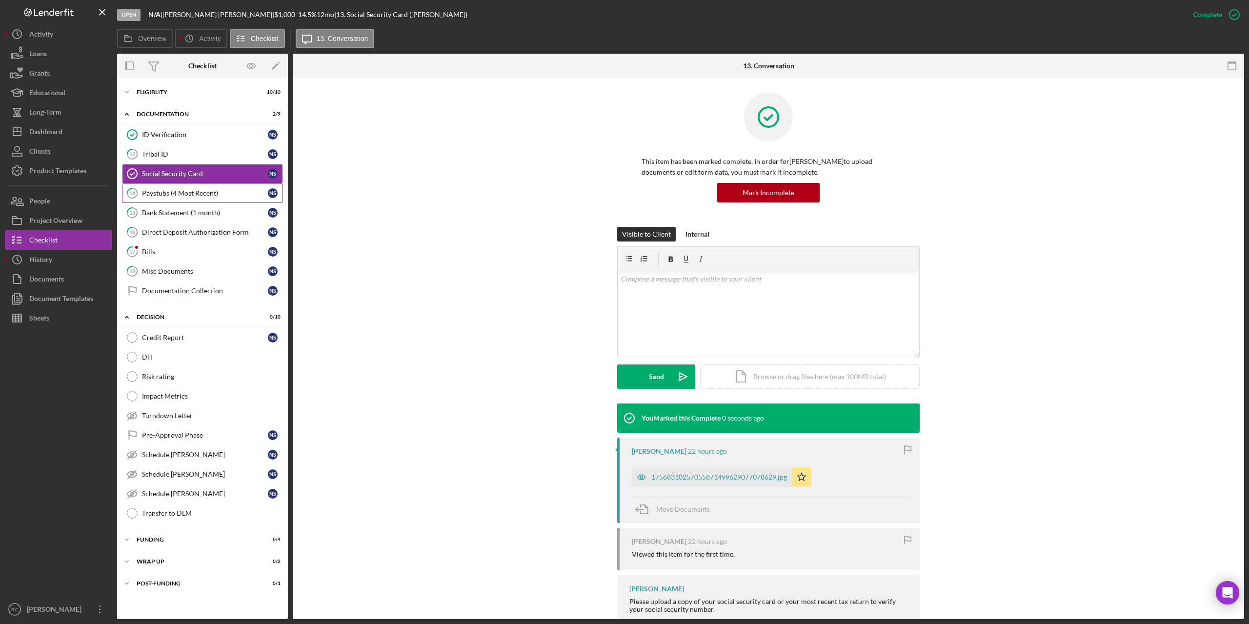
click at [163, 192] on div "Paystubs (4 Most Recent)" at bounding box center [205, 193] width 126 height 8
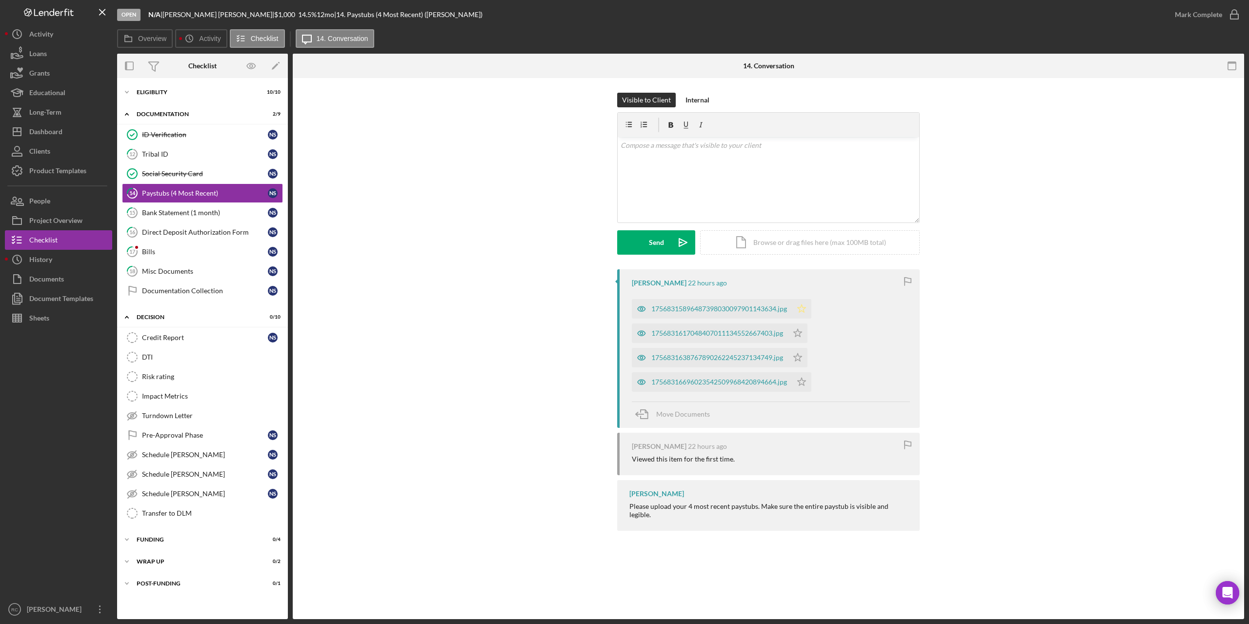
click at [805, 309] on icon "Icon/Star" at bounding box center [802, 309] width 20 height 20
click at [801, 331] on icon "Icon/Star" at bounding box center [798, 334] width 20 height 20
click at [799, 360] on polygon "button" at bounding box center [798, 357] width 8 height 8
click at [804, 382] on icon "Icon/Star" at bounding box center [802, 382] width 20 height 20
click at [1234, 13] on icon "button" at bounding box center [1234, 14] width 24 height 24
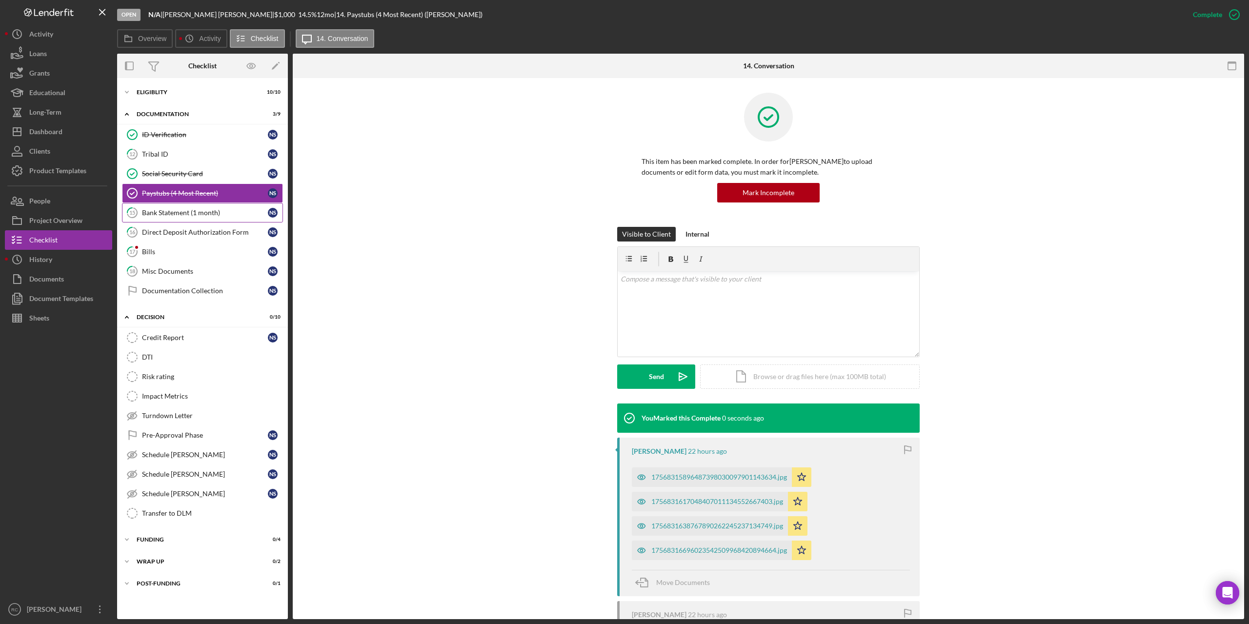
click at [190, 210] on div "Bank Statement (1 month)" at bounding box center [205, 213] width 126 height 8
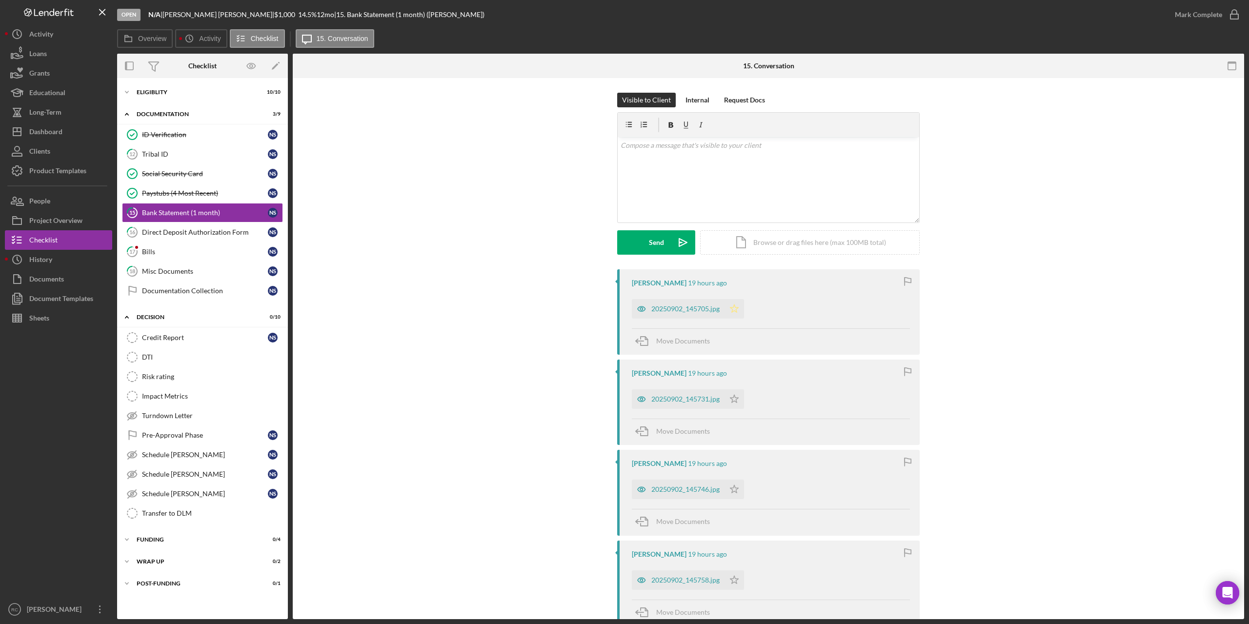
click at [735, 308] on icon "Icon/Star" at bounding box center [735, 309] width 20 height 20
click at [735, 397] on icon "Icon/Star" at bounding box center [735, 399] width 20 height 20
drag, startPoint x: 734, startPoint y: 490, endPoint x: 733, endPoint y: 550, distance: 60.5
click at [734, 491] on icon "Icon/Star" at bounding box center [735, 490] width 20 height 20
click at [733, 583] on icon "Icon/Star" at bounding box center [735, 580] width 20 height 20
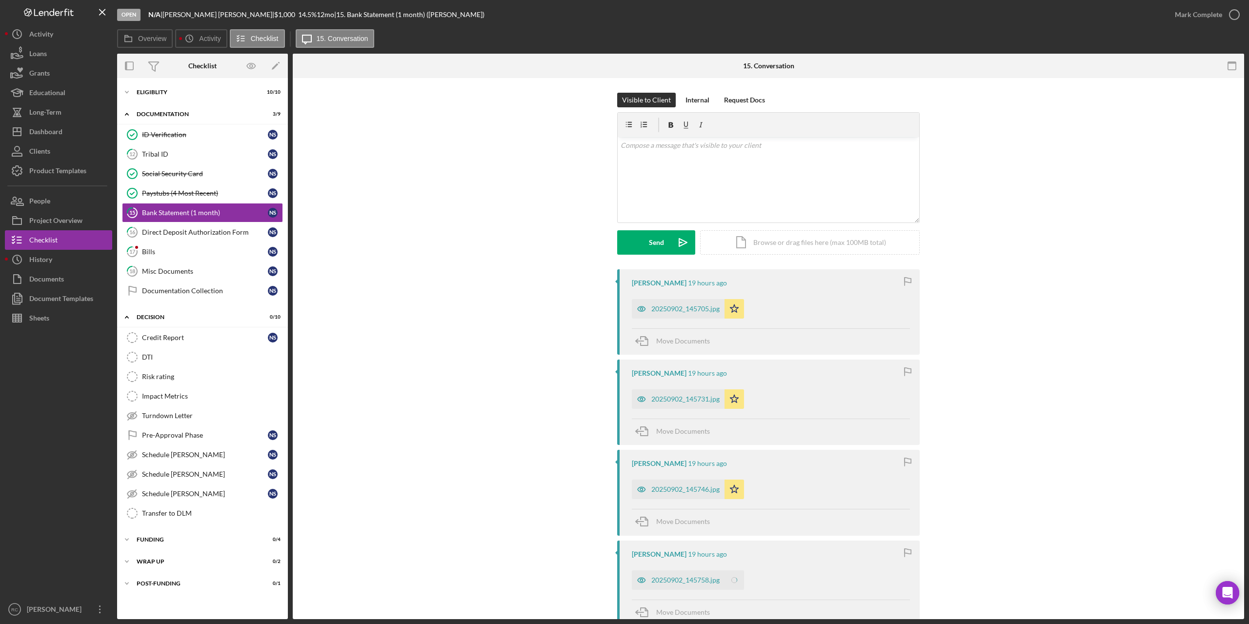
scroll to position [195, 0]
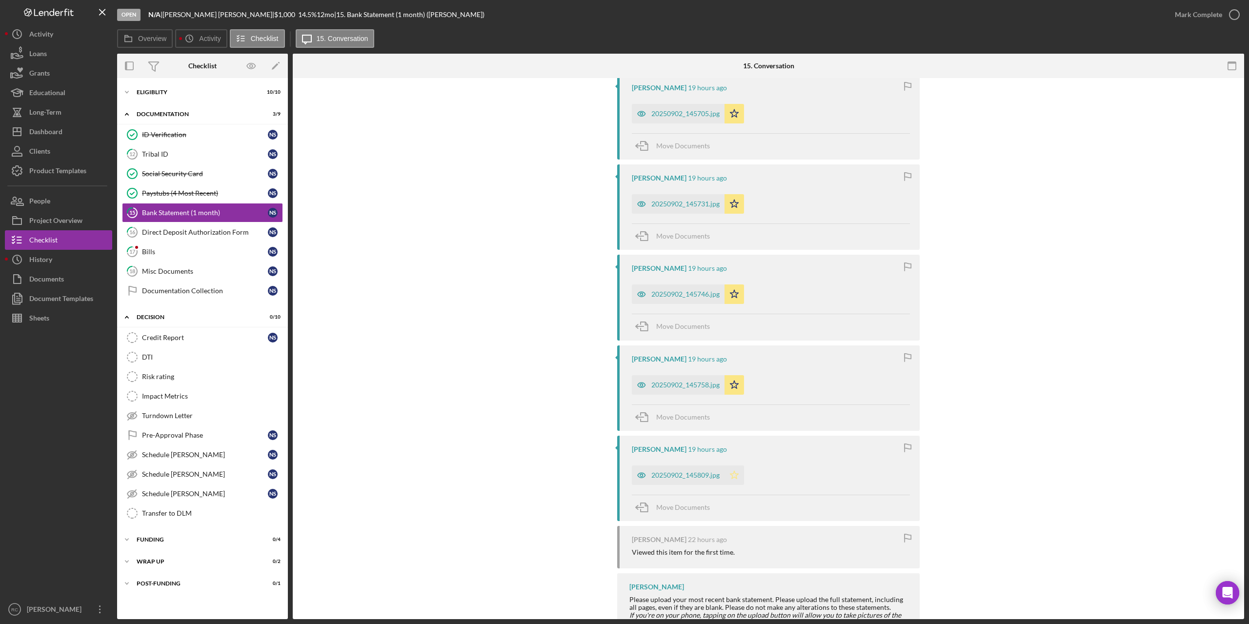
click at [733, 475] on icon "Icon/Star" at bounding box center [735, 476] width 20 height 20
click at [1238, 11] on icon "button" at bounding box center [1234, 14] width 24 height 24
click at [180, 229] on div "Direct Deposit Authorization Form" at bounding box center [205, 232] width 126 height 8
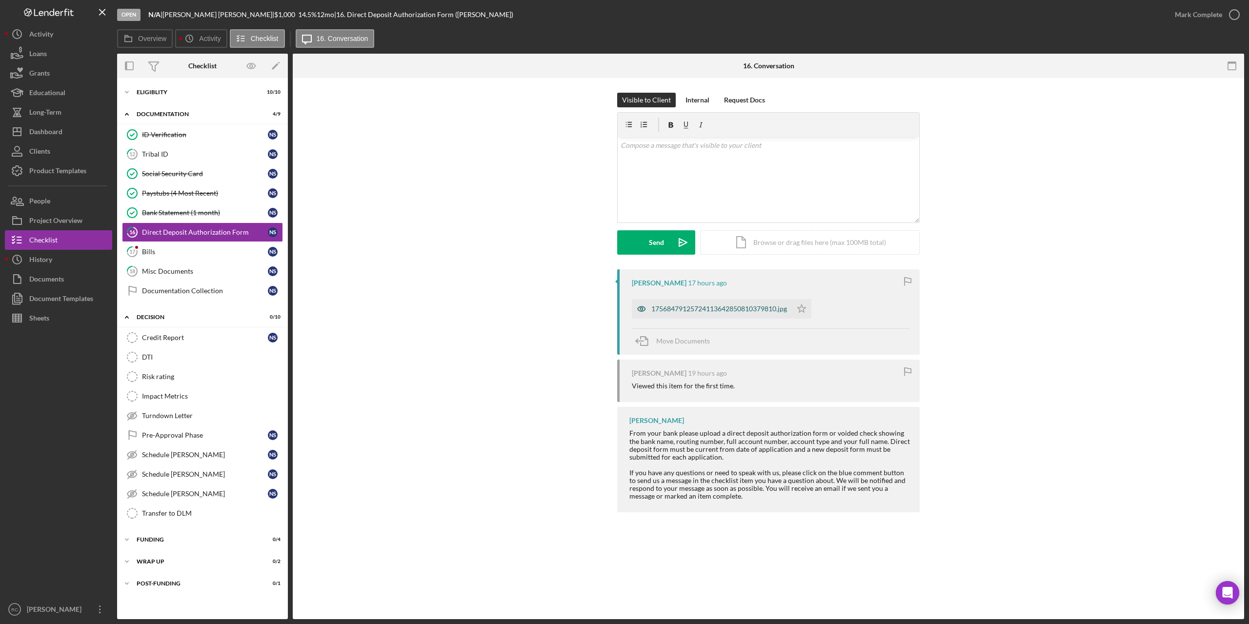
click at [689, 309] on div "17568479125724113642850810379810.jpg" at bounding box center [719, 309] width 136 height 8
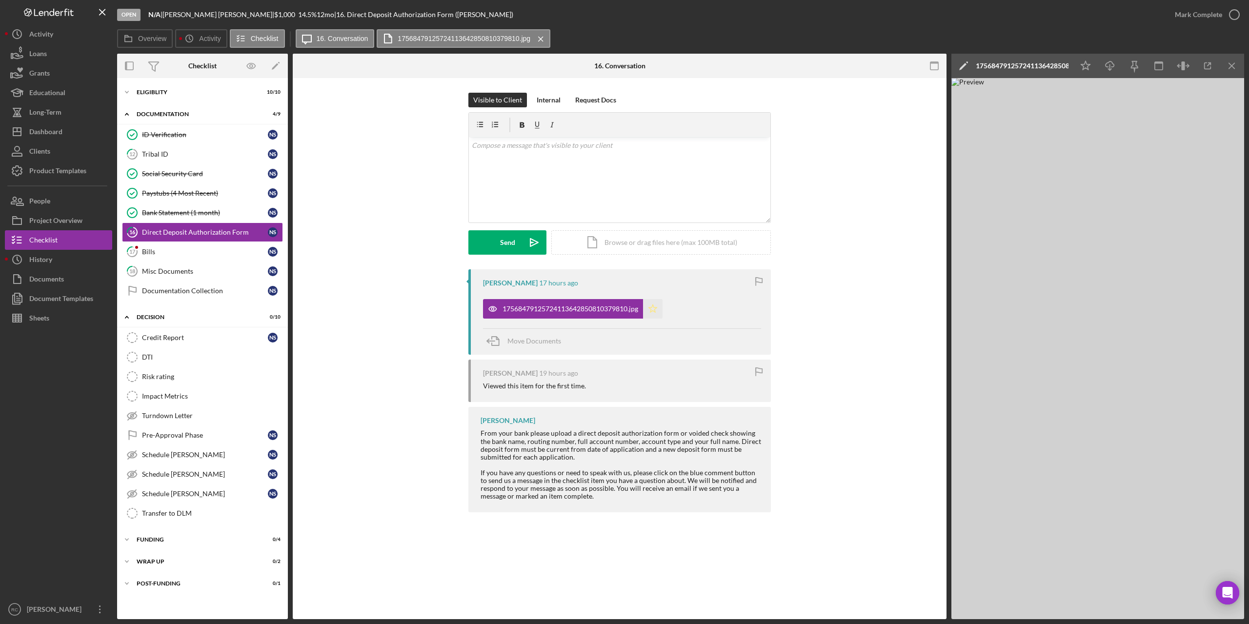
click at [654, 311] on icon "Icon/Star" at bounding box center [653, 309] width 20 height 20
click at [1235, 14] on icon "button" at bounding box center [1234, 14] width 24 height 24
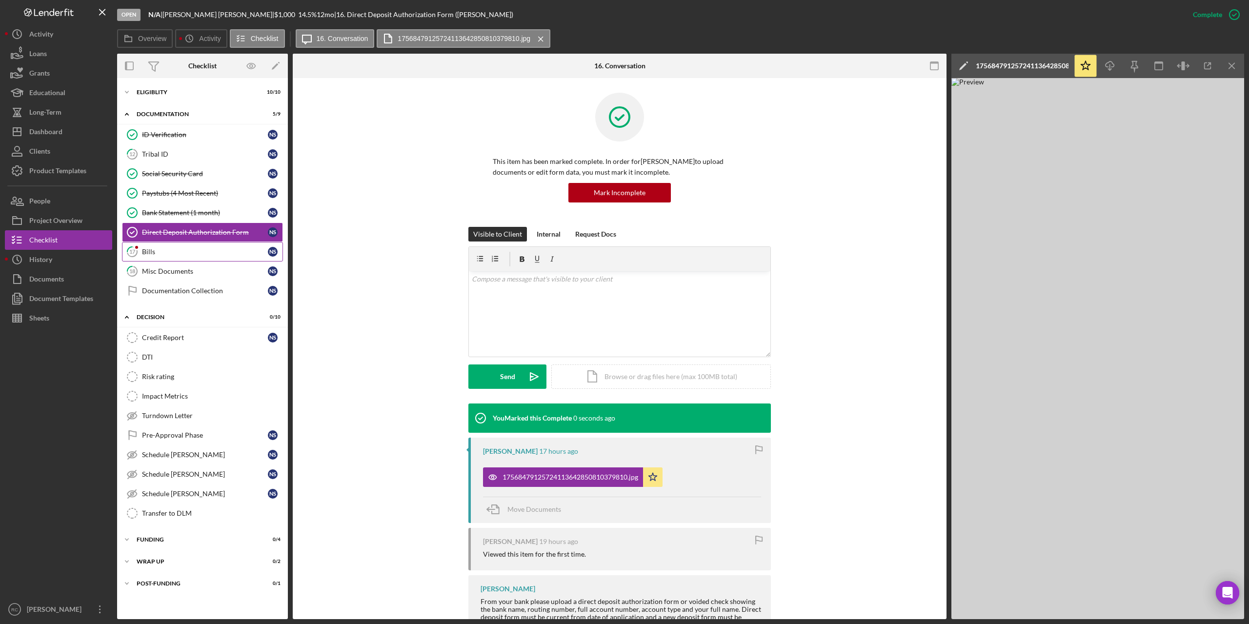
click at [142, 253] on icon "17" at bounding box center [132, 252] width 24 height 24
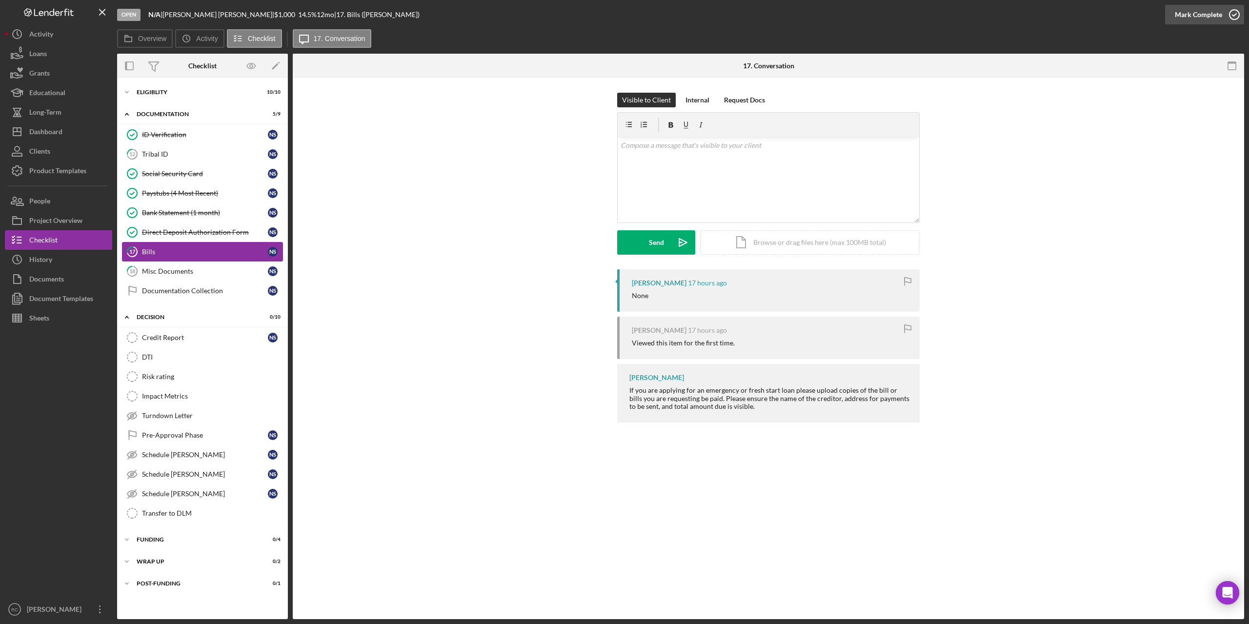
click at [1235, 13] on icon "button" at bounding box center [1234, 14] width 24 height 24
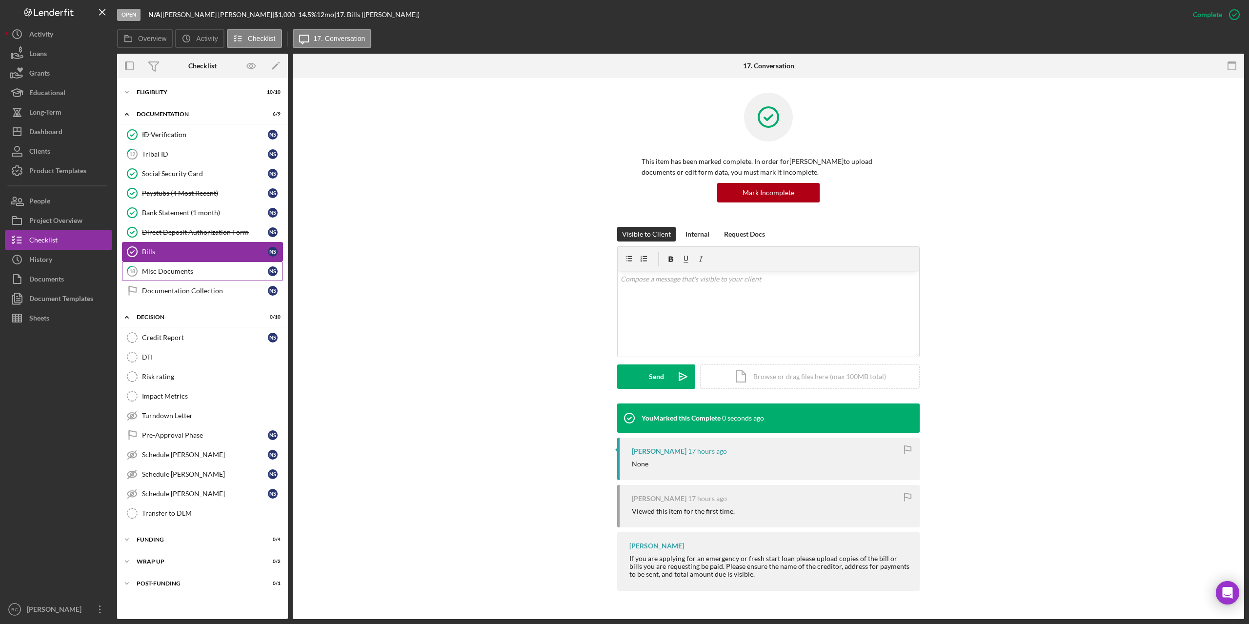
click at [172, 272] on div "Misc Documents" at bounding box center [205, 271] width 126 height 8
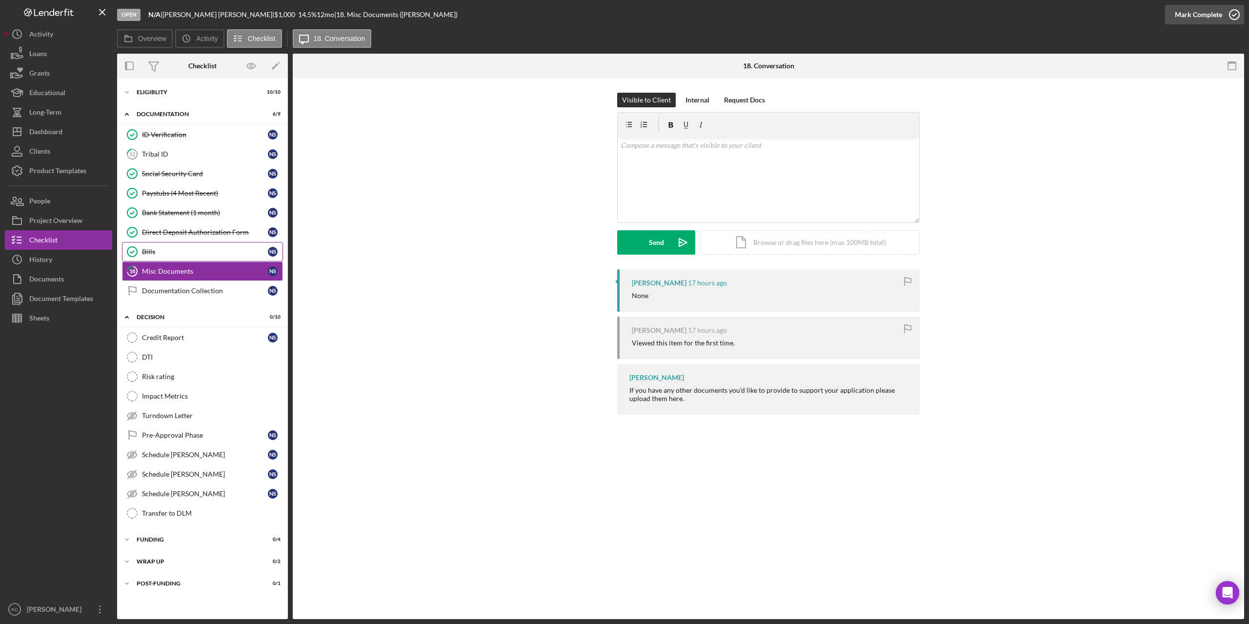
click at [1233, 13] on icon "button" at bounding box center [1234, 14] width 24 height 24
drag, startPoint x: 1233, startPoint y: 13, endPoint x: 1130, endPoint y: 40, distance: 106.5
click at [1233, 13] on icon "button" at bounding box center [1234, 14] width 24 height 24
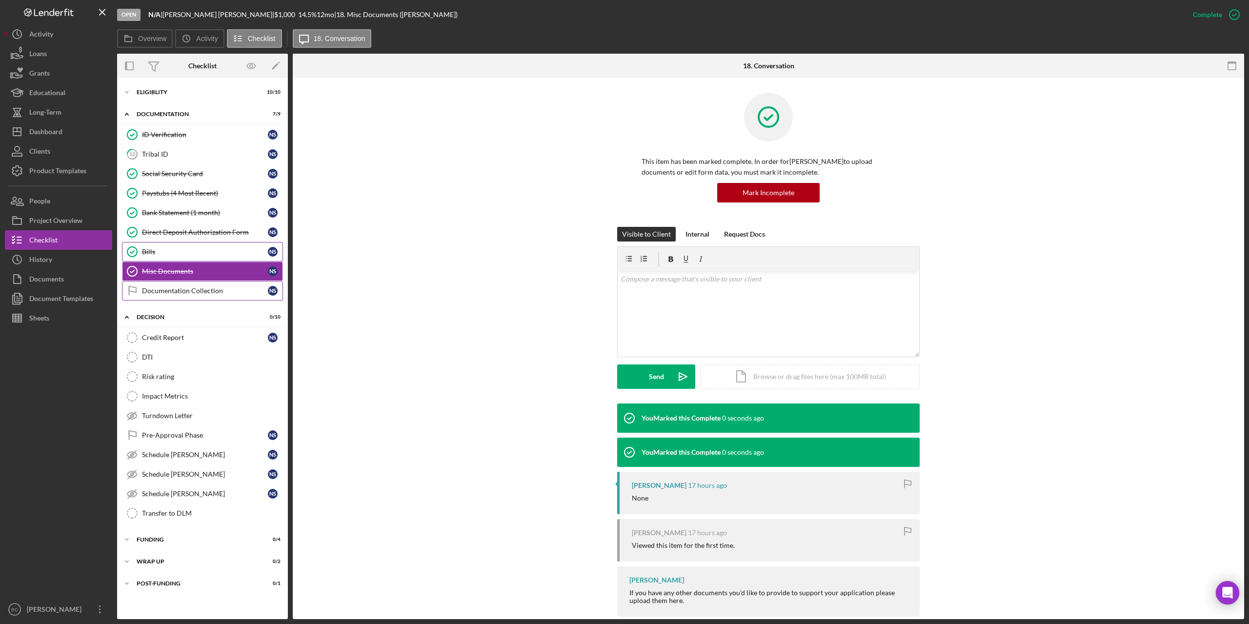
click at [198, 292] on div "Documentation Collection" at bounding box center [205, 291] width 126 height 8
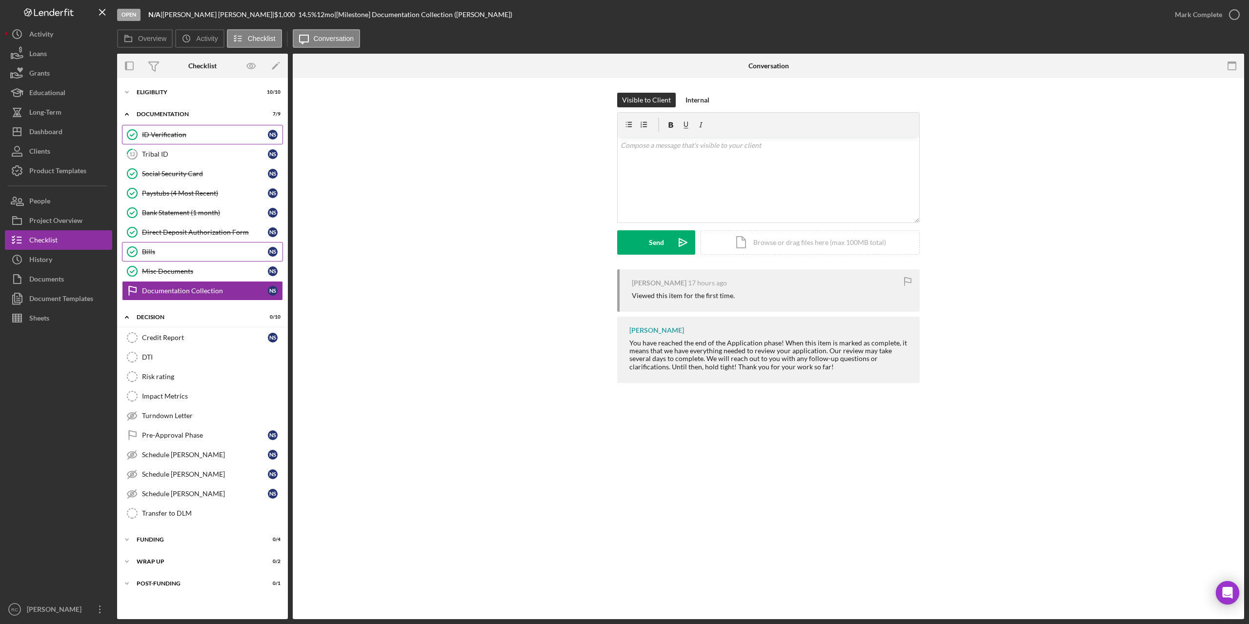
click at [167, 132] on div "ID Verification" at bounding box center [205, 135] width 126 height 8
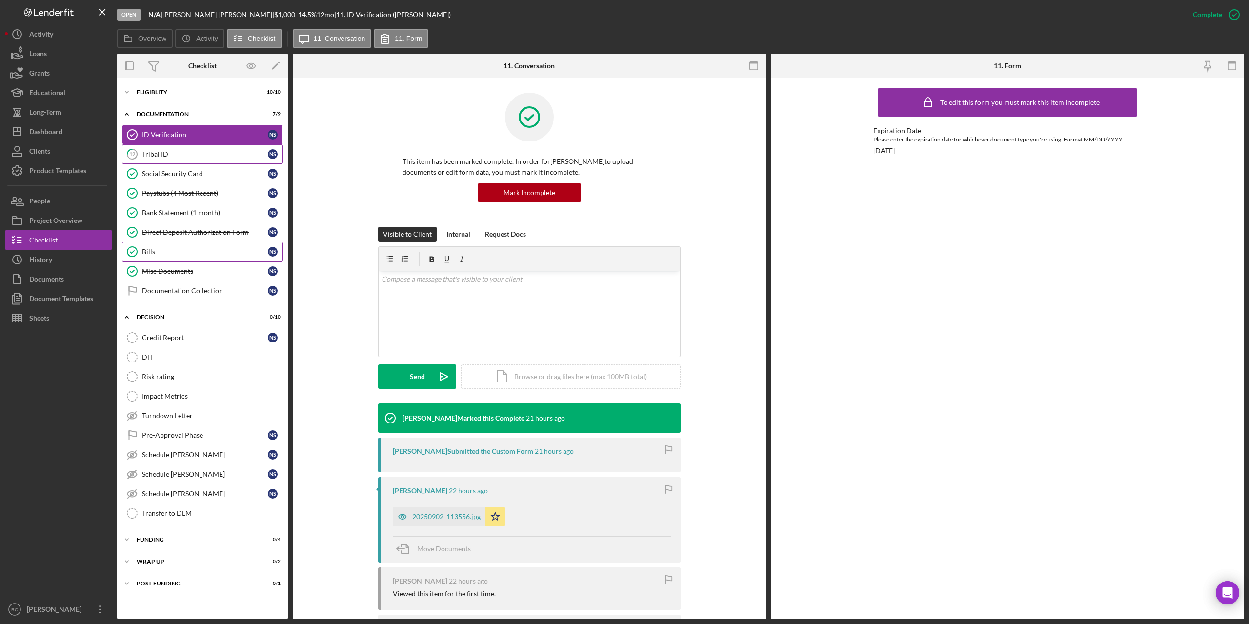
click at [154, 148] on link "12 Tribal ID N S" at bounding box center [202, 154] width 161 height 20
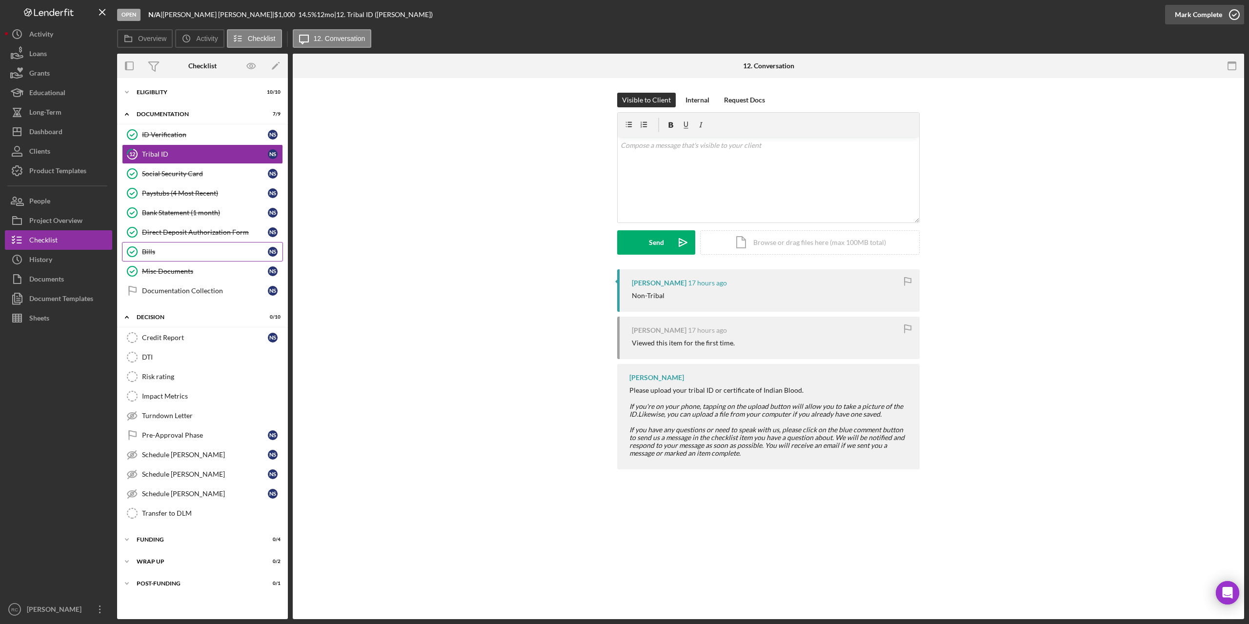
click at [1232, 12] on icon "button" at bounding box center [1234, 14] width 24 height 24
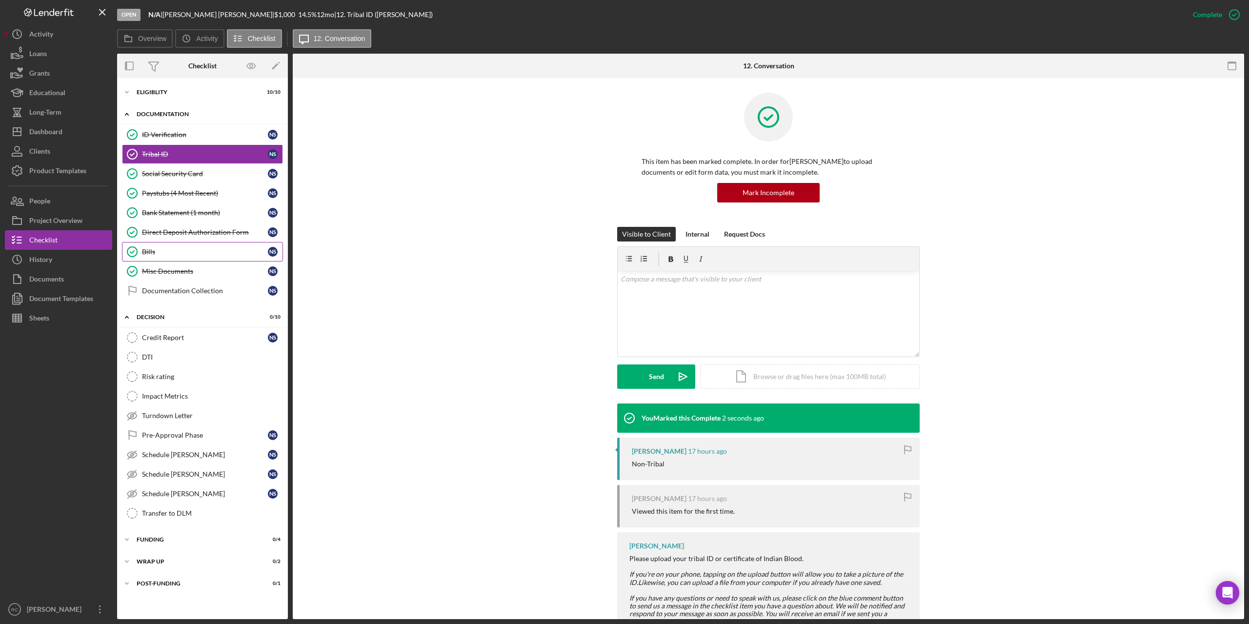
click at [166, 111] on div "Icon/Expander Documentation 8 / 9" at bounding box center [202, 114] width 171 height 20
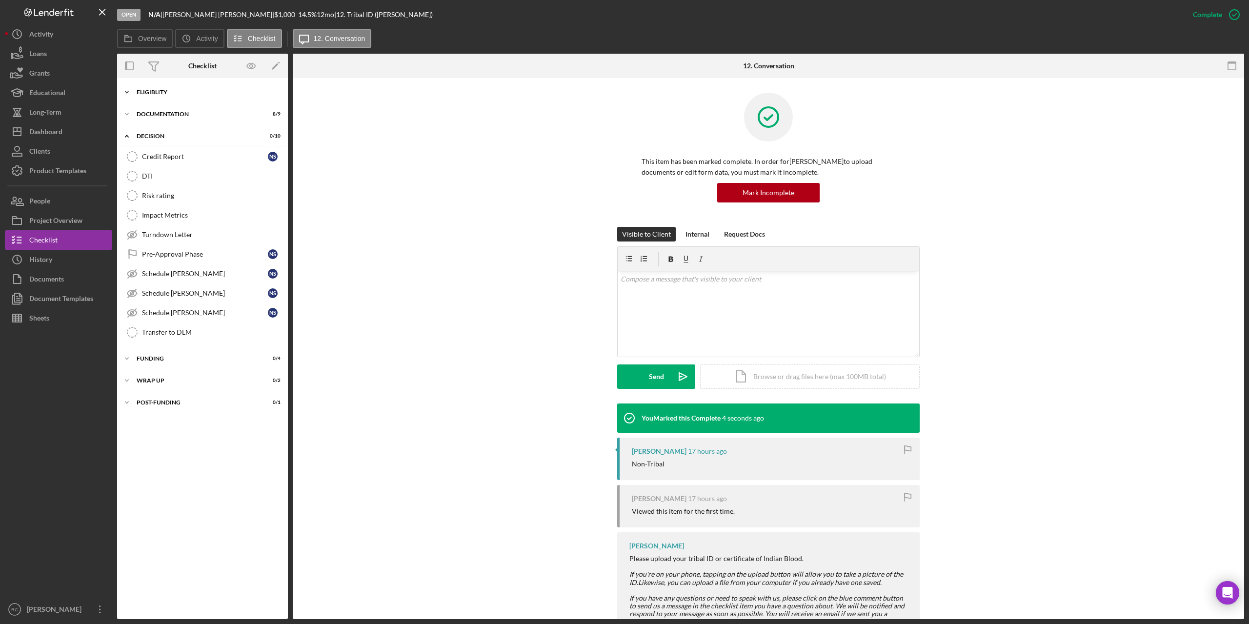
click at [159, 90] on div "Eligiblity" at bounding box center [206, 92] width 139 height 6
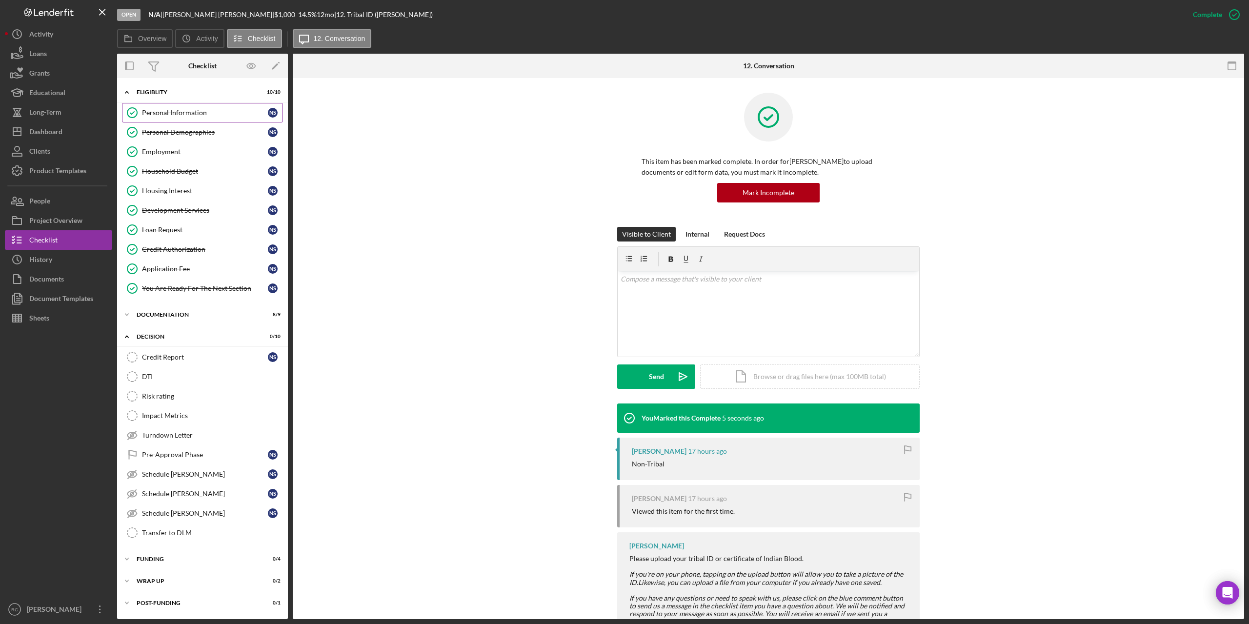
click at [170, 115] on div "Personal Information" at bounding box center [205, 113] width 126 height 8
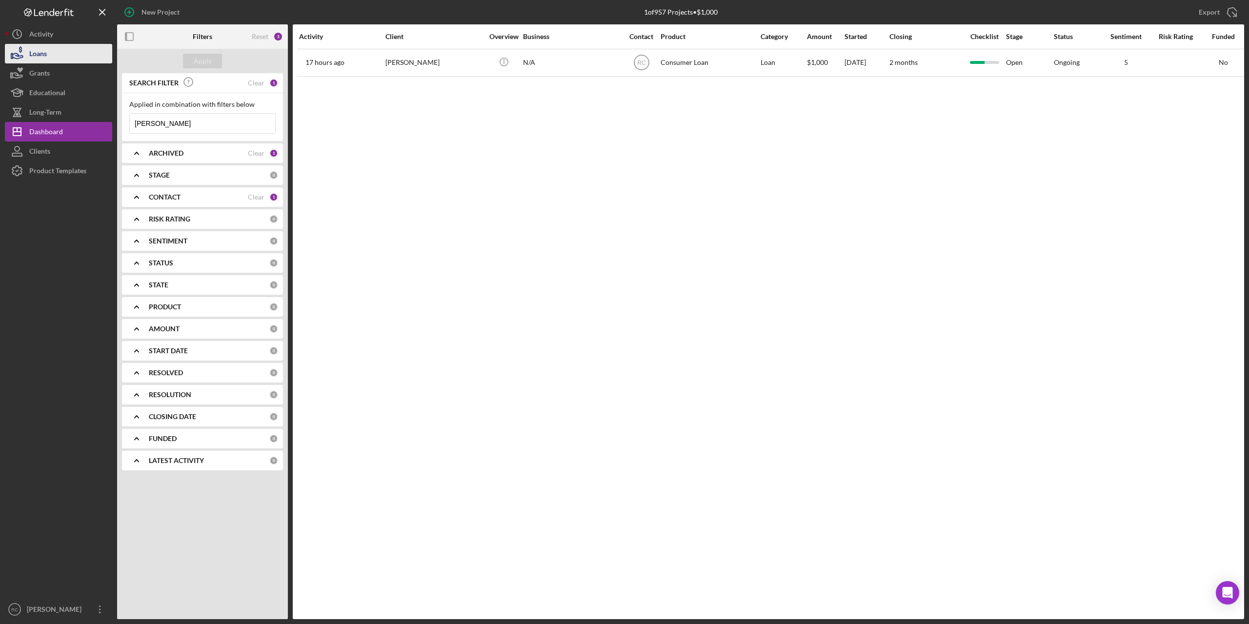
click at [44, 57] on div "Loans" at bounding box center [38, 55] width 18 height 22
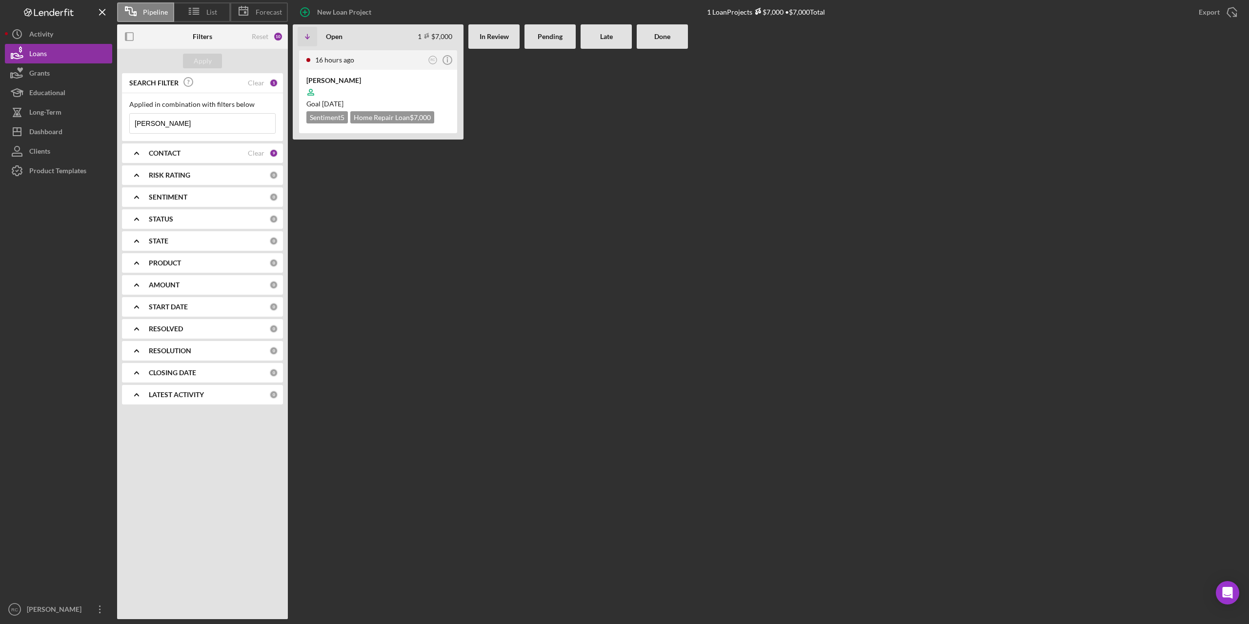
click at [179, 150] on b "CONTACT" at bounding box center [165, 153] width 32 height 8
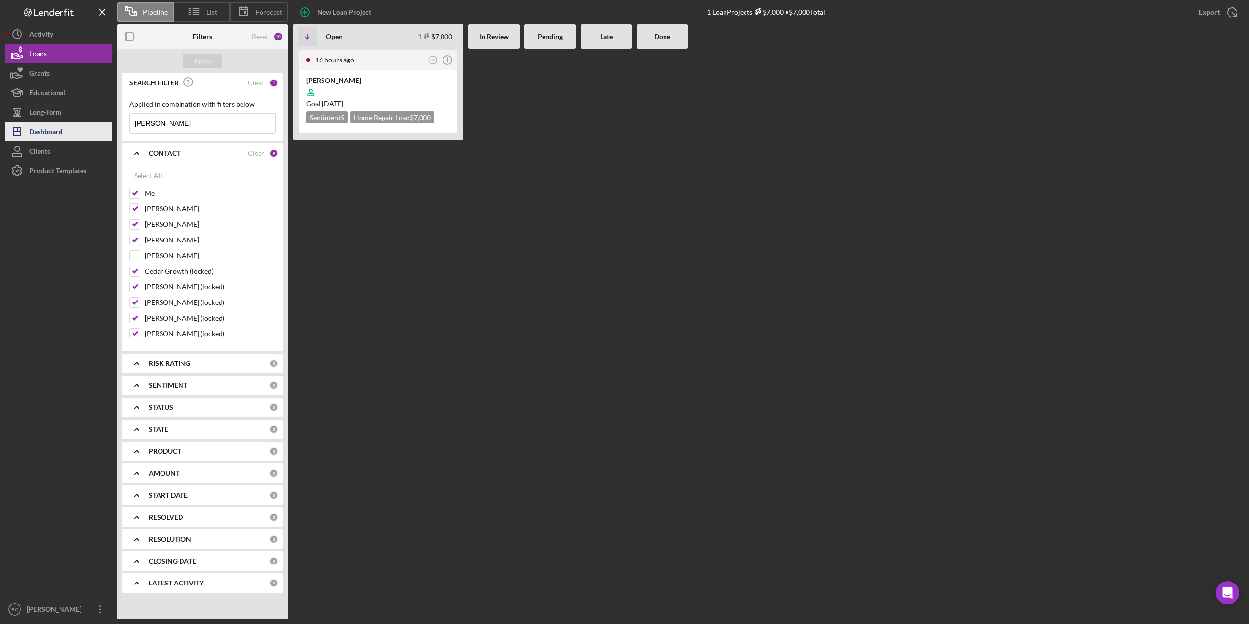
click at [53, 137] on div "Dashboard" at bounding box center [45, 133] width 33 height 22
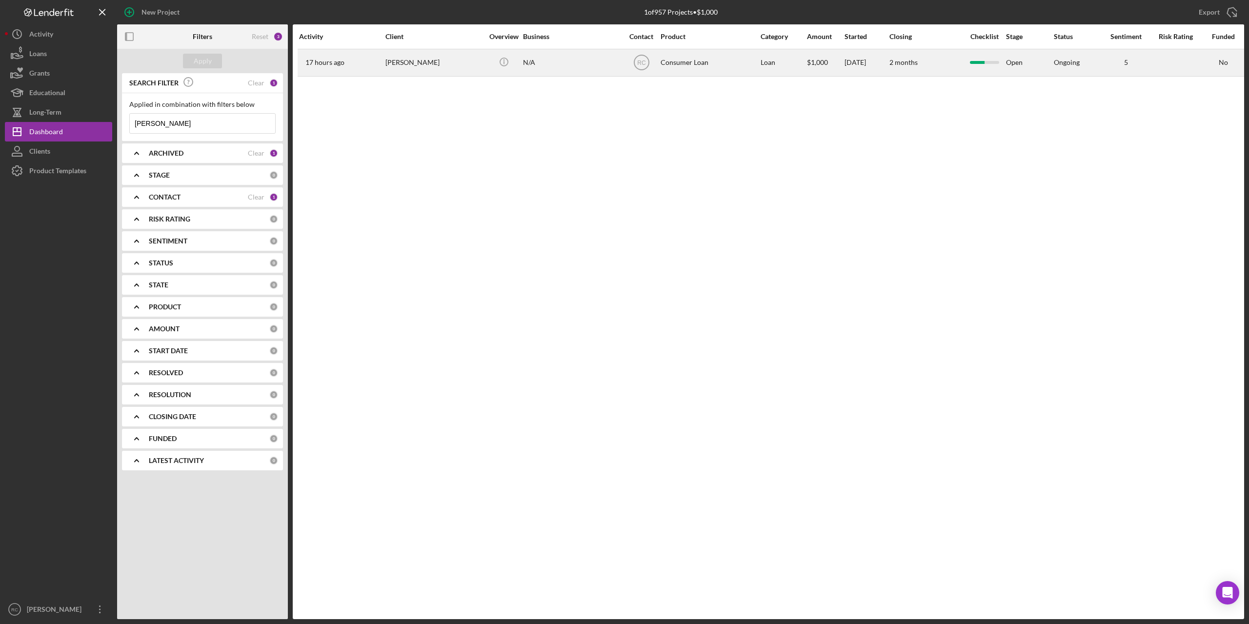
click at [403, 62] on div "[PERSON_NAME]" at bounding box center [435, 63] width 98 height 26
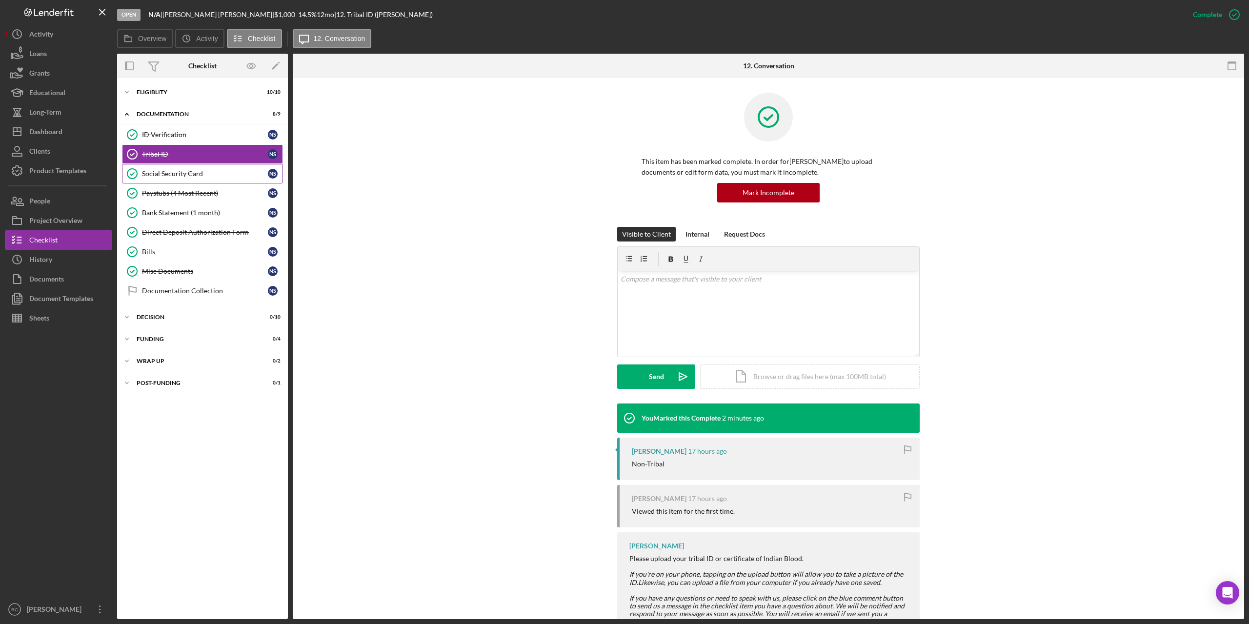
click at [210, 176] on div "Social Security Card" at bounding box center [205, 174] width 126 height 8
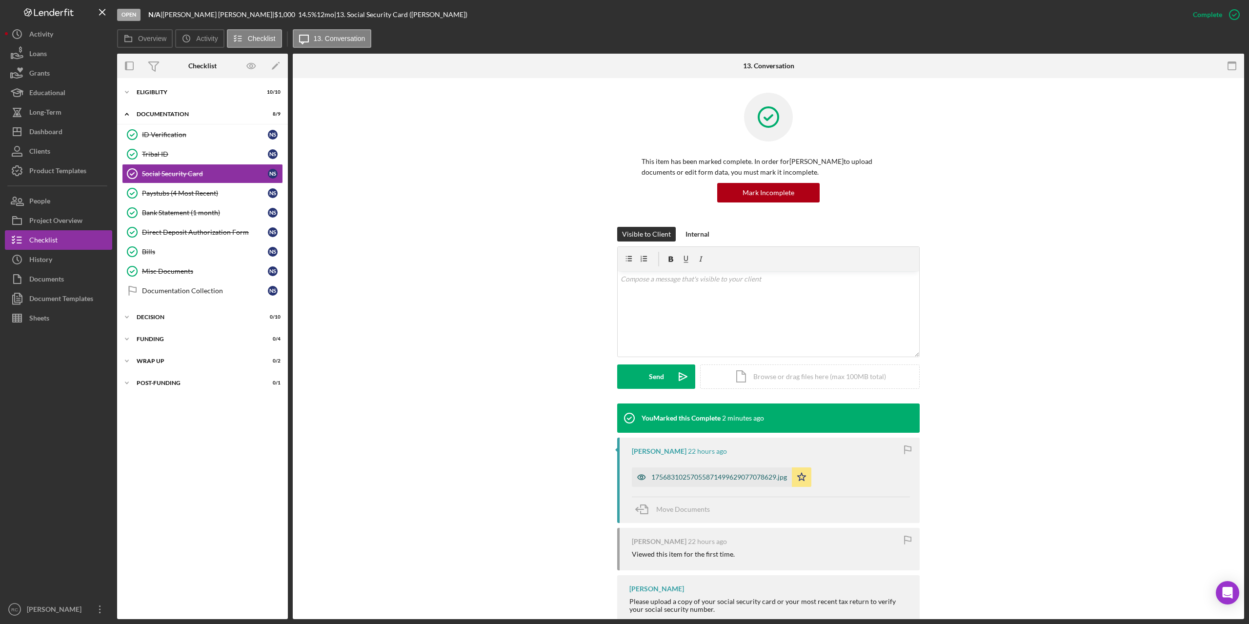
click at [704, 477] on div "17568310257055871499629077078629.jpg" at bounding box center [719, 477] width 136 height 8
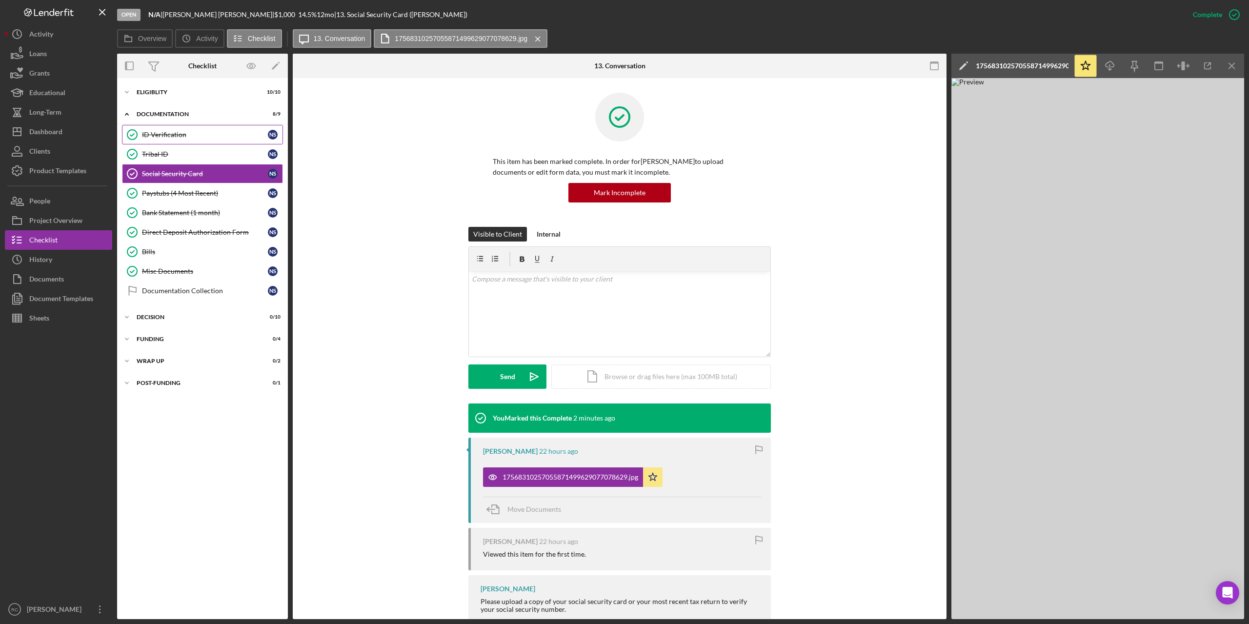
click at [178, 140] on link "ID Verification ID Verification N S" at bounding box center [202, 135] width 161 height 20
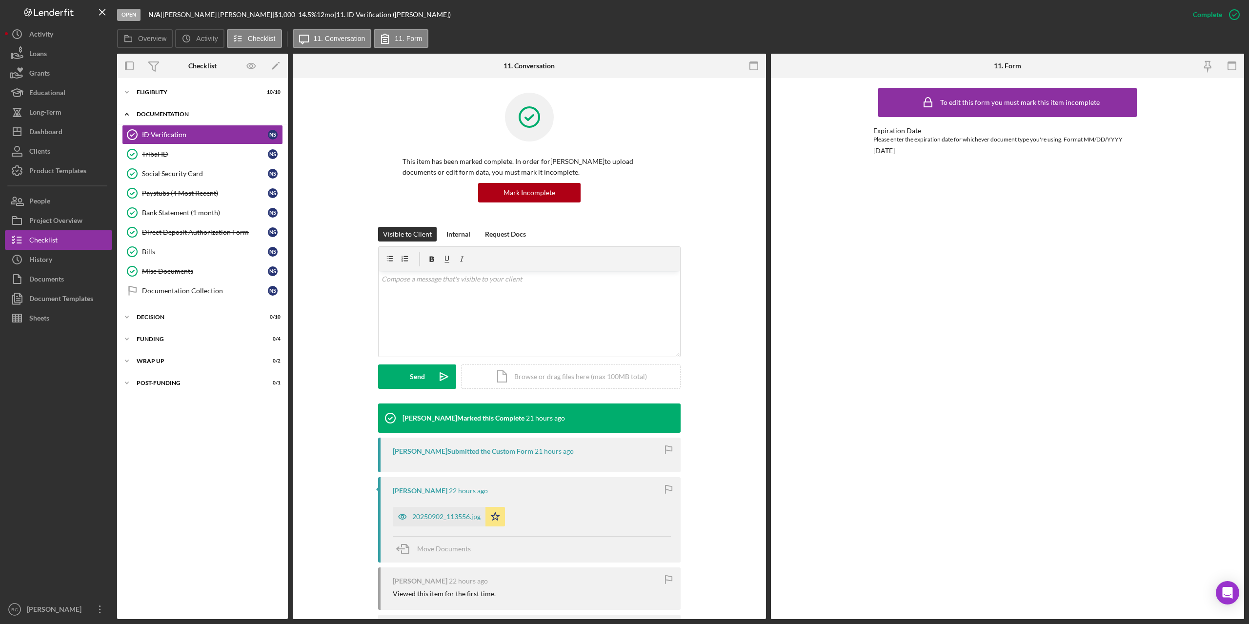
click at [167, 116] on div "Documentation" at bounding box center [206, 114] width 139 height 6
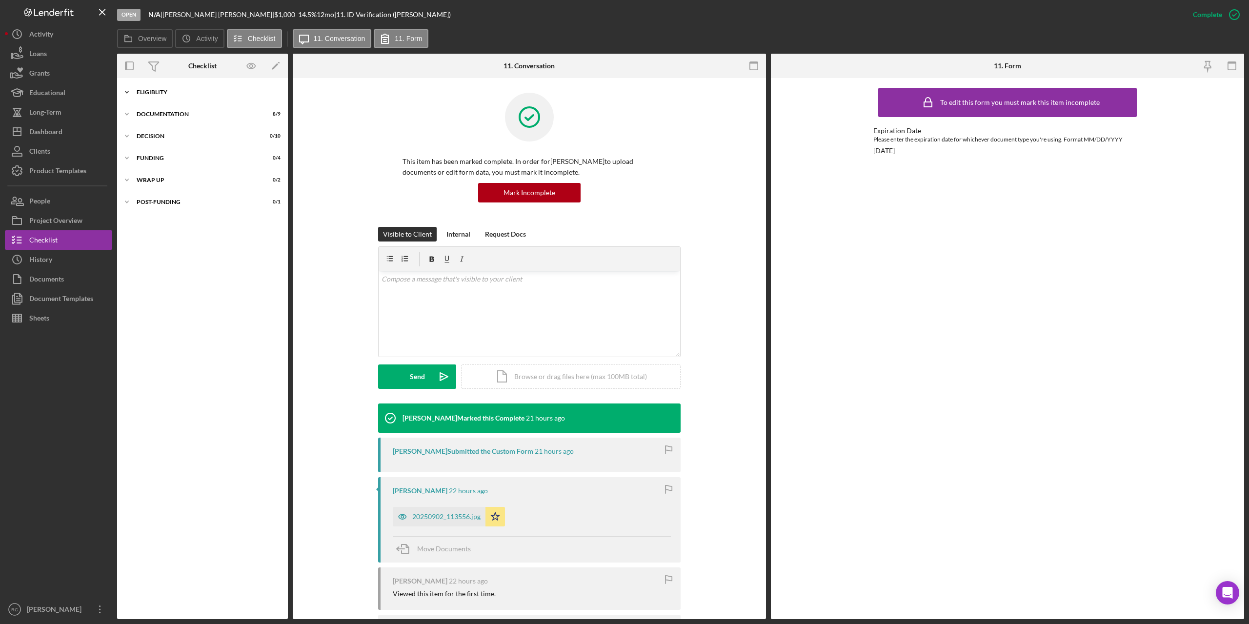
click at [160, 93] on div "Eligiblity" at bounding box center [206, 92] width 139 height 6
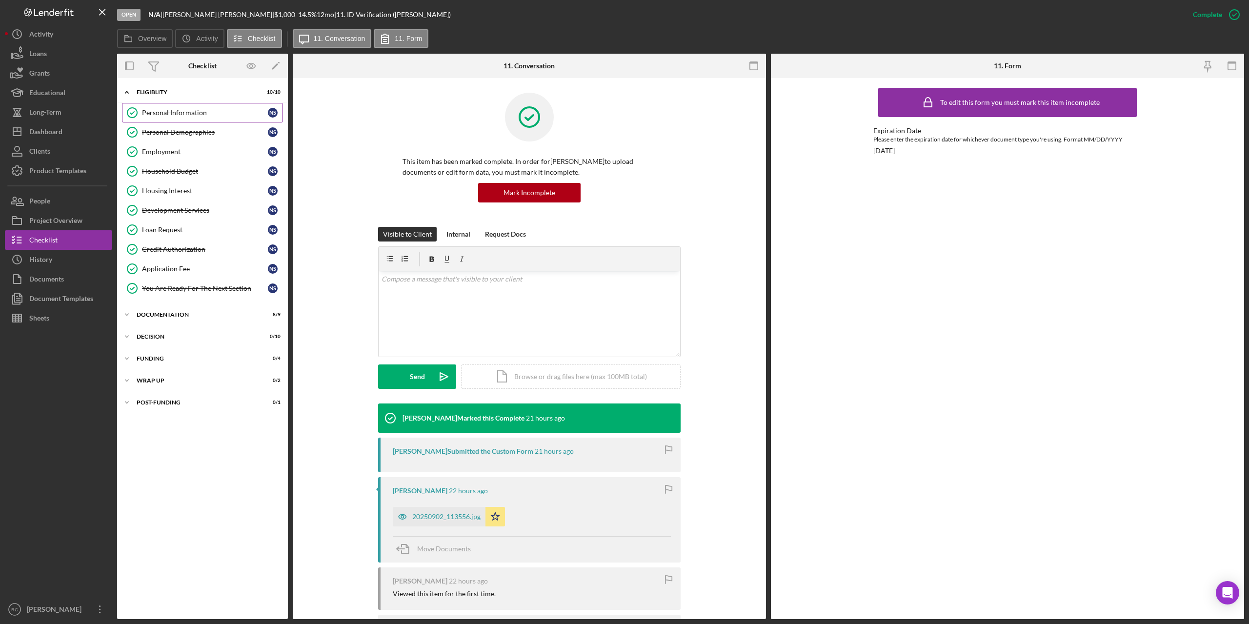
click at [194, 113] on div "Personal Information" at bounding box center [205, 113] width 126 height 8
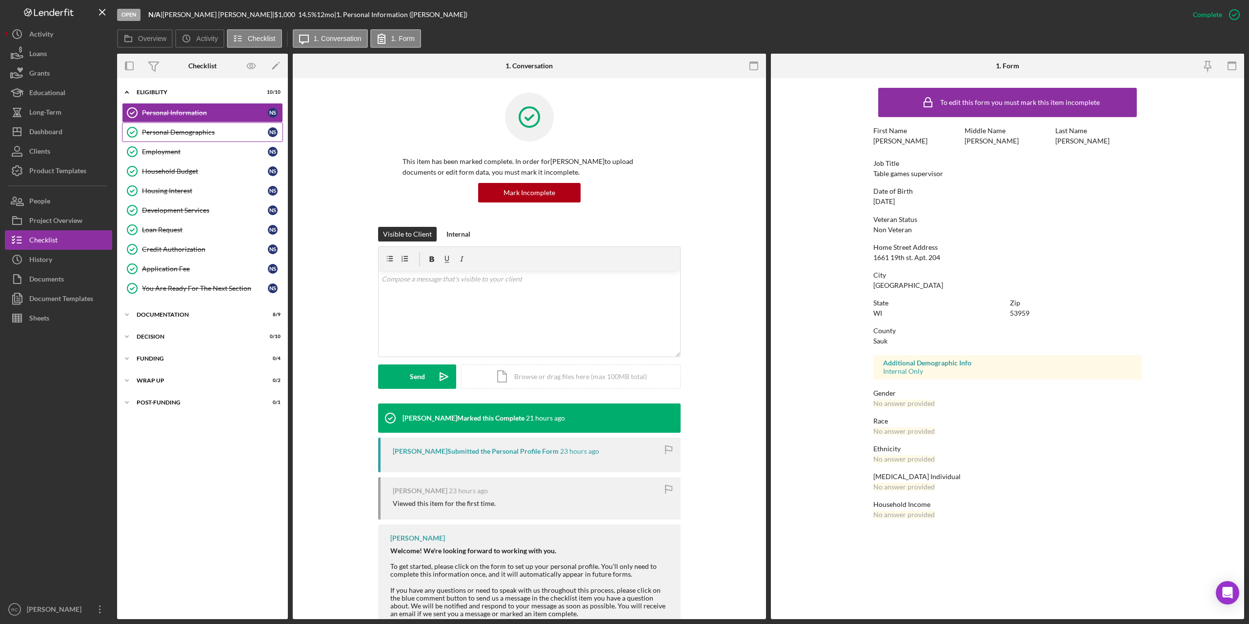
click at [193, 133] on div "Personal Demographics" at bounding box center [205, 132] width 126 height 8
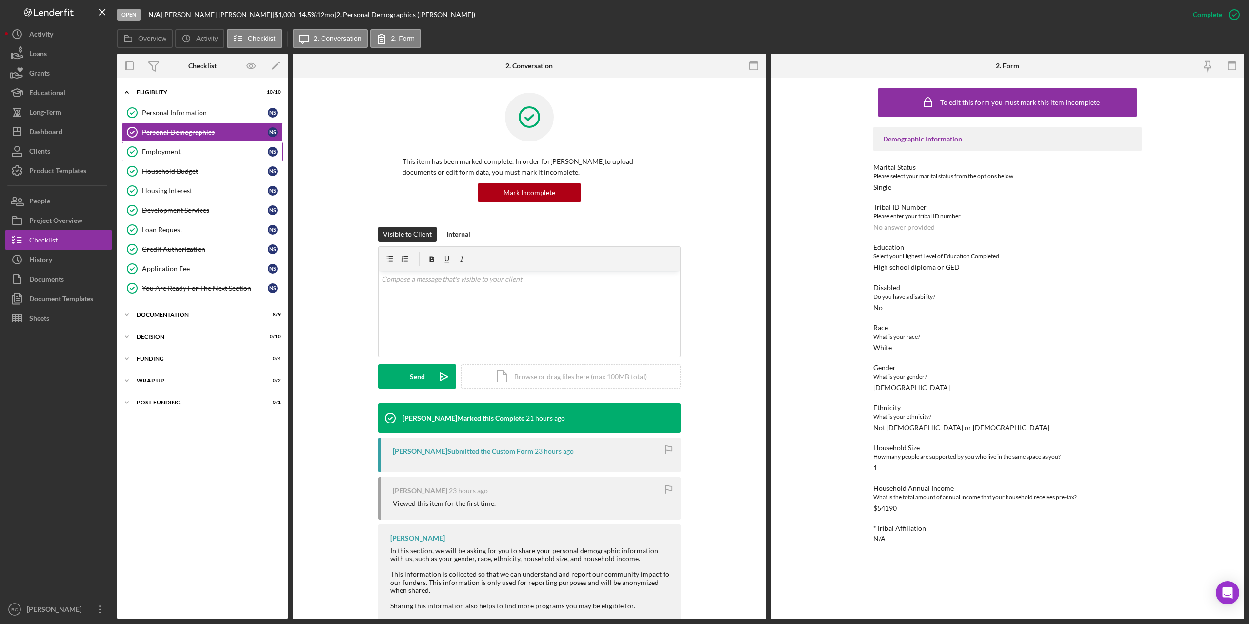
click at [168, 151] on div "Employment" at bounding box center [205, 152] width 126 height 8
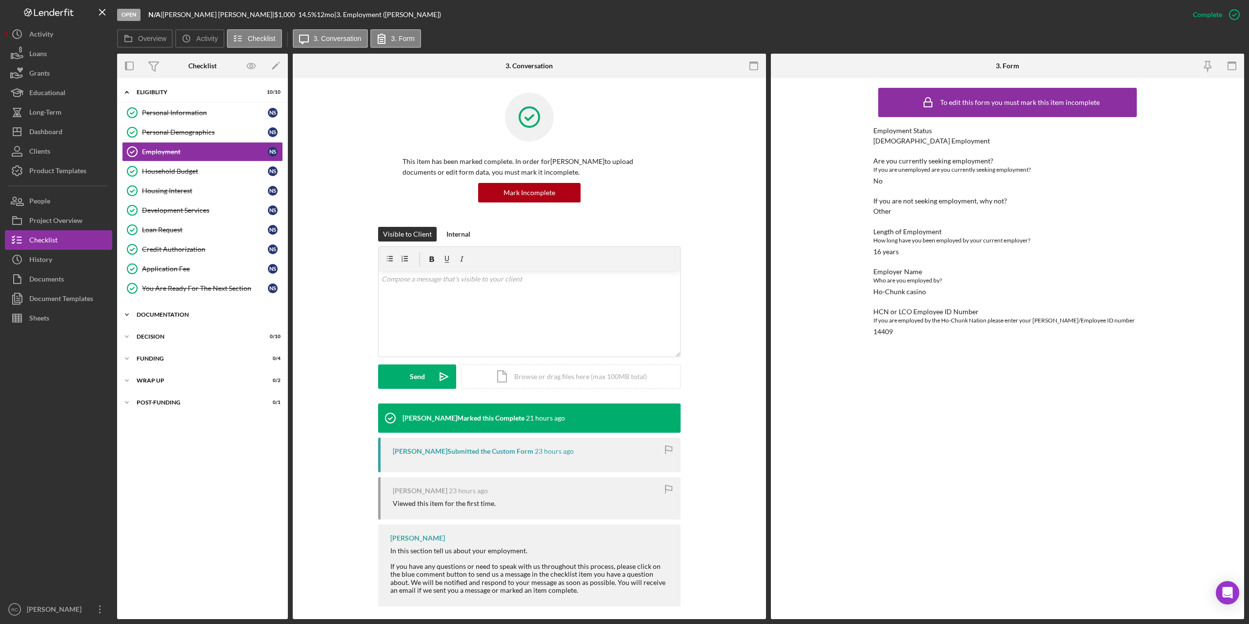
click at [172, 310] on div "Icon/Expander Documentation 8 / 9" at bounding box center [202, 315] width 171 height 20
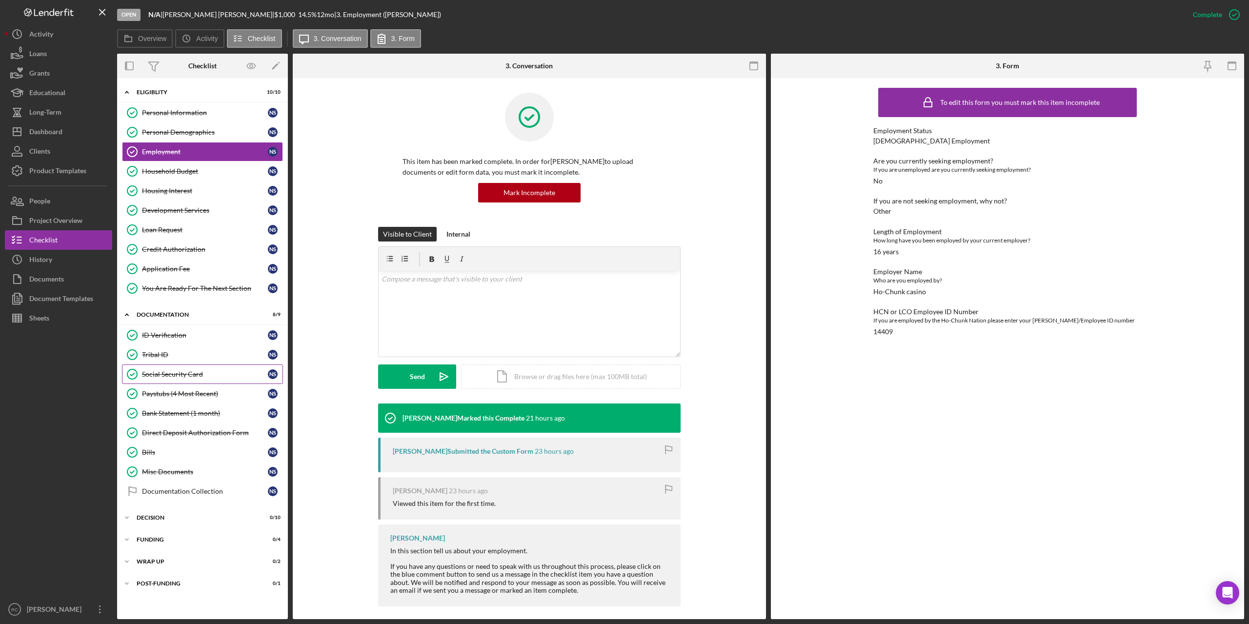
click at [182, 370] on div "Social Security Card" at bounding box center [205, 374] width 126 height 8
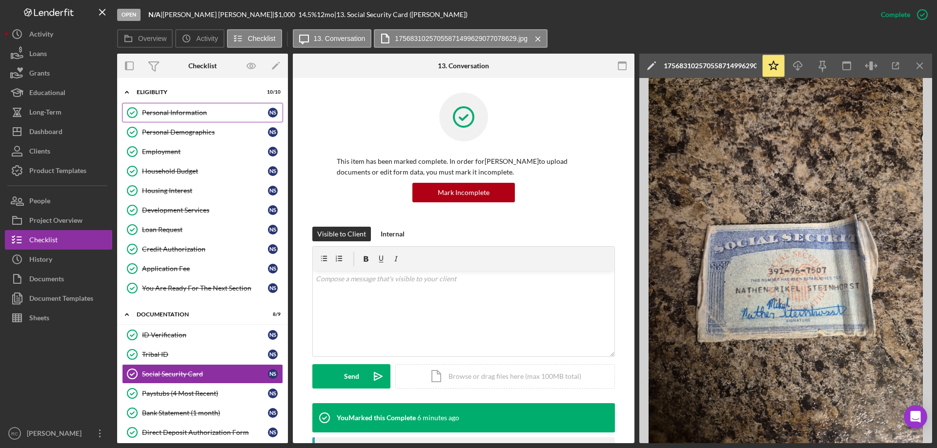
click at [183, 115] on div "Personal Information" at bounding box center [205, 113] width 126 height 8
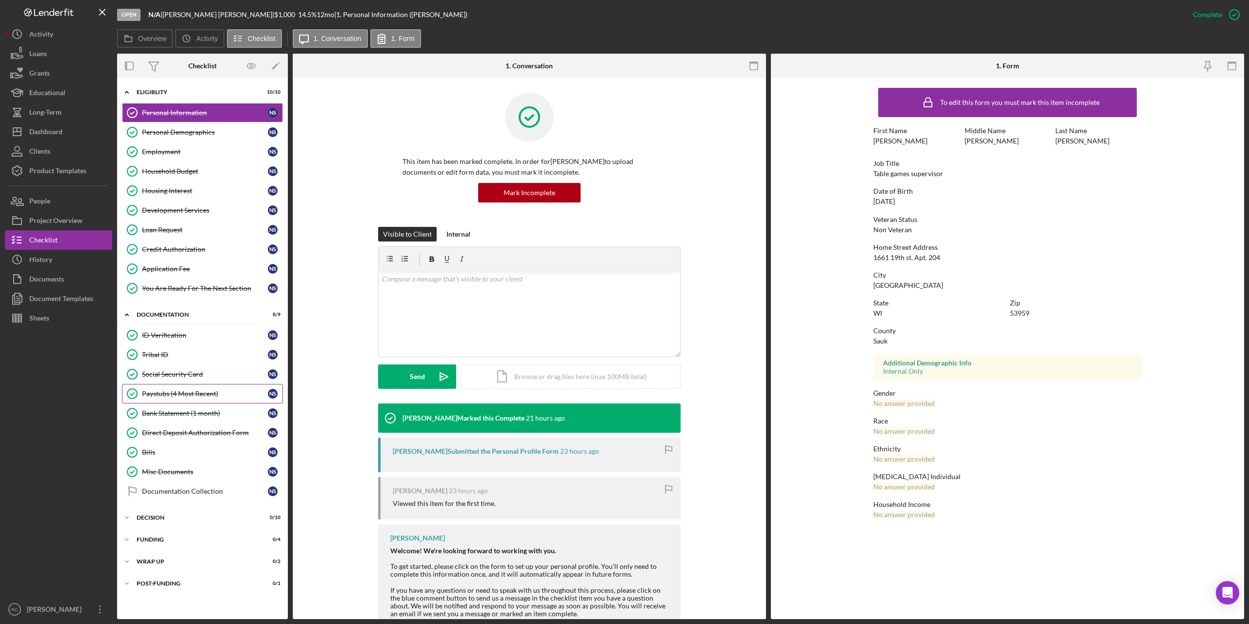
click at [178, 397] on div "Paystubs (4 Most Recent)" at bounding box center [205, 394] width 126 height 8
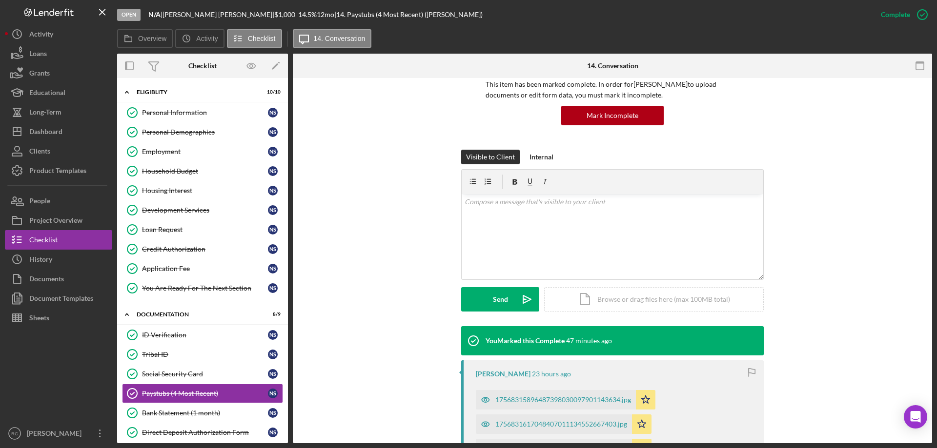
scroll to position [83, 0]
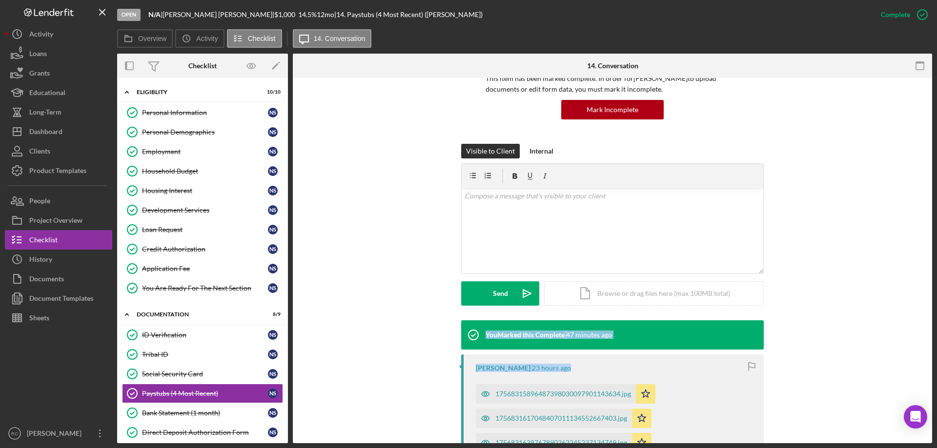
drag, startPoint x: 916, startPoint y: 311, endPoint x: 871, endPoint y: 374, distance: 77.6
click at [893, 373] on div "This item has been marked complete. In order for [PERSON_NAME] to upload docume…" at bounding box center [612, 315] width 639 height 640
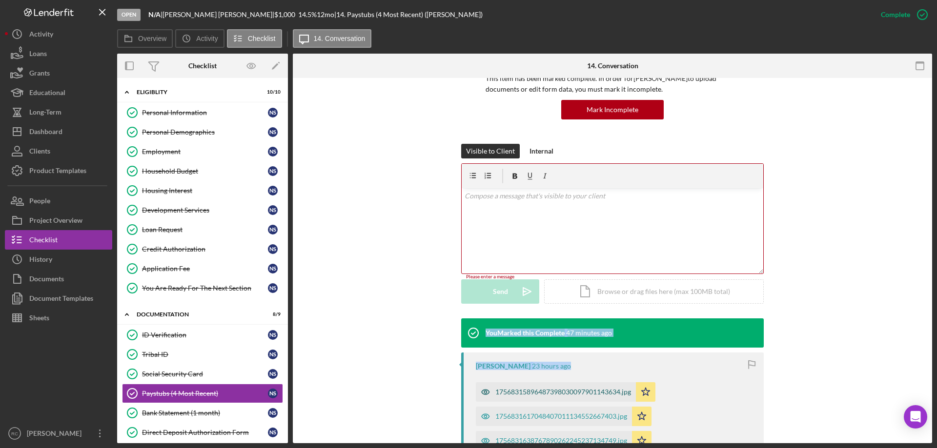
click at [553, 392] on div "17568315896487398030097901143634.jpg" at bounding box center [563, 392] width 136 height 8
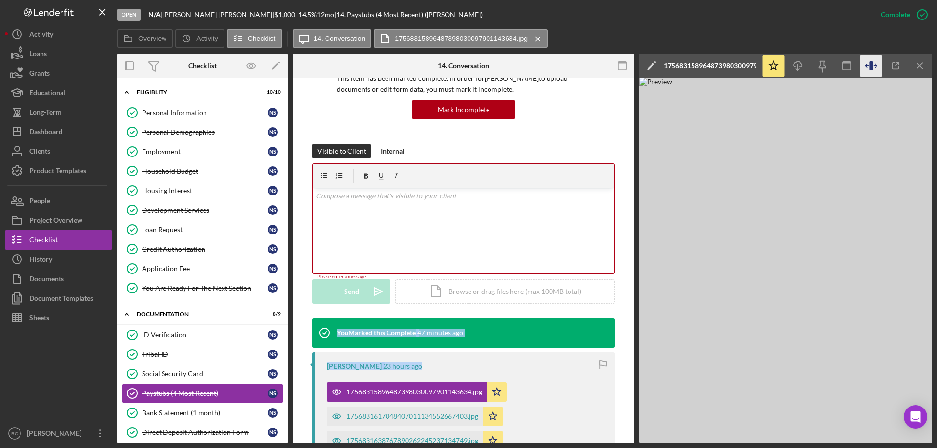
click at [871, 67] on icon "button" at bounding box center [870, 65] width 3 height 9
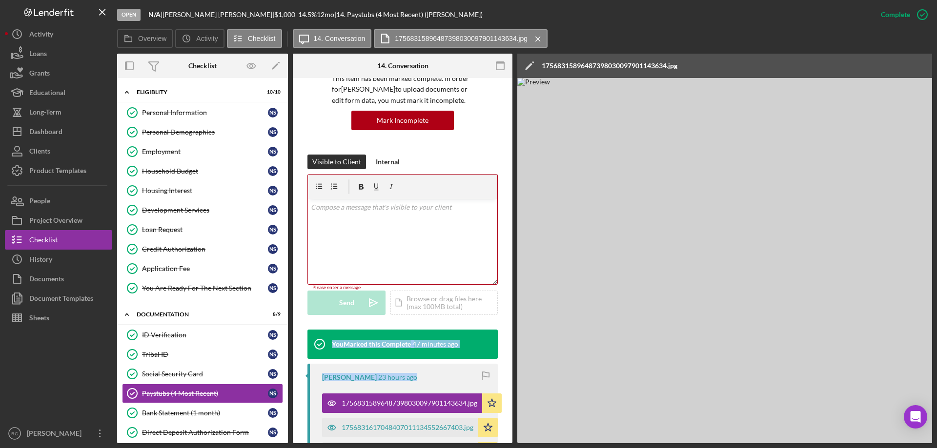
click at [674, 130] on img at bounding box center [810, 261] width 586 height 366
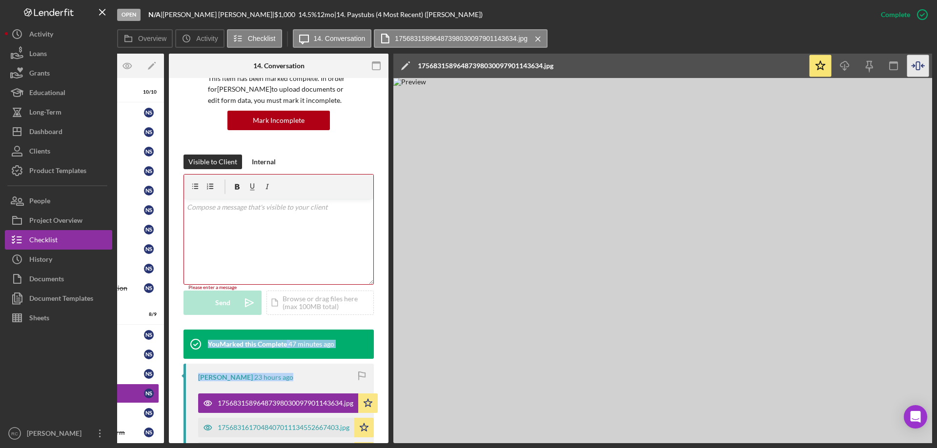
scroll to position [0, 128]
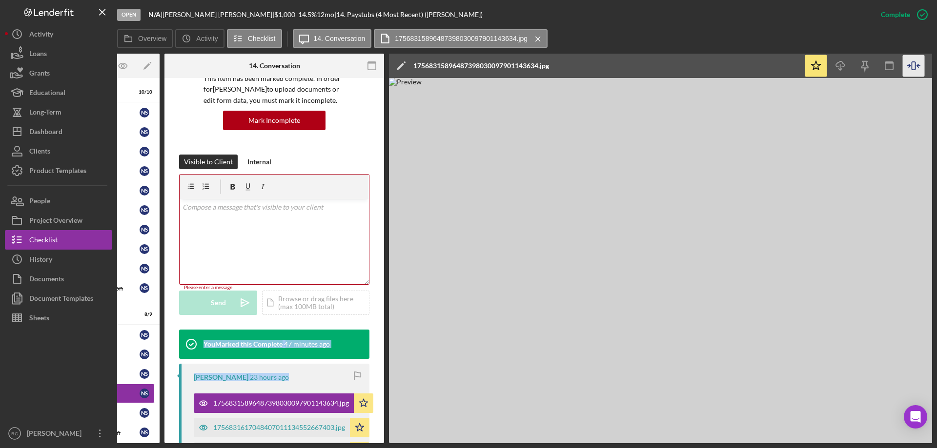
click at [915, 65] on icon "button" at bounding box center [914, 66] width 22 height 22
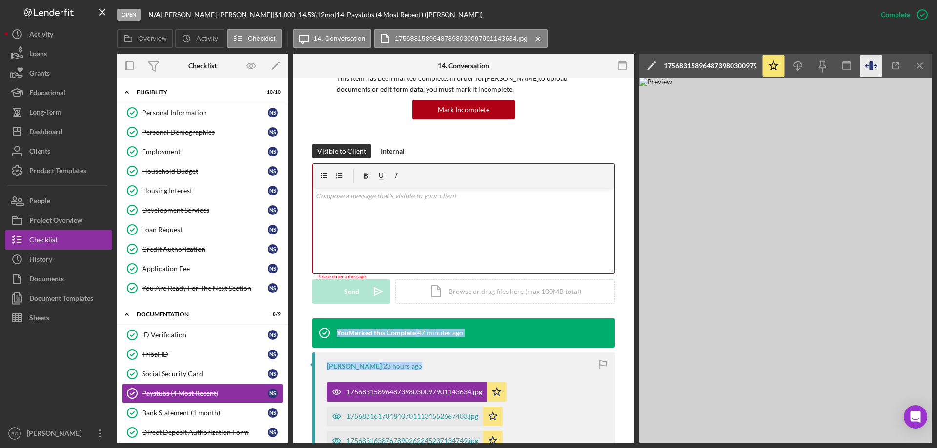
scroll to position [0, 0]
click at [872, 63] on icon "button" at bounding box center [870, 65] width 3 height 9
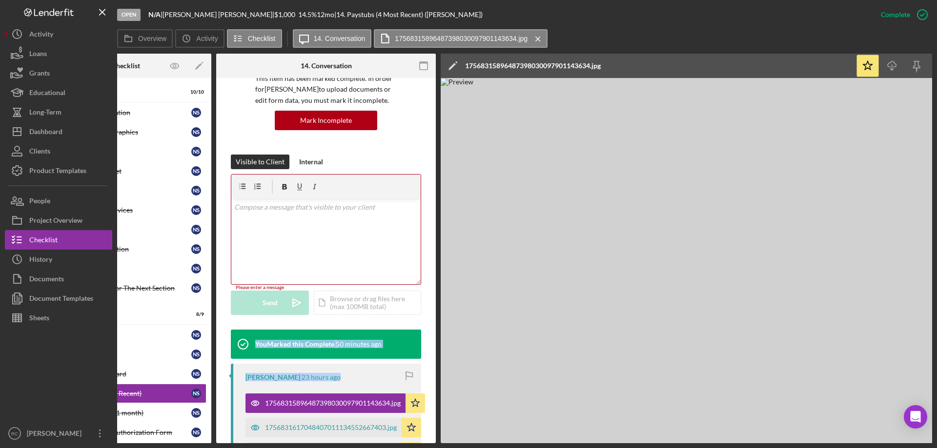
scroll to position [0, 111]
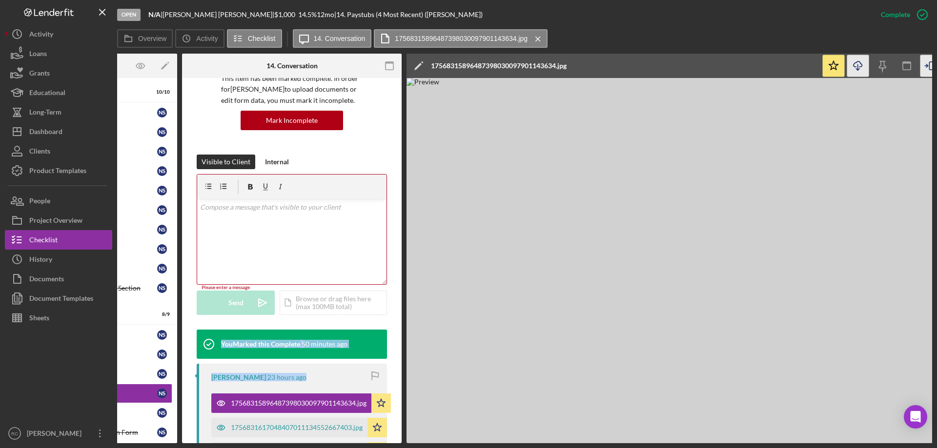
click at [855, 63] on icon "Icon/Download" at bounding box center [858, 66] width 22 height 22
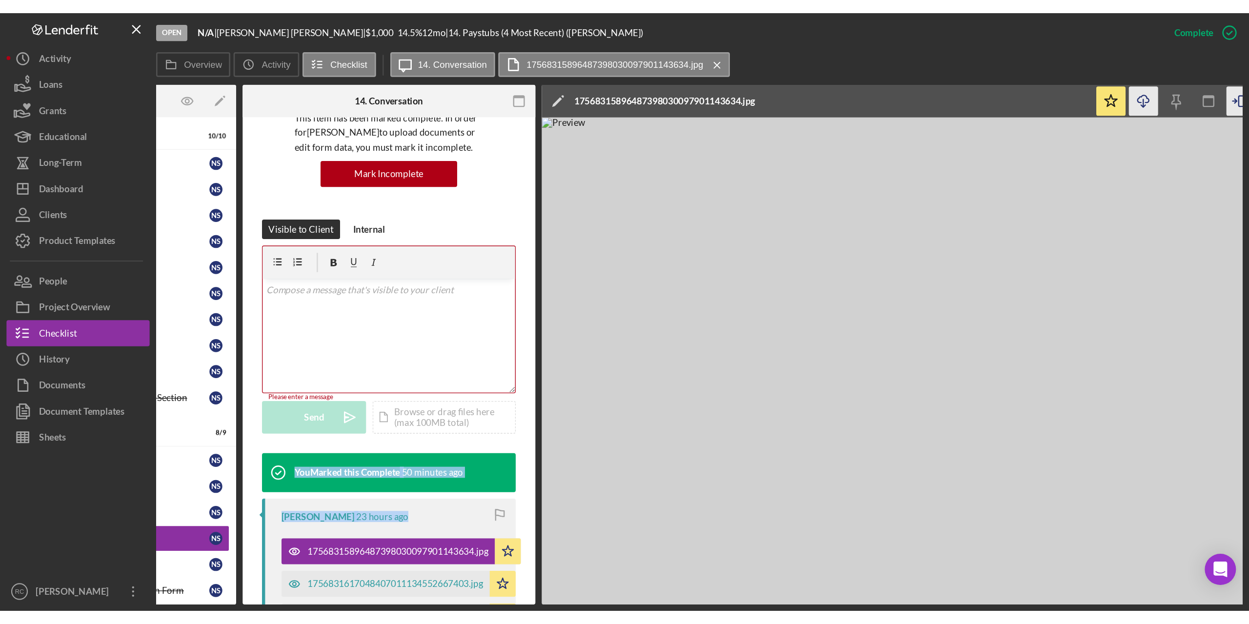
scroll to position [213, 0]
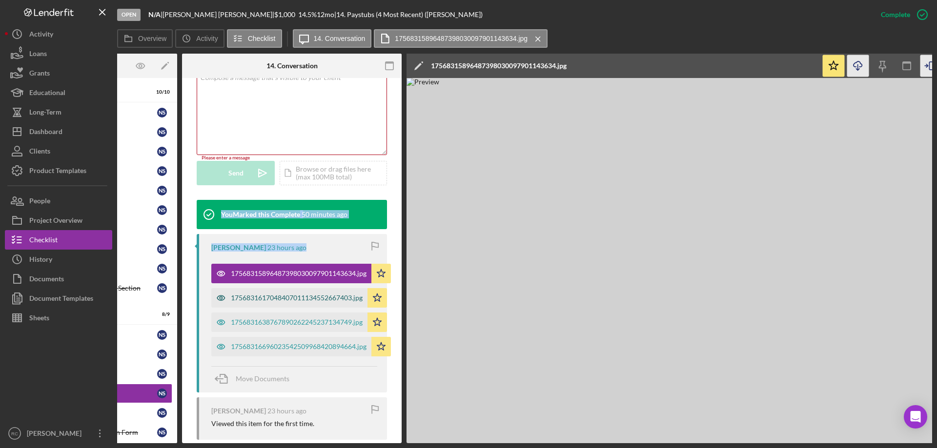
click at [304, 294] on div "1756831617048407011134552667403.jpg" at bounding box center [297, 298] width 132 height 8
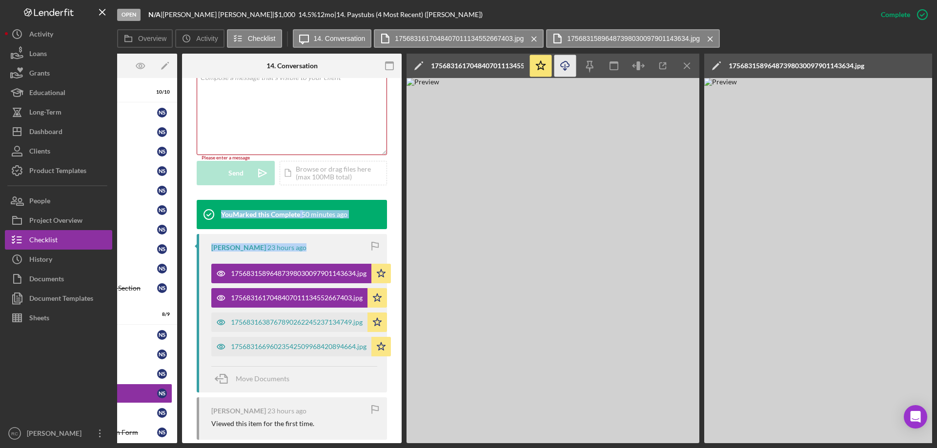
click at [566, 66] on icon "Icon/Download" at bounding box center [565, 66] width 22 height 22
click at [343, 320] on div "1756831638767890262245237134749.jpg" at bounding box center [297, 323] width 132 height 8
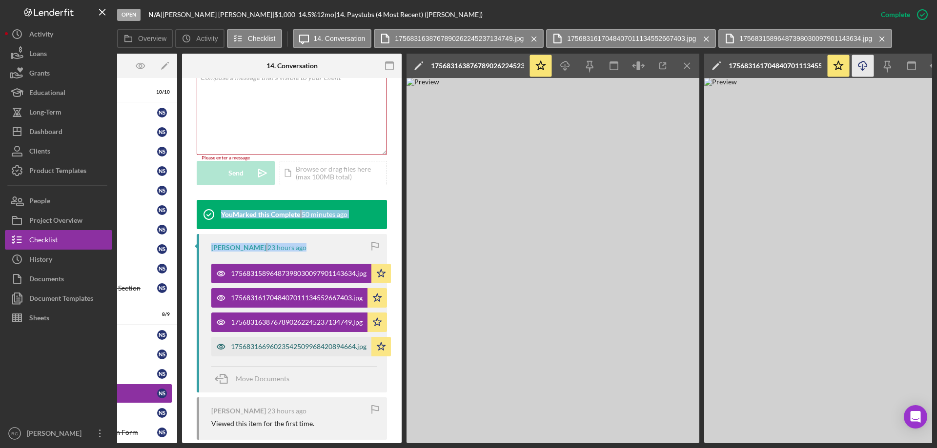
click at [305, 350] on div "17568316696023542509968420894664.jpg" at bounding box center [299, 347] width 136 height 8
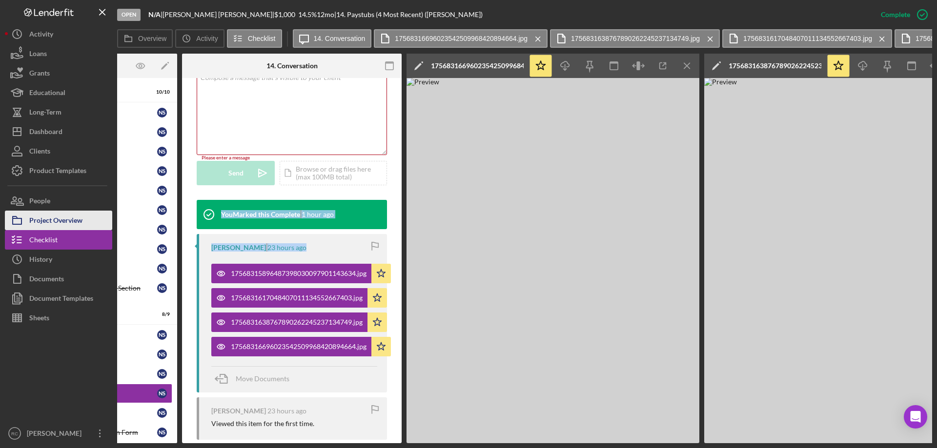
click at [64, 222] on div "Project Overview" at bounding box center [55, 222] width 53 height 22
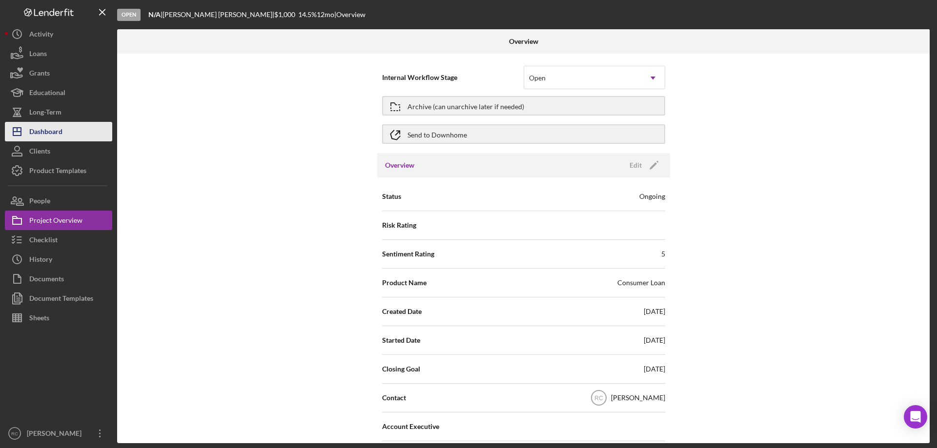
click at [44, 128] on div "Dashboard" at bounding box center [45, 133] width 33 height 22
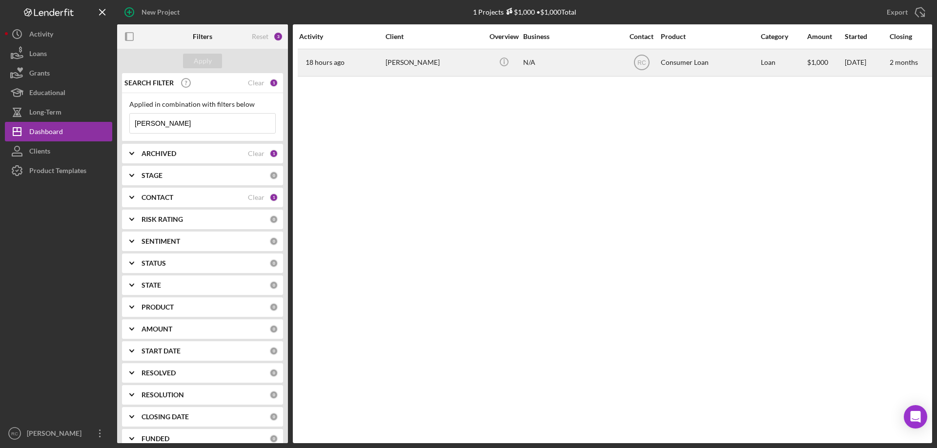
click at [418, 58] on div "Nathen Steinhorst" at bounding box center [435, 63] width 98 height 26
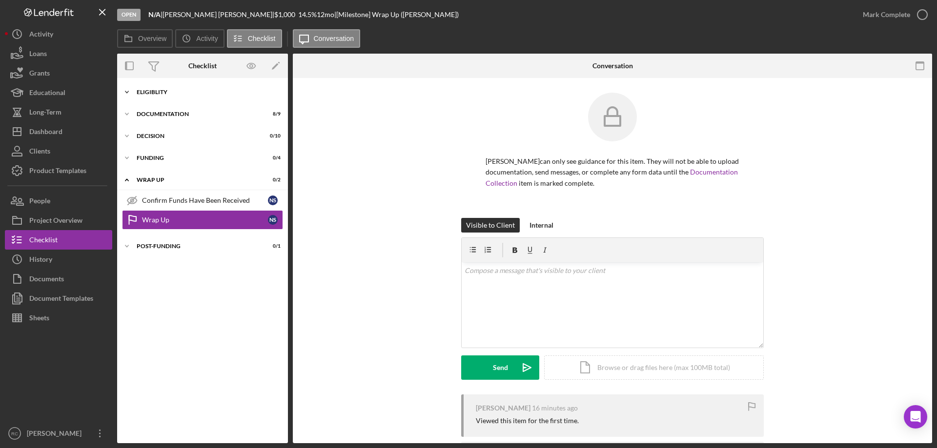
click at [152, 88] on div "Icon/Expander Eligiblity 10 / 10" at bounding box center [202, 92] width 171 height 20
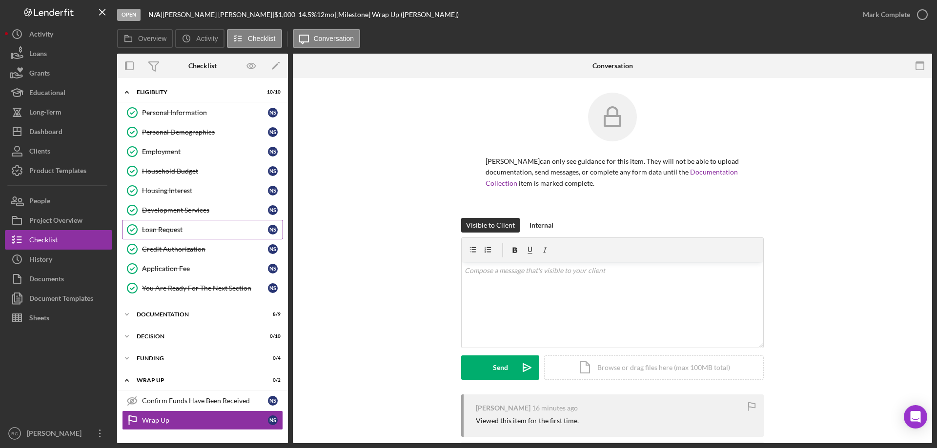
click at [163, 226] on div "Loan Request" at bounding box center [205, 230] width 126 height 8
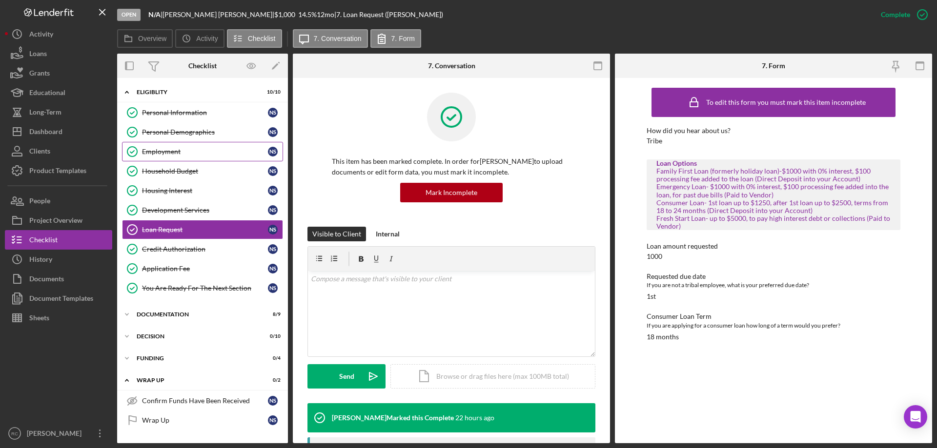
click at [173, 151] on div "Employment" at bounding box center [205, 152] width 126 height 8
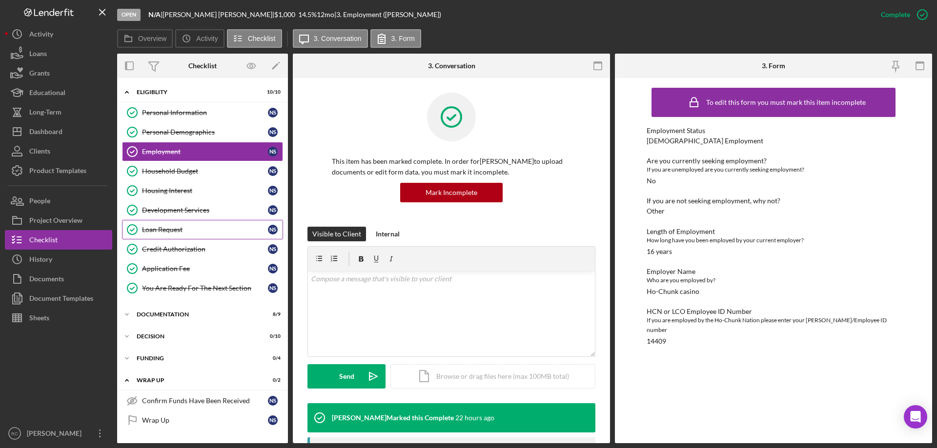
click at [168, 229] on div "Loan Request" at bounding box center [205, 230] width 126 height 8
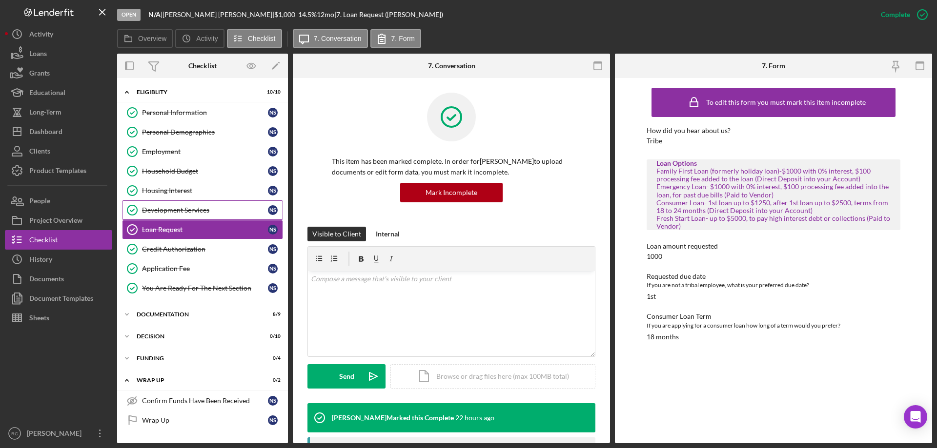
click at [173, 209] on div "Development Services" at bounding box center [205, 210] width 126 height 8
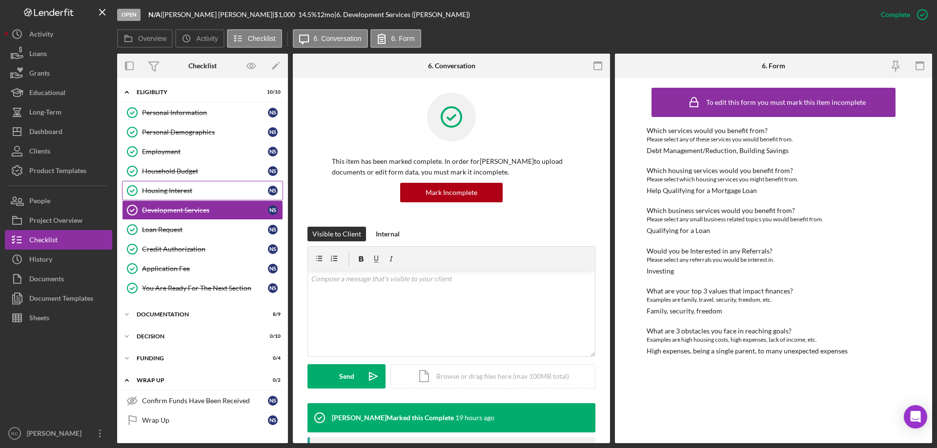
click at [176, 187] on div "Housing Interest" at bounding box center [205, 191] width 126 height 8
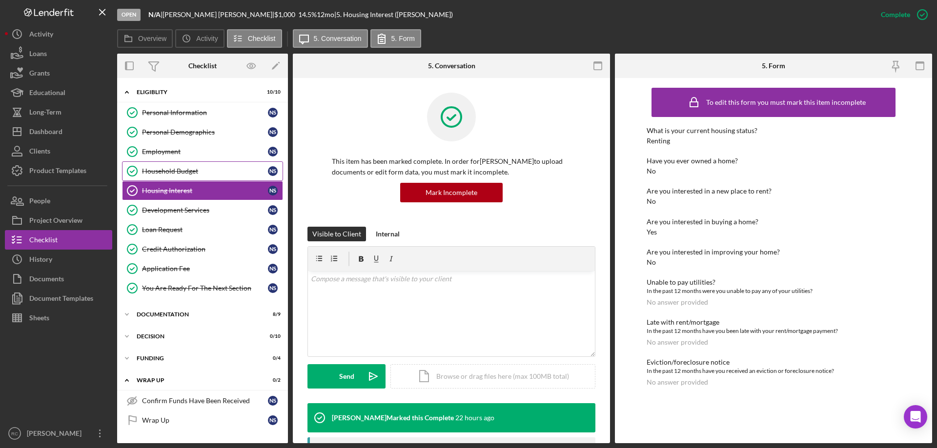
click at [174, 172] on div "Household Budget" at bounding box center [205, 171] width 126 height 8
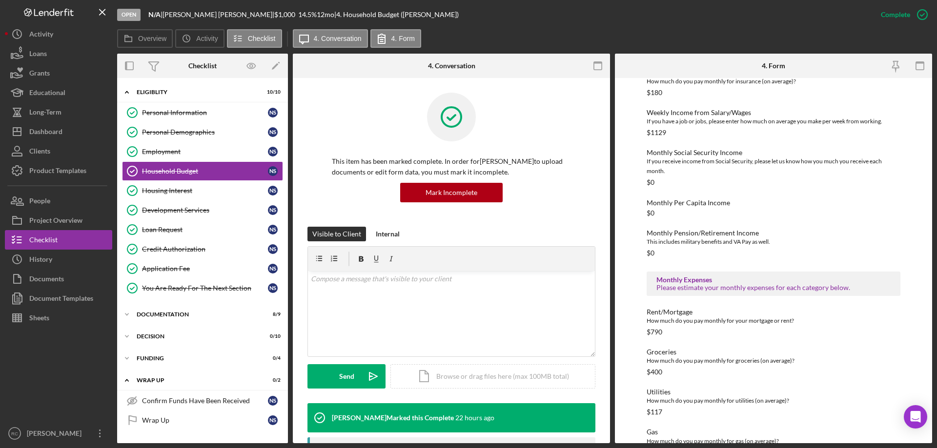
scroll to position [260, 0]
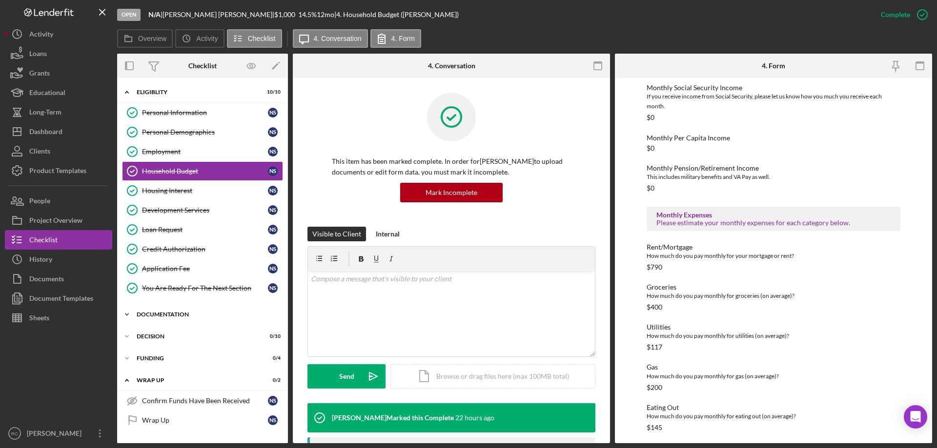
click at [157, 315] on div "Documentation" at bounding box center [206, 315] width 139 height 6
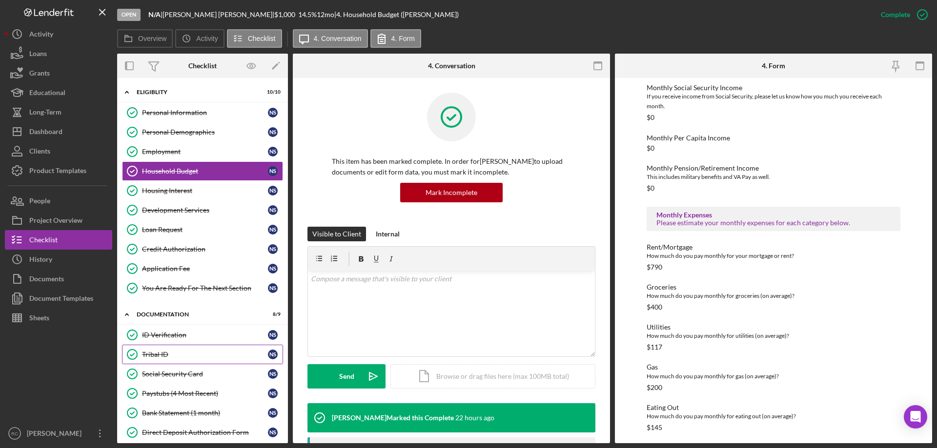
scroll to position [195, 0]
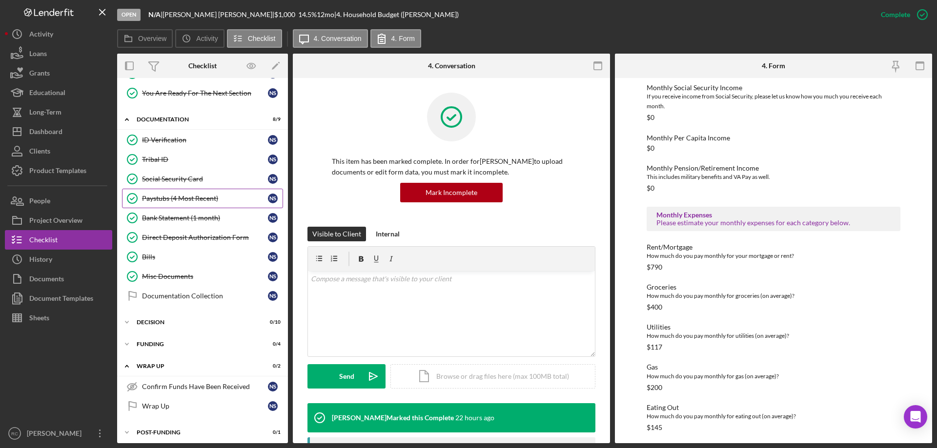
click at [190, 198] on div "Paystubs (4 Most Recent)" at bounding box center [205, 199] width 126 height 8
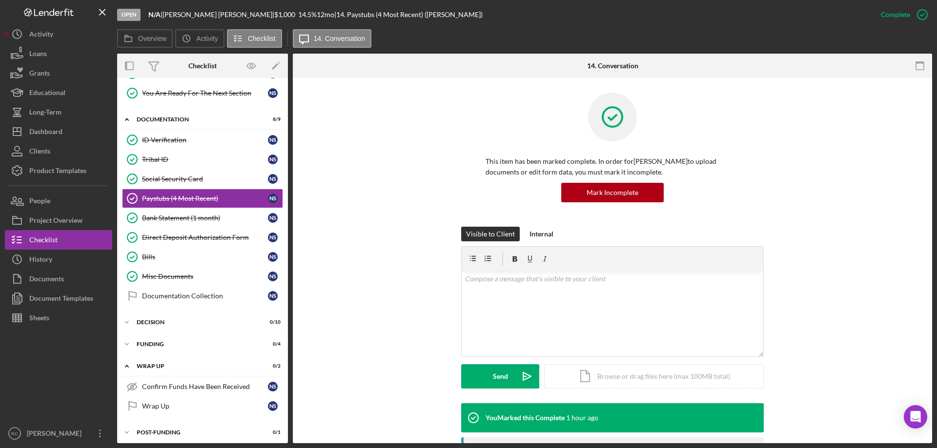
scroll to position [195, 0]
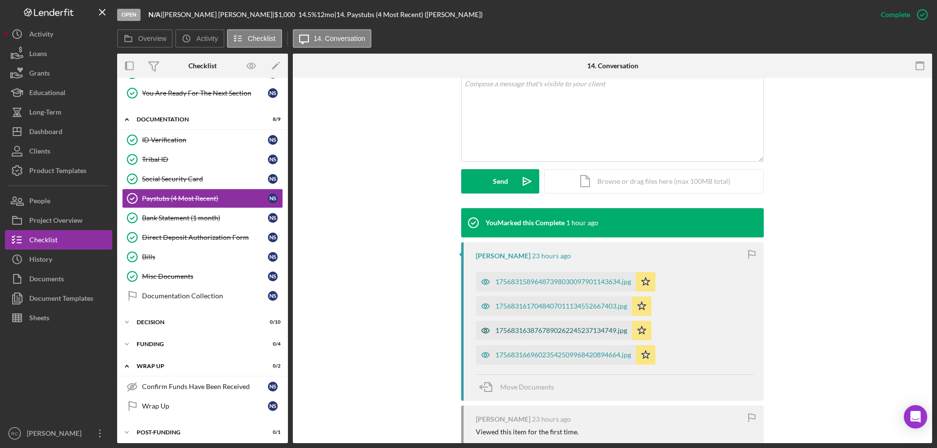
click at [533, 332] on div "1756831638767890262245237134749.jpg" at bounding box center [561, 331] width 132 height 8
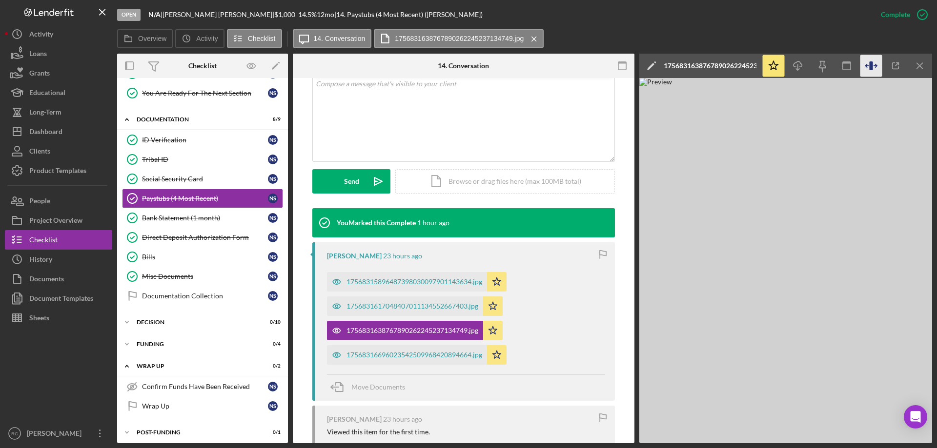
click at [870, 64] on icon "button" at bounding box center [870, 65] width 3 height 9
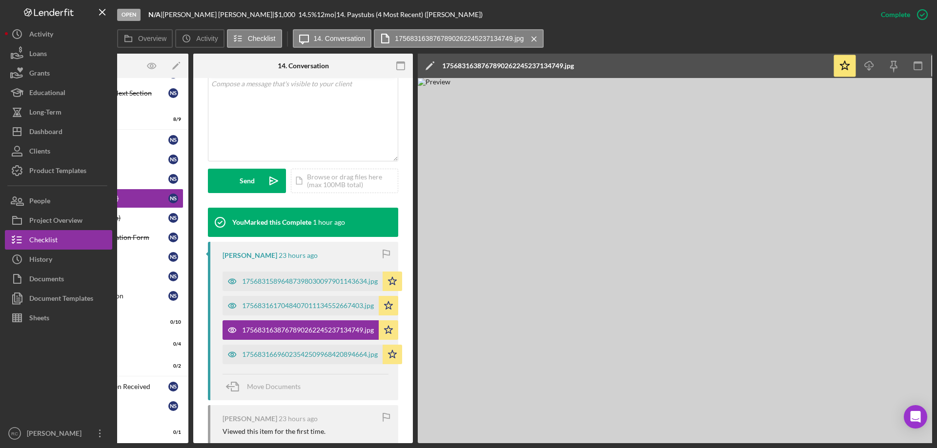
scroll to position [0, 108]
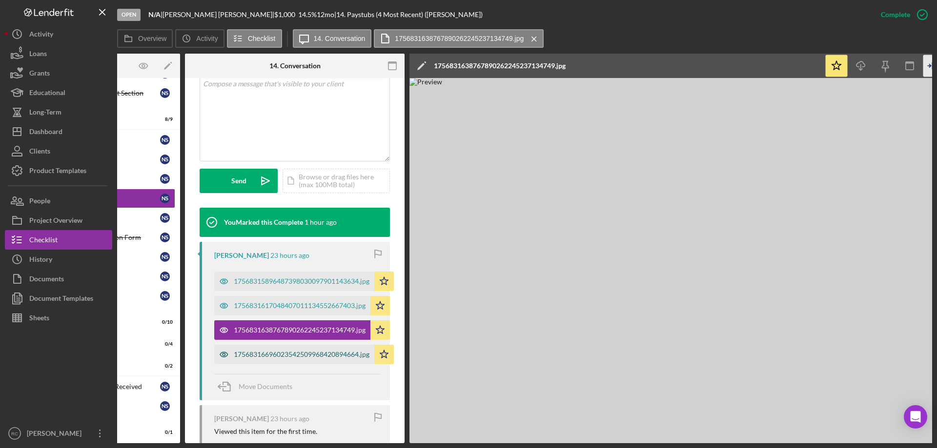
click at [273, 354] on div "17568316696023542509968420894664.jpg" at bounding box center [302, 355] width 136 height 8
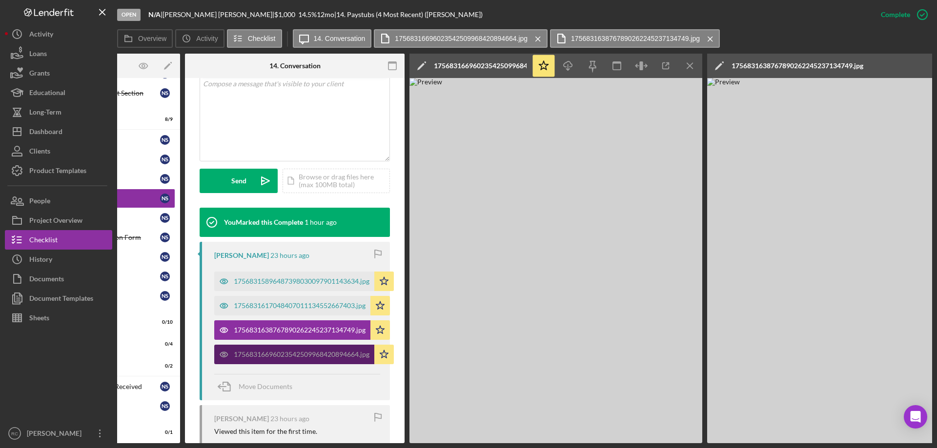
click at [273, 354] on div "17568316696023542509968420894664.jpg" at bounding box center [302, 355] width 136 height 8
drag, startPoint x: 679, startPoint y: 447, endPoint x: 696, endPoint y: 446, distance: 16.7
click at [696, 446] on div "Open N/A | Nathen Steinhorst | $1,000 $1,000 14.5 % 12 mo | 14. Paystubs (4 Mos…" at bounding box center [468, 224] width 937 height 448
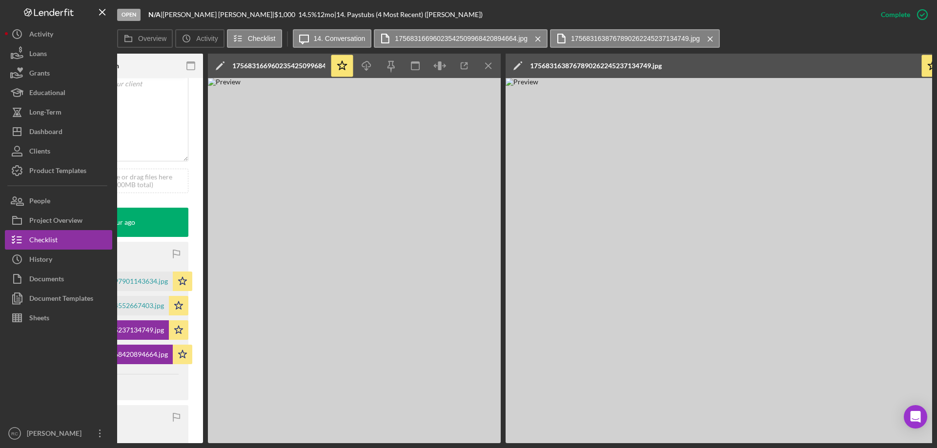
scroll to position [0, 459]
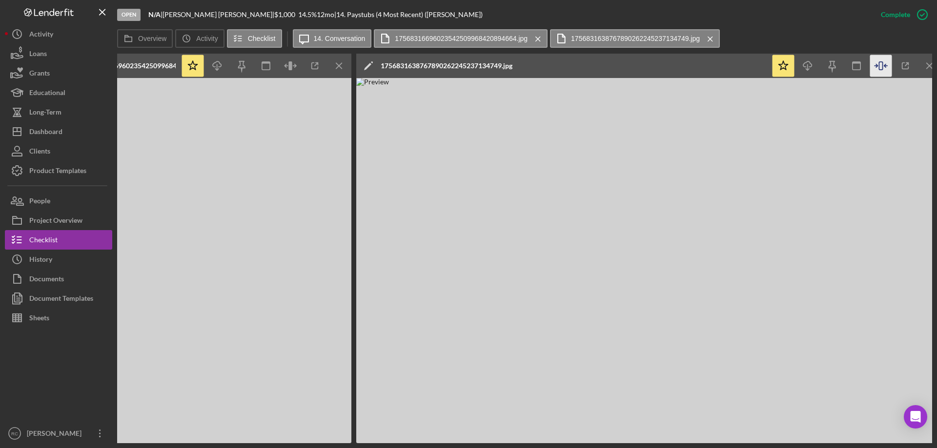
click at [675, 210] on img at bounding box center [649, 261] width 586 height 366
click at [716, 169] on img at bounding box center [649, 261] width 586 height 366
click at [650, 105] on img at bounding box center [649, 261] width 586 height 366
click at [834, 63] on icon "button" at bounding box center [832, 64] width 7 height 7
click at [810, 63] on icon "button" at bounding box center [807, 63] width 8 height 5
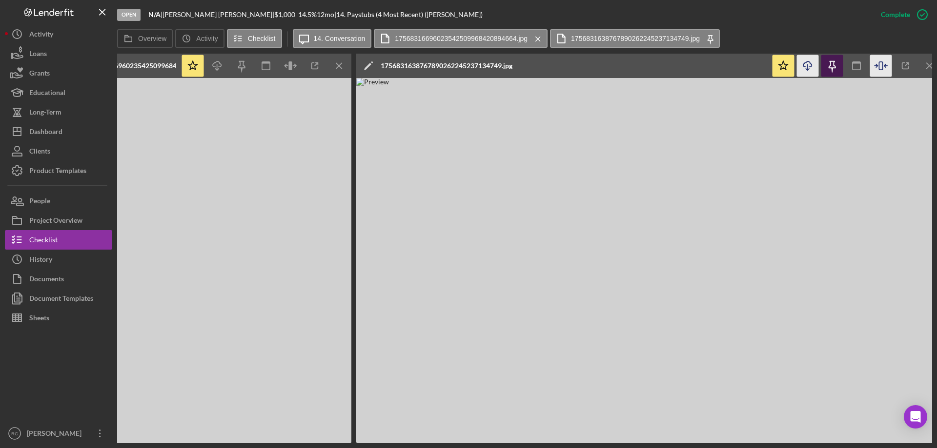
click at [832, 62] on icon "button" at bounding box center [832, 66] width 22 height 22
click at [242, 65] on icon "button" at bounding box center [242, 66] width 22 height 22
click at [908, 67] on icon "button" at bounding box center [905, 66] width 6 height 6
click at [932, 63] on icon "Icon/Menu Close" at bounding box center [930, 66] width 22 height 22
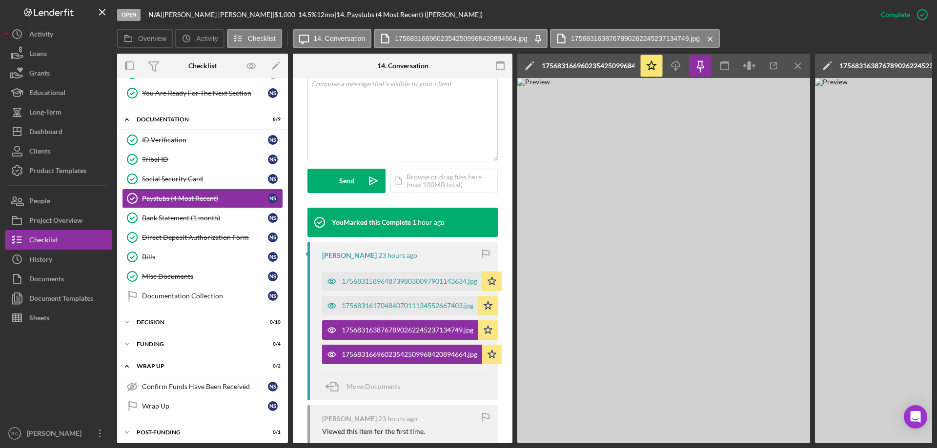
scroll to position [195, 0]
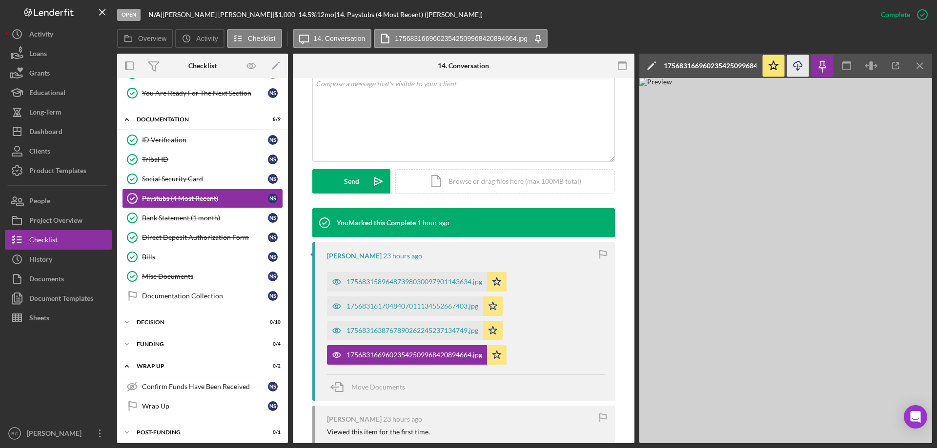
click at [797, 61] on icon "Icon/Download" at bounding box center [798, 66] width 22 height 22
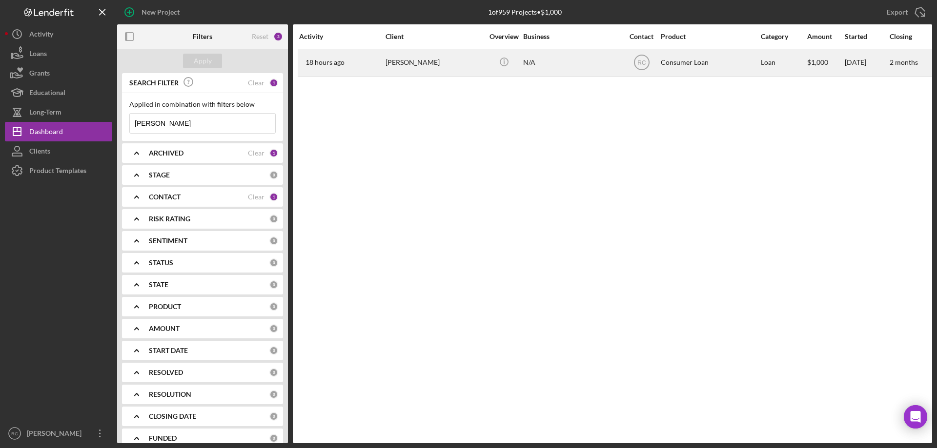
click at [403, 61] on div "[PERSON_NAME]" at bounding box center [435, 63] width 98 height 26
click at [425, 64] on div "[PERSON_NAME]" at bounding box center [435, 63] width 98 height 26
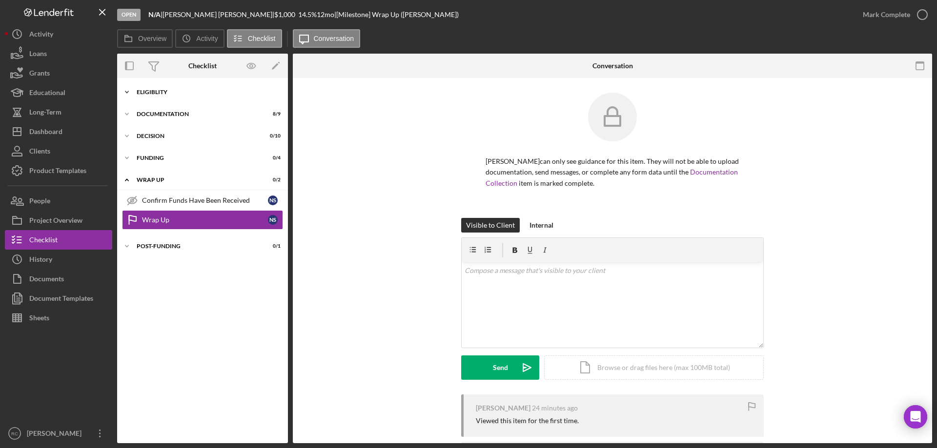
click at [160, 90] on div "Eligiblity" at bounding box center [206, 92] width 139 height 6
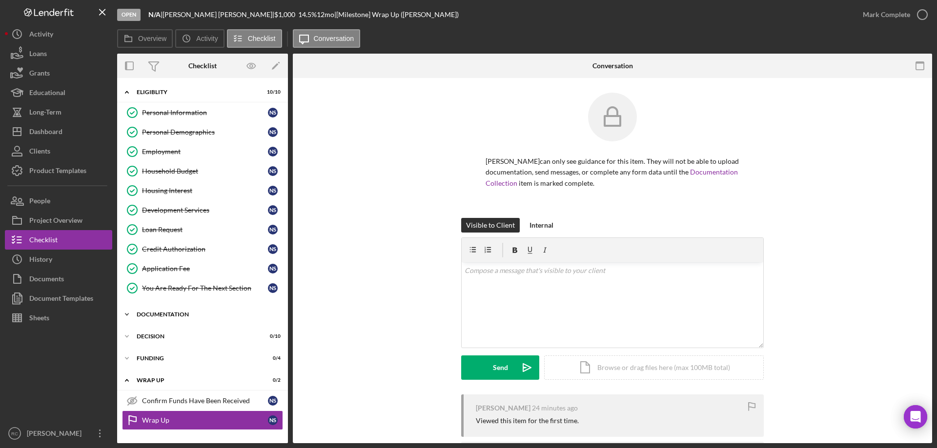
click at [154, 313] on div "Documentation" at bounding box center [206, 315] width 139 height 6
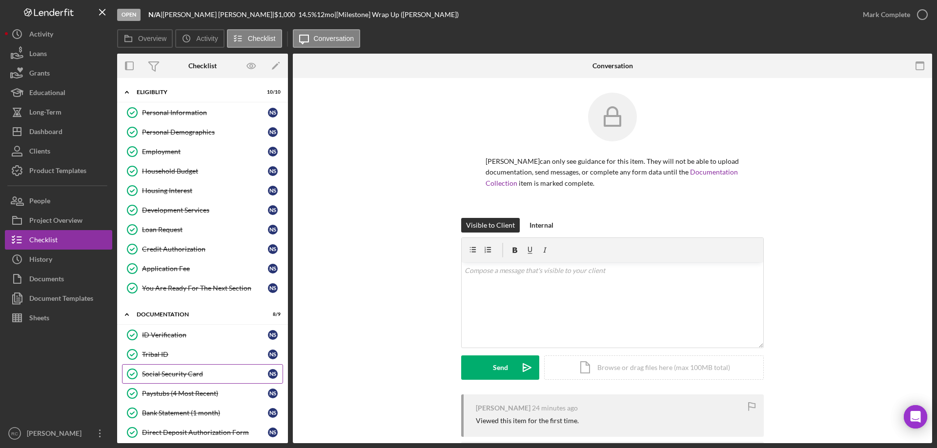
scroll to position [65, 0]
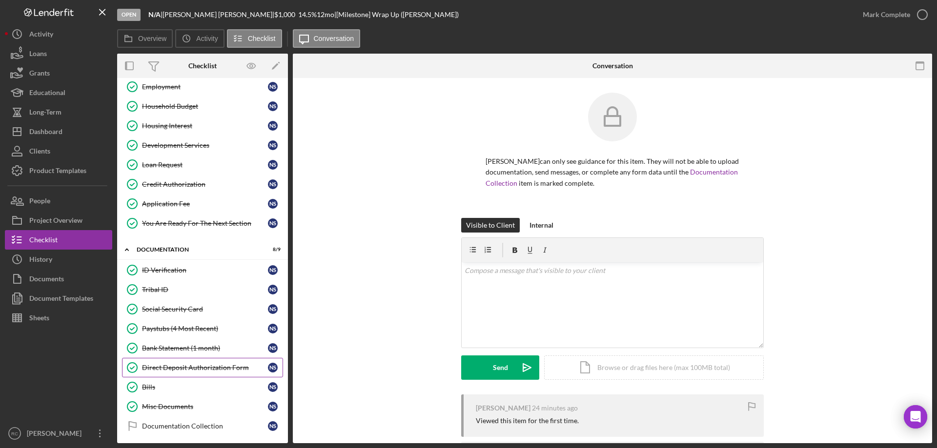
click at [210, 367] on div "Direct Deposit Authorization Form" at bounding box center [205, 368] width 126 height 8
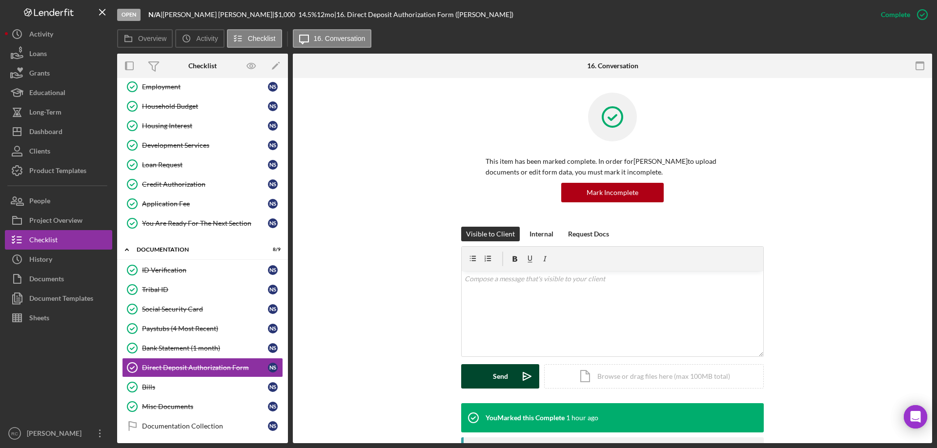
scroll to position [195, 0]
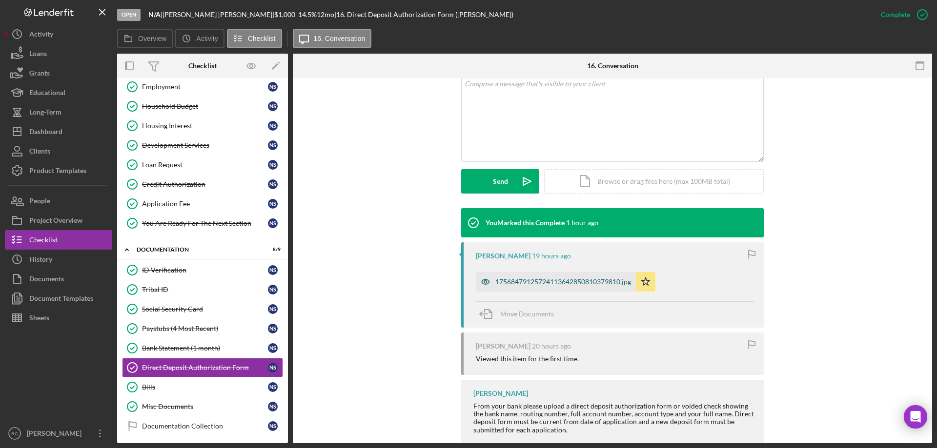
click at [545, 279] on div "17568479125724113642850810379810.jpg" at bounding box center [563, 282] width 136 height 8
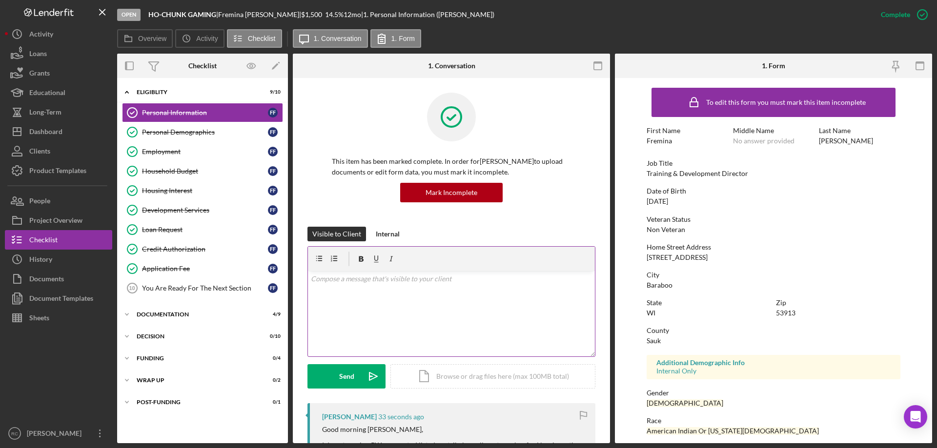
scroll to position [195, 0]
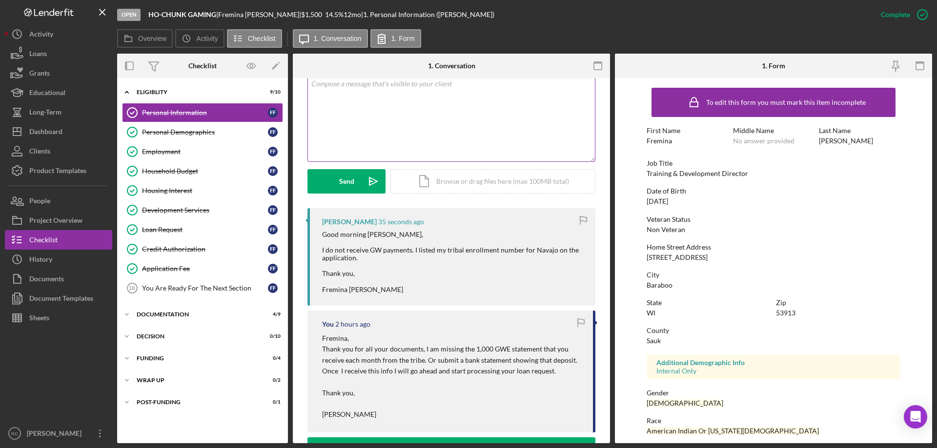
click at [449, 112] on div "v Color teal Color pink Remove color Add row above Add row below Add column bef…" at bounding box center [451, 118] width 287 height 85
click at [355, 181] on button "Send Icon/icon-invite-send" at bounding box center [346, 181] width 78 height 24
